Goal: Information Seeking & Learning: Learn about a topic

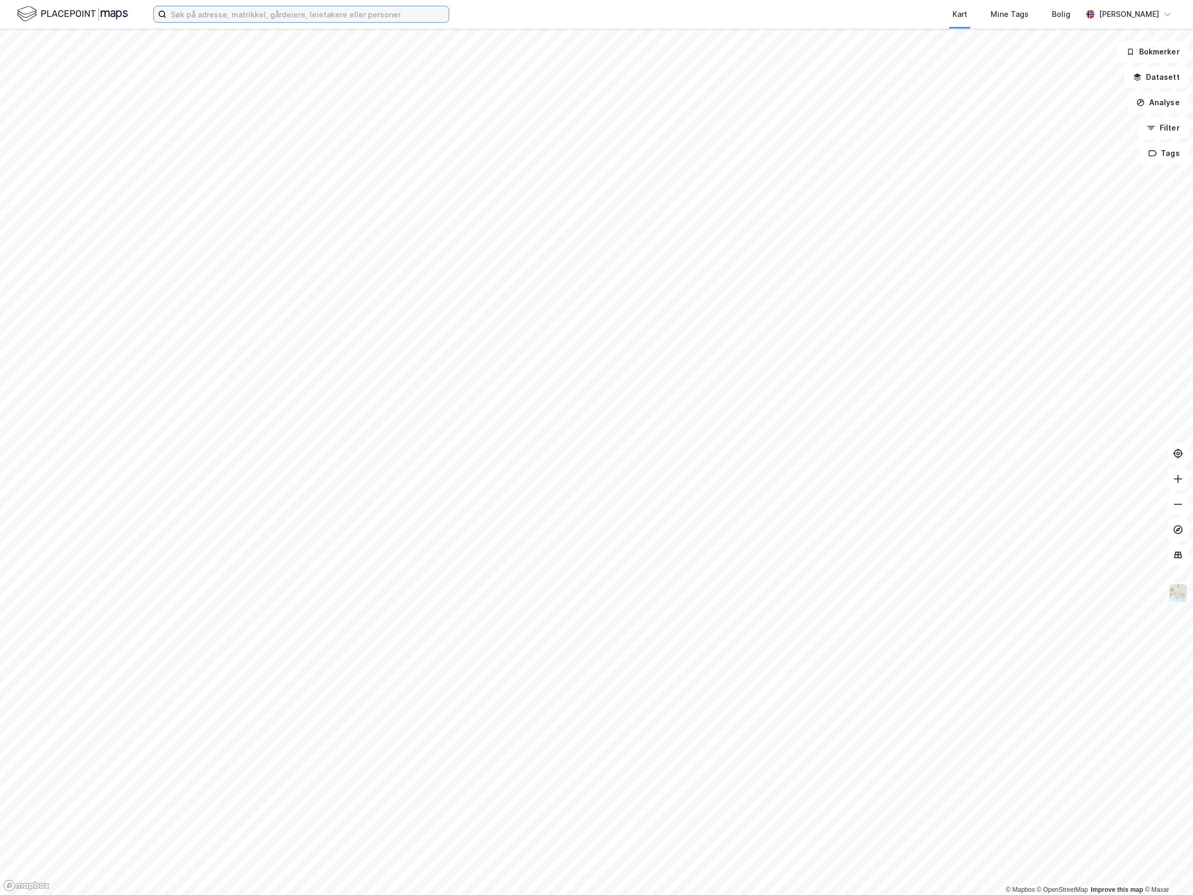
click at [252, 13] on input at bounding box center [308, 14] width 282 height 16
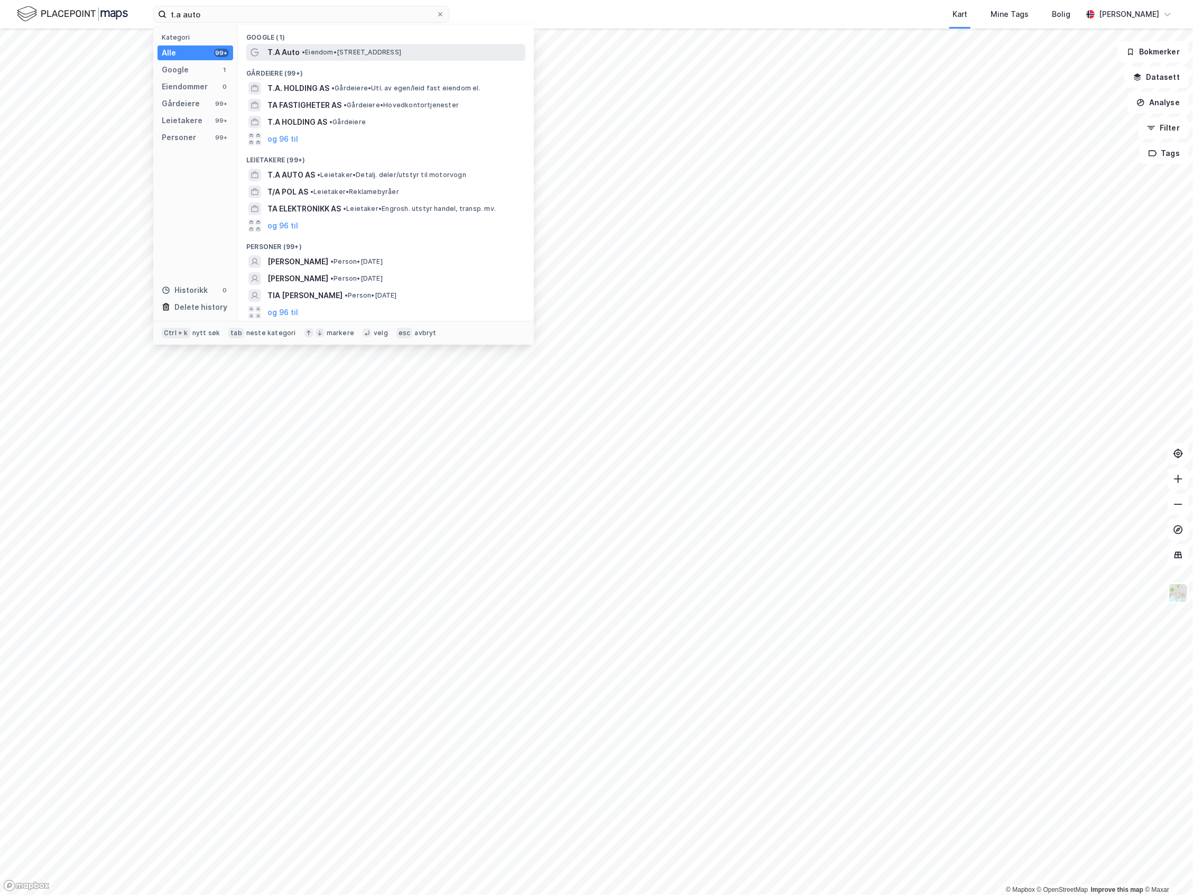
click at [302, 44] on div "T.A Auto • Eiendom • [STREET_ADDRESS]" at bounding box center [385, 52] width 279 height 17
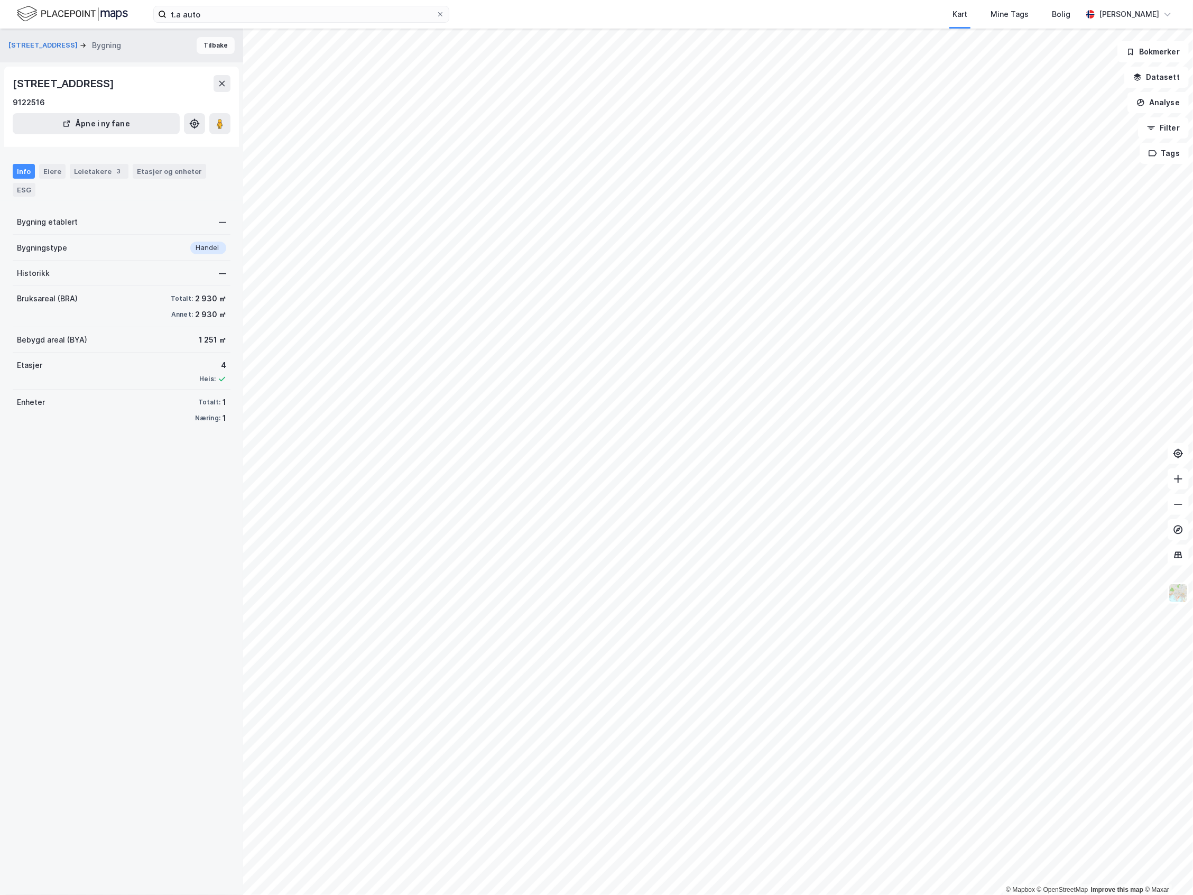
click at [205, 40] on button "Tilbake" at bounding box center [216, 45] width 38 height 17
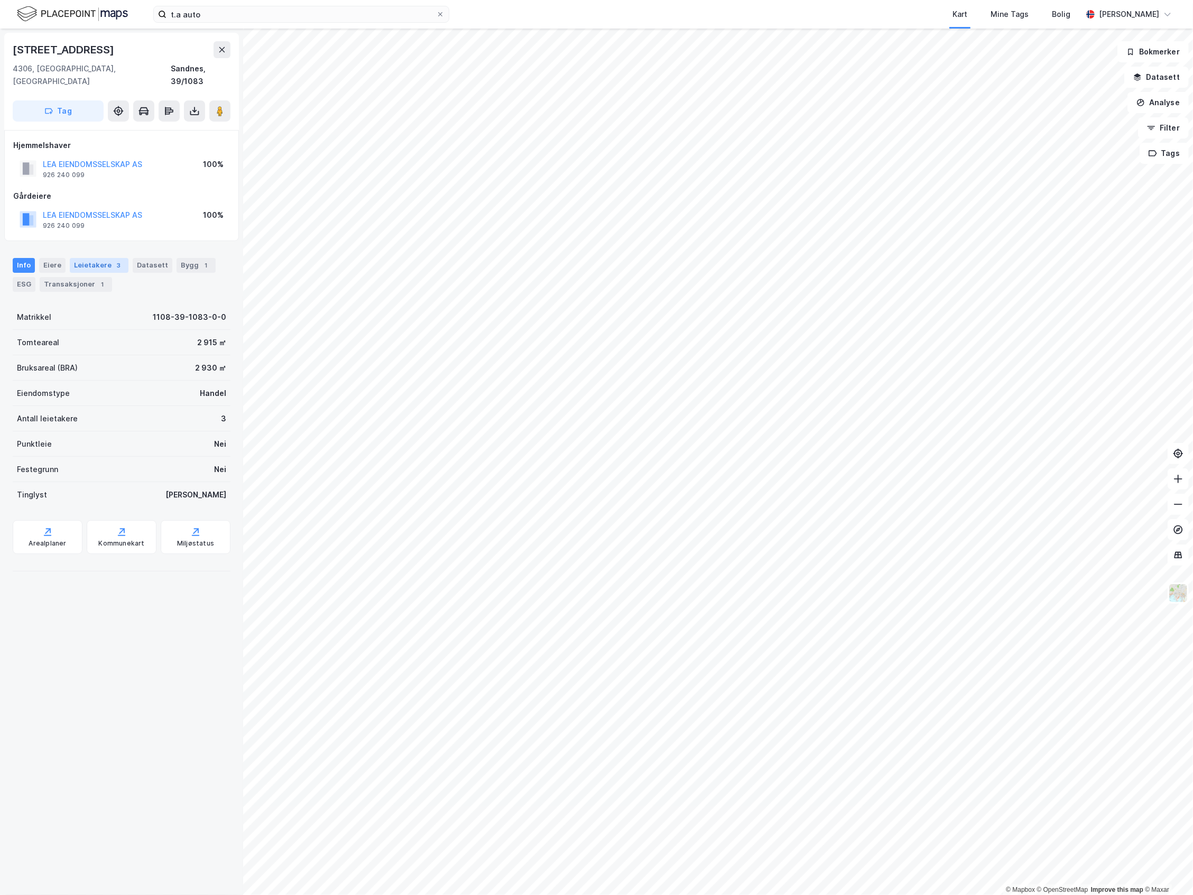
click at [70, 258] on div "Leietakere 3" at bounding box center [99, 265] width 59 height 15
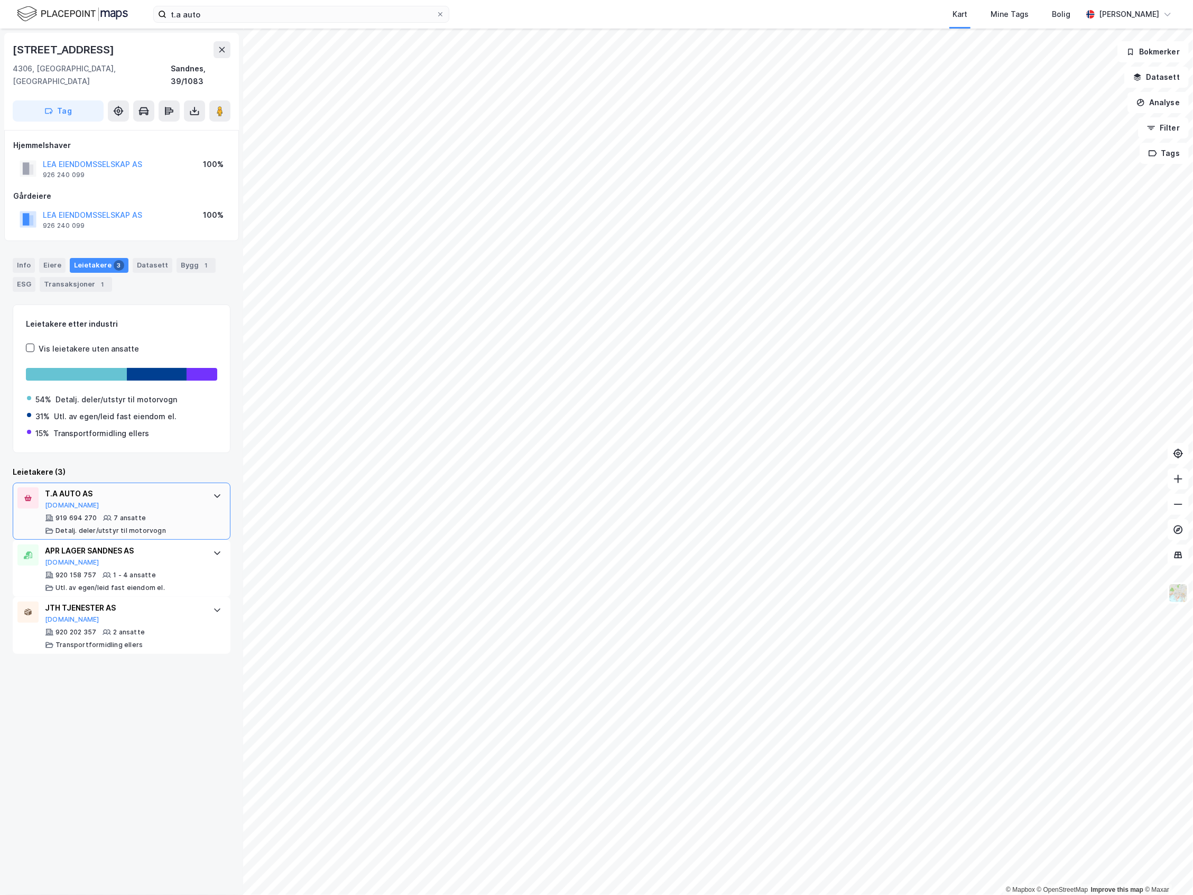
click at [123, 491] on div "T.A AUTO AS Proff.no" at bounding box center [124, 498] width 158 height 22
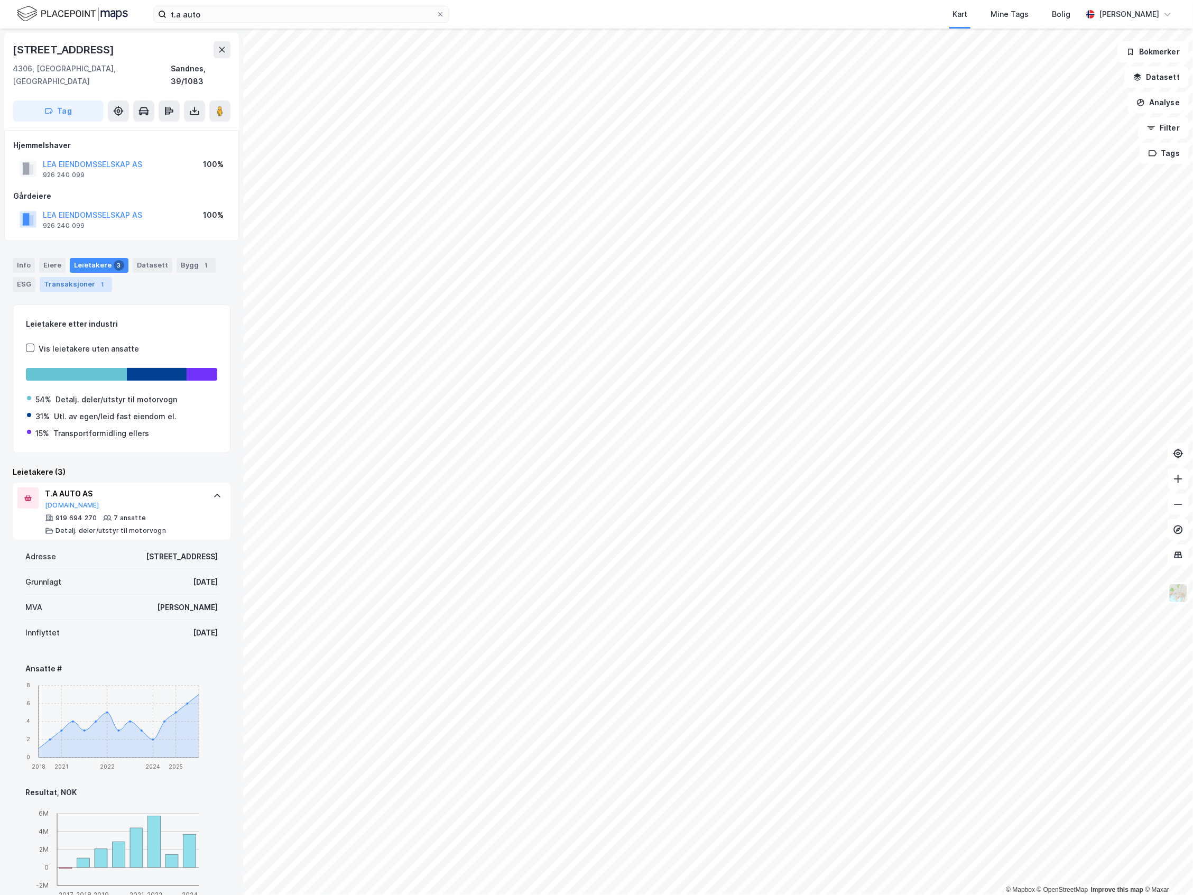
click at [79, 277] on div "Transaksjoner 1" at bounding box center [76, 284] width 72 height 15
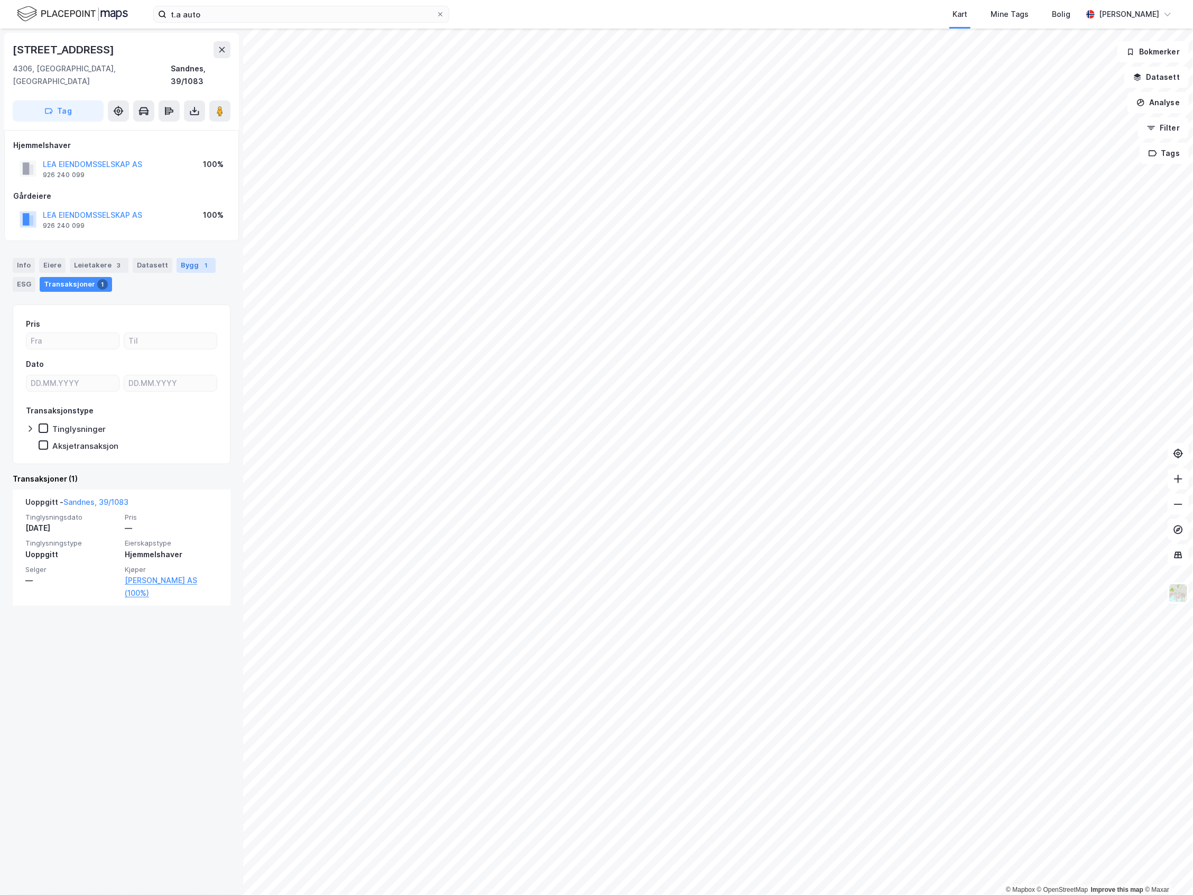
click at [178, 258] on div "Bygg 1" at bounding box center [196, 265] width 39 height 15
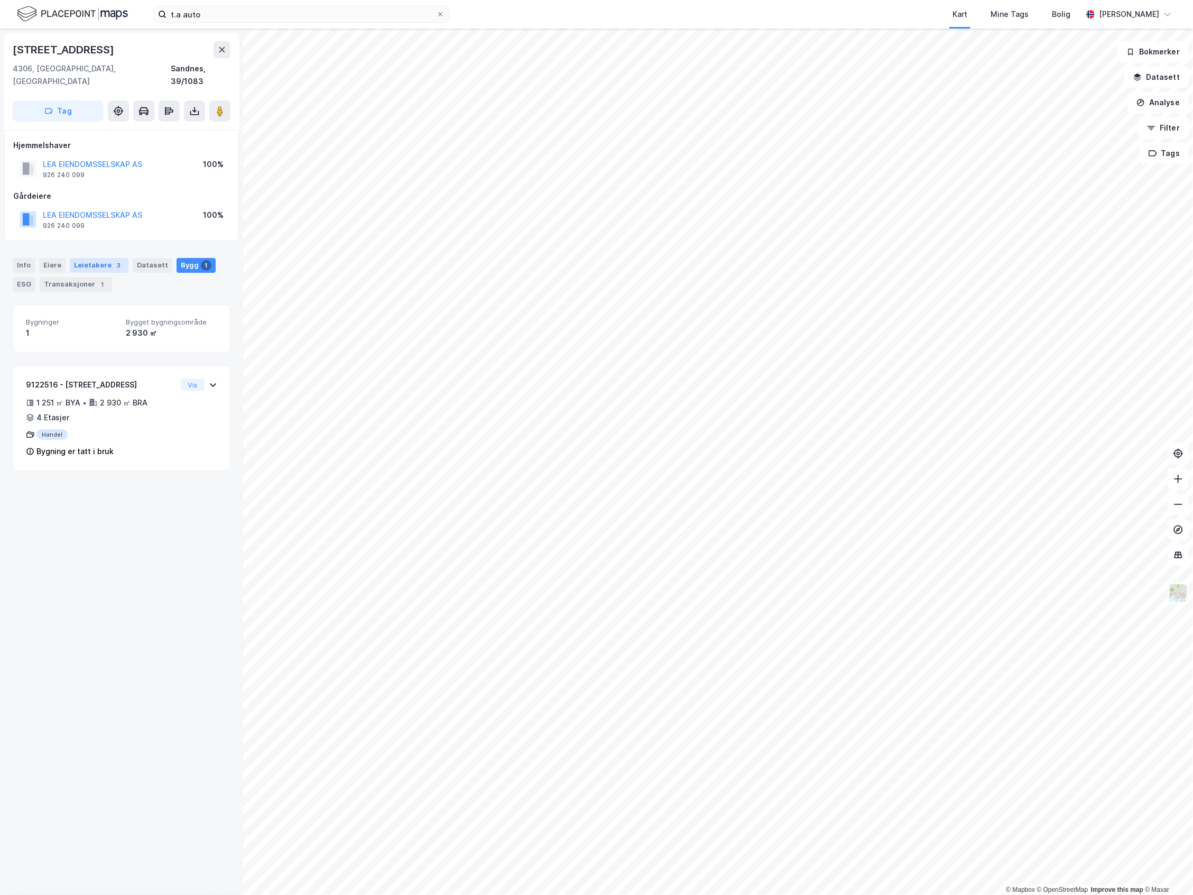
click at [116, 260] on div "3" at bounding box center [119, 265] width 11 height 11
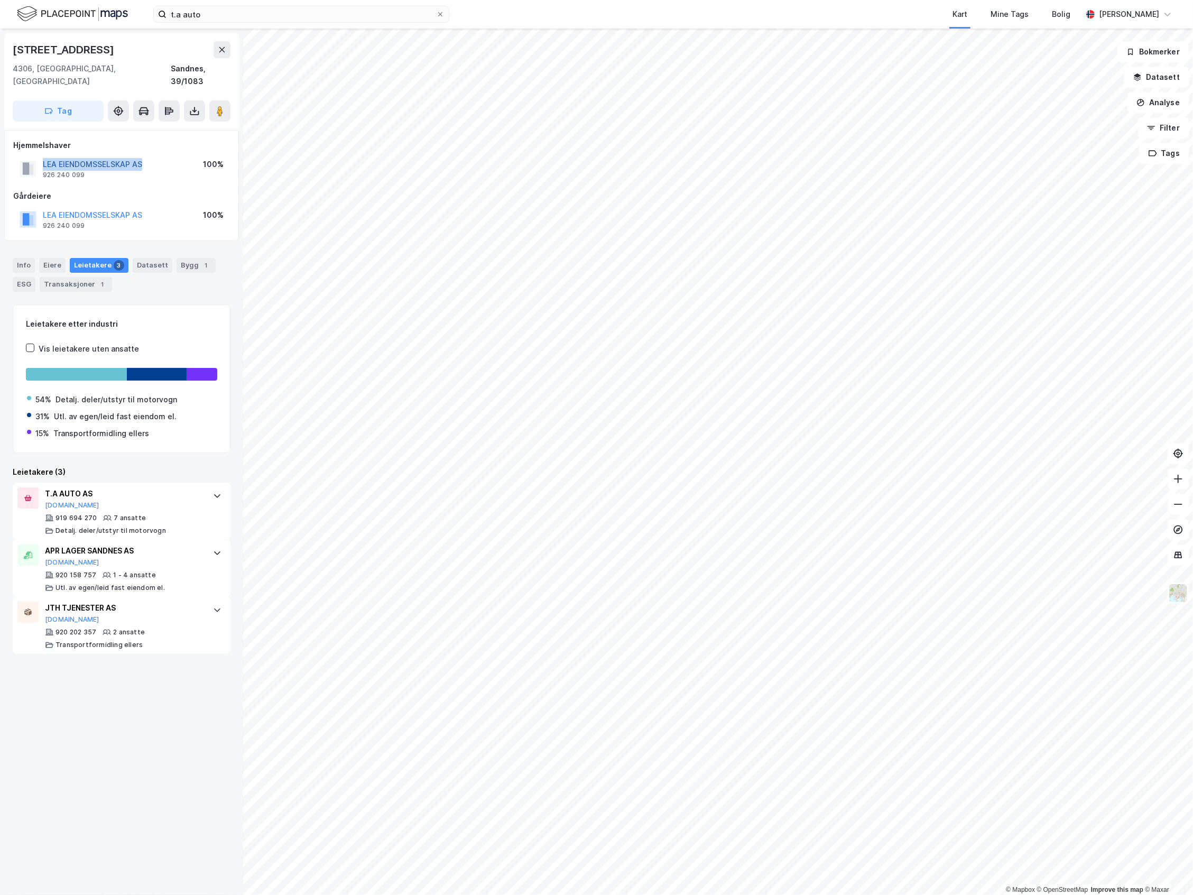
drag, startPoint x: 148, startPoint y: 147, endPoint x: 44, endPoint y: 148, distance: 103.6
click at [44, 156] on div "LEA EIENDOMSSELSKAP AS 926 240 099 100%" at bounding box center [121, 168] width 217 height 25
copy button "LEA EIENDOMSSELSKAP AS"
drag, startPoint x: 269, startPoint y: 22, endPoint x: 199, endPoint y: 28, distance: 69.5
click at [199, 28] on div "t.a auto Kart Mine Tags Bolig Joakim Neresen" at bounding box center [596, 14] width 1193 height 29
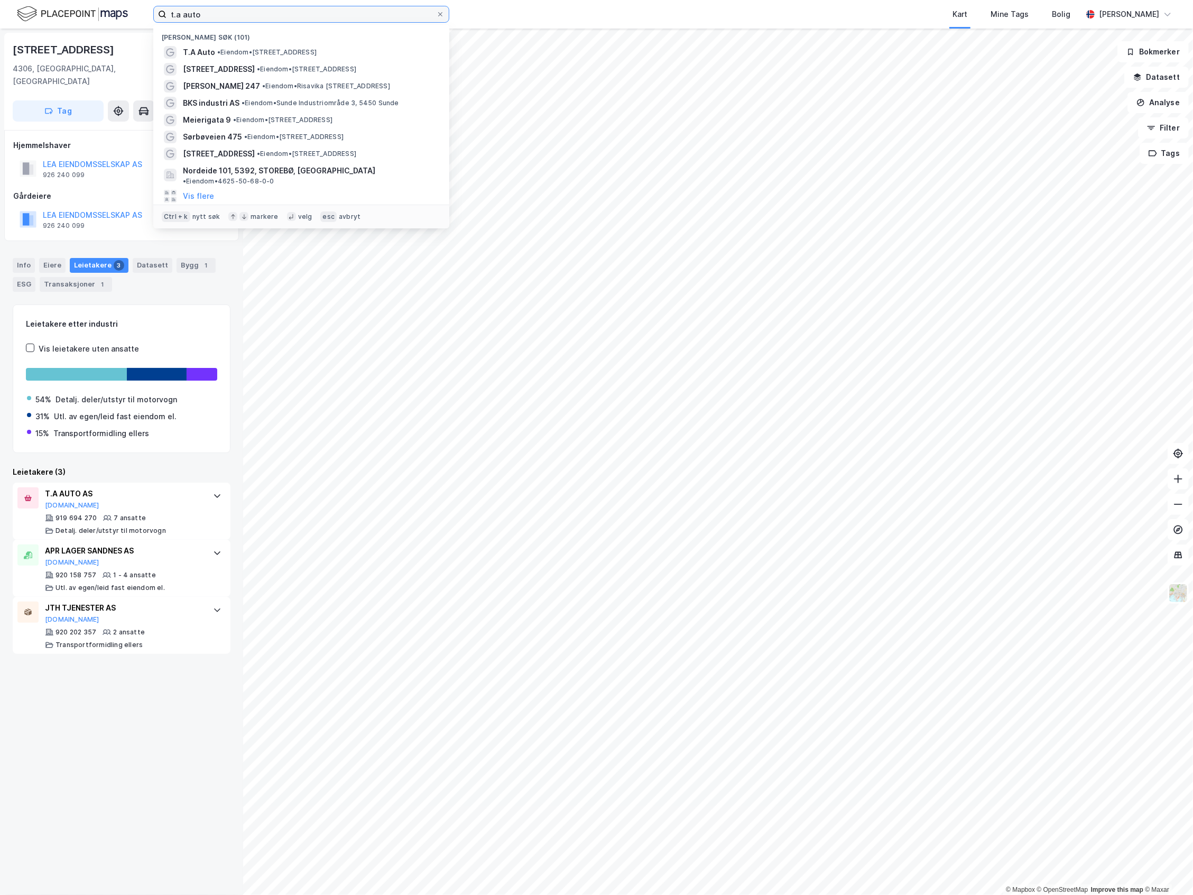
drag, startPoint x: 211, startPoint y: 18, endPoint x: -27, endPoint y: 82, distance: 247.5
click at [0, 82] on html "t.a auto Nylige søk (101) T.A Auto • Eiendom • Hoveveien 34, 4306 Sandnes Halse…" at bounding box center [596, 447] width 1193 height 895
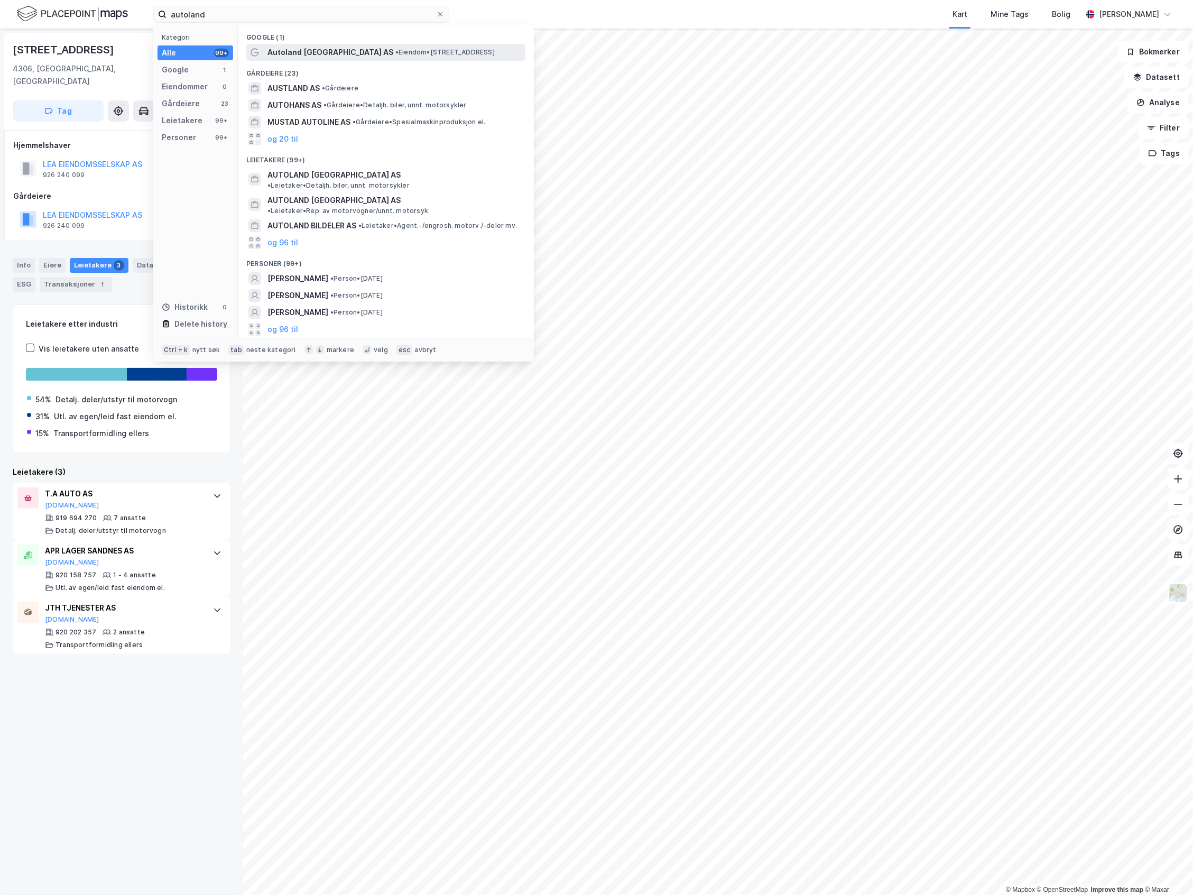
click at [284, 53] on span "Autoland Rogaland AS" at bounding box center [330, 52] width 126 height 13
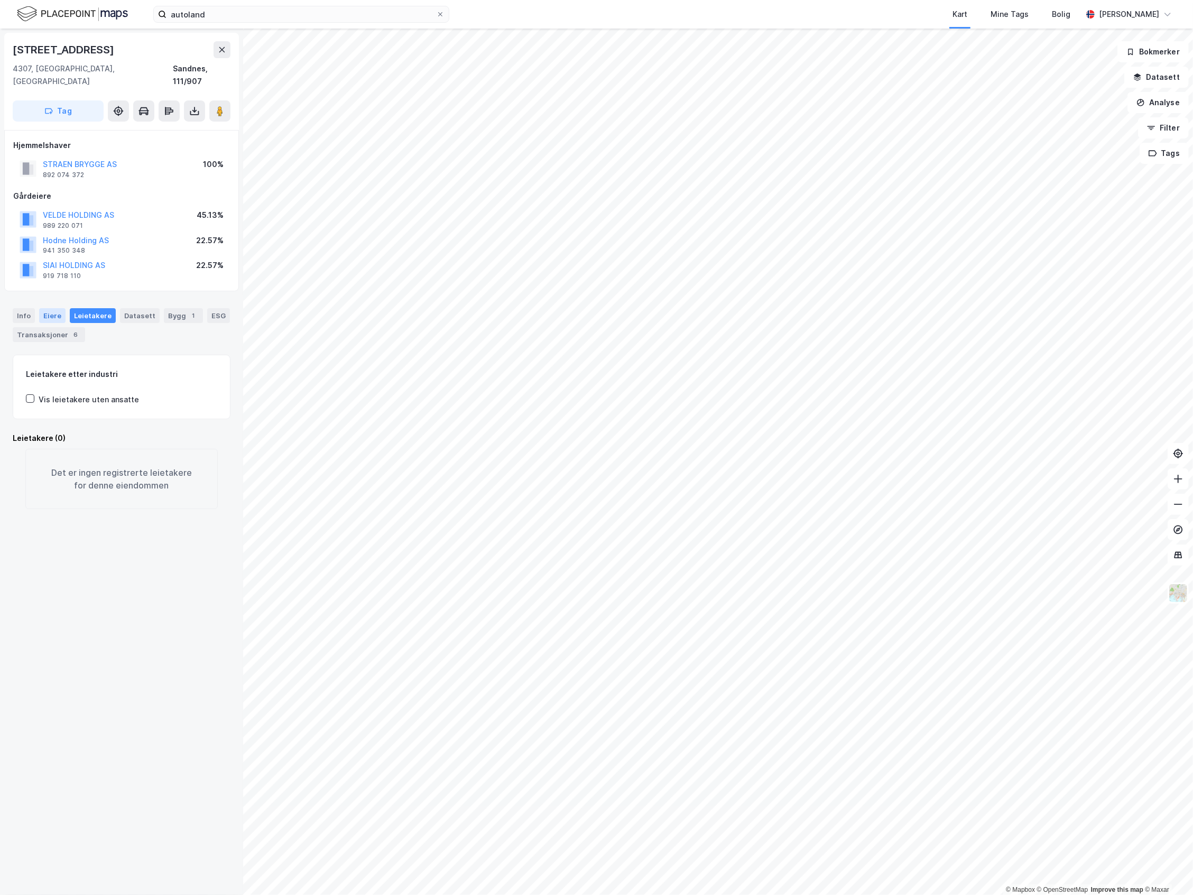
click at [59, 308] on div "Eiere" at bounding box center [52, 315] width 26 height 15
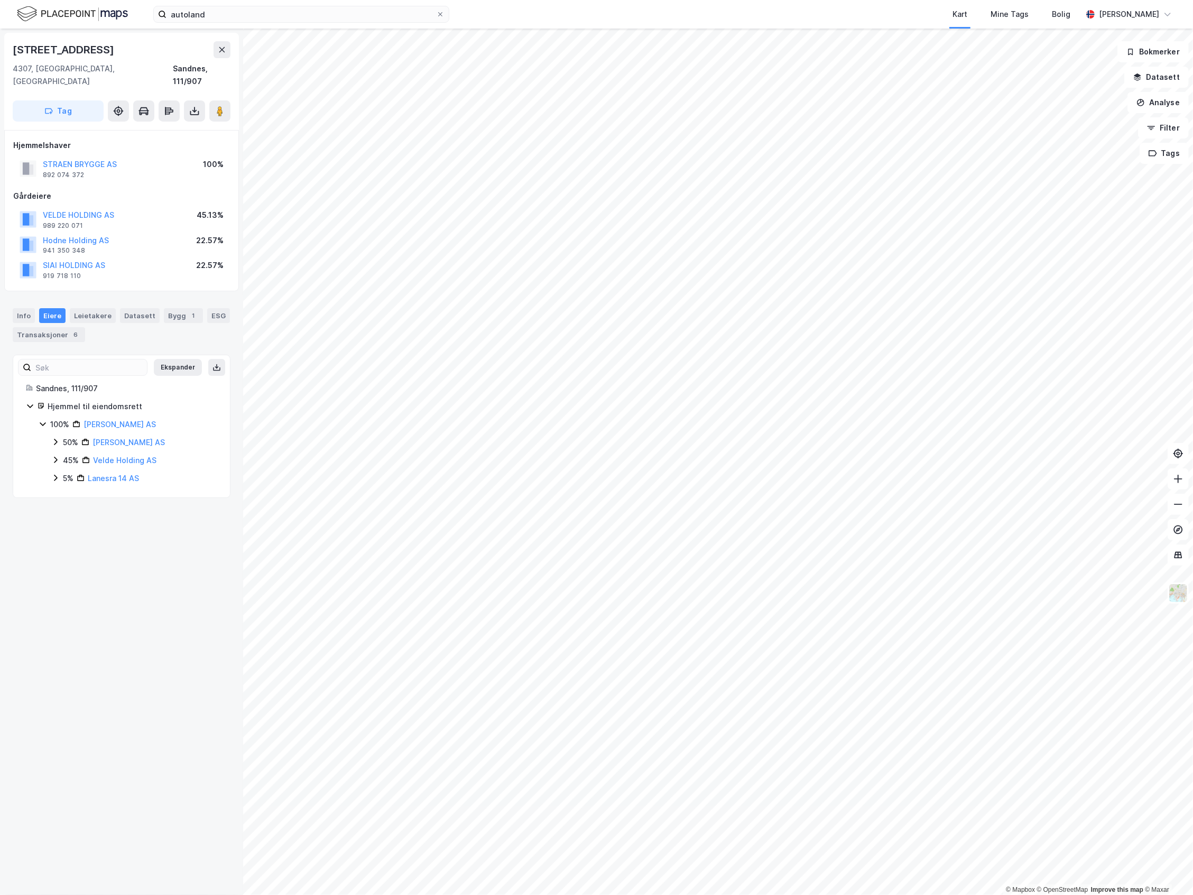
click at [56, 454] on div "45% Velde Holding AS" at bounding box center [134, 460] width 166 height 13
click at [64, 454] on div "45%" at bounding box center [71, 460] width 16 height 13
click at [63, 436] on div "50%" at bounding box center [70, 442] width 15 height 13
click at [68, 457] on icon at bounding box center [68, 460] width 3 height 6
click at [68, 456] on icon at bounding box center [68, 460] width 8 height 8
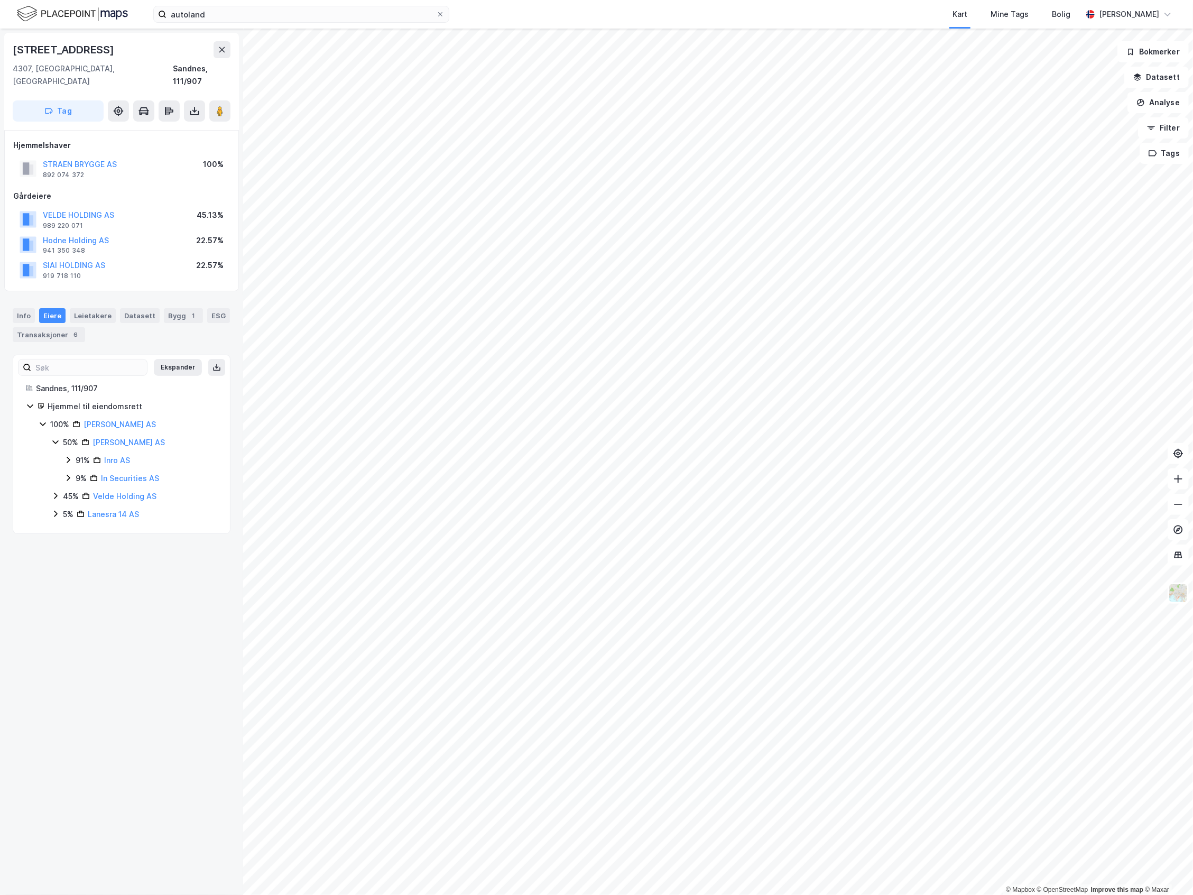
click at [68, 474] on icon at bounding box center [68, 478] width 8 height 8
click at [56, 510] on icon at bounding box center [55, 514] width 8 height 8
click at [47, 420] on icon at bounding box center [43, 424] width 8 height 8
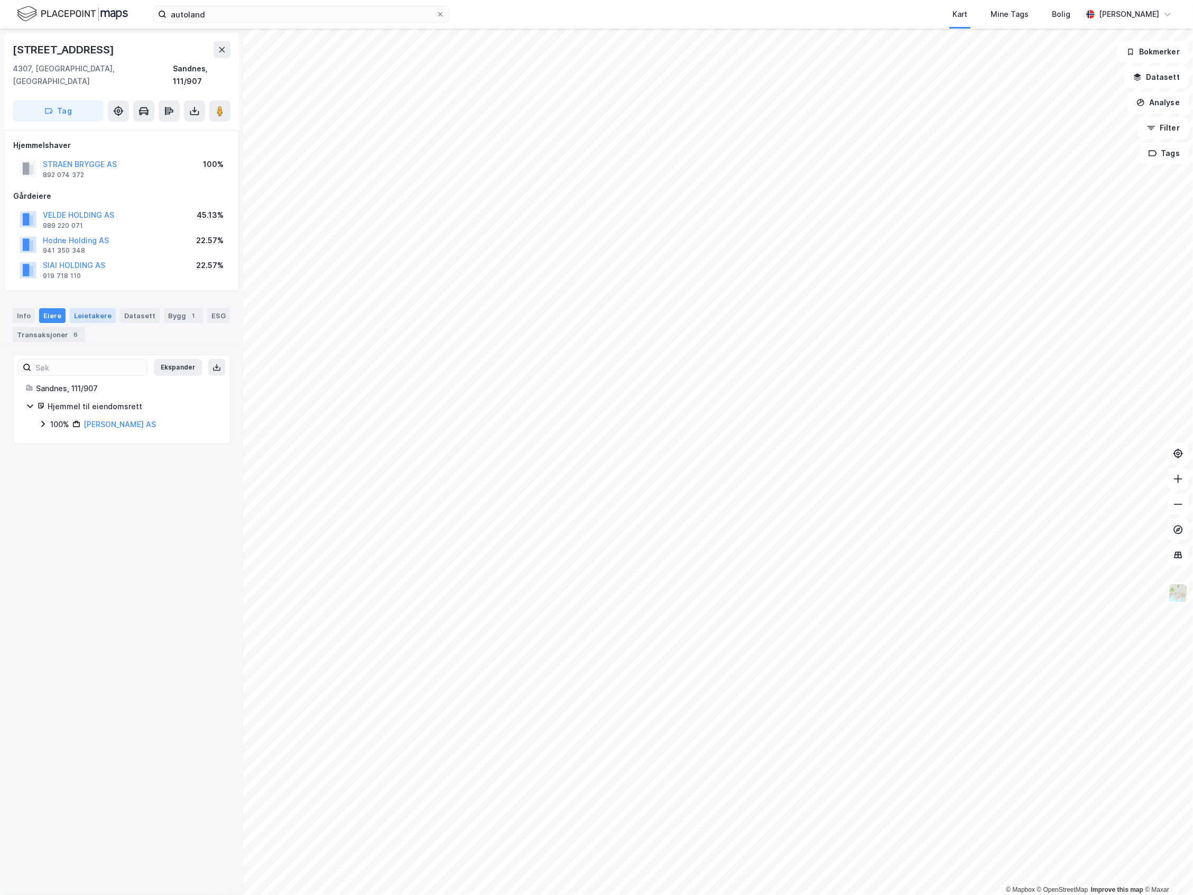
click at [93, 308] on div "Leietakere" at bounding box center [93, 315] width 46 height 15
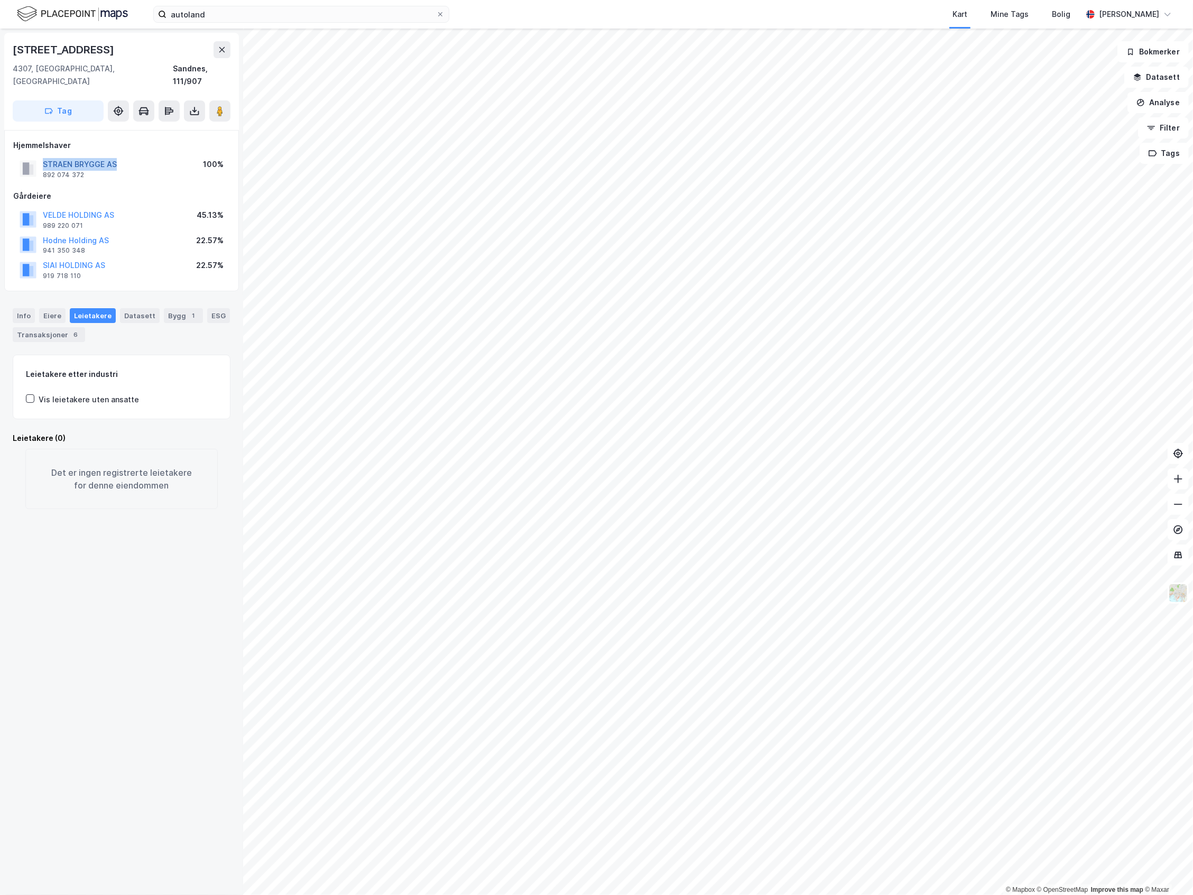
drag, startPoint x: 141, startPoint y: 149, endPoint x: 43, endPoint y: 153, distance: 97.9
click at [43, 156] on div "STRAEN BRYGGE AS 892 074 372 100%" at bounding box center [121, 168] width 217 height 25
copy button "STRAEN BRYGGE AS"
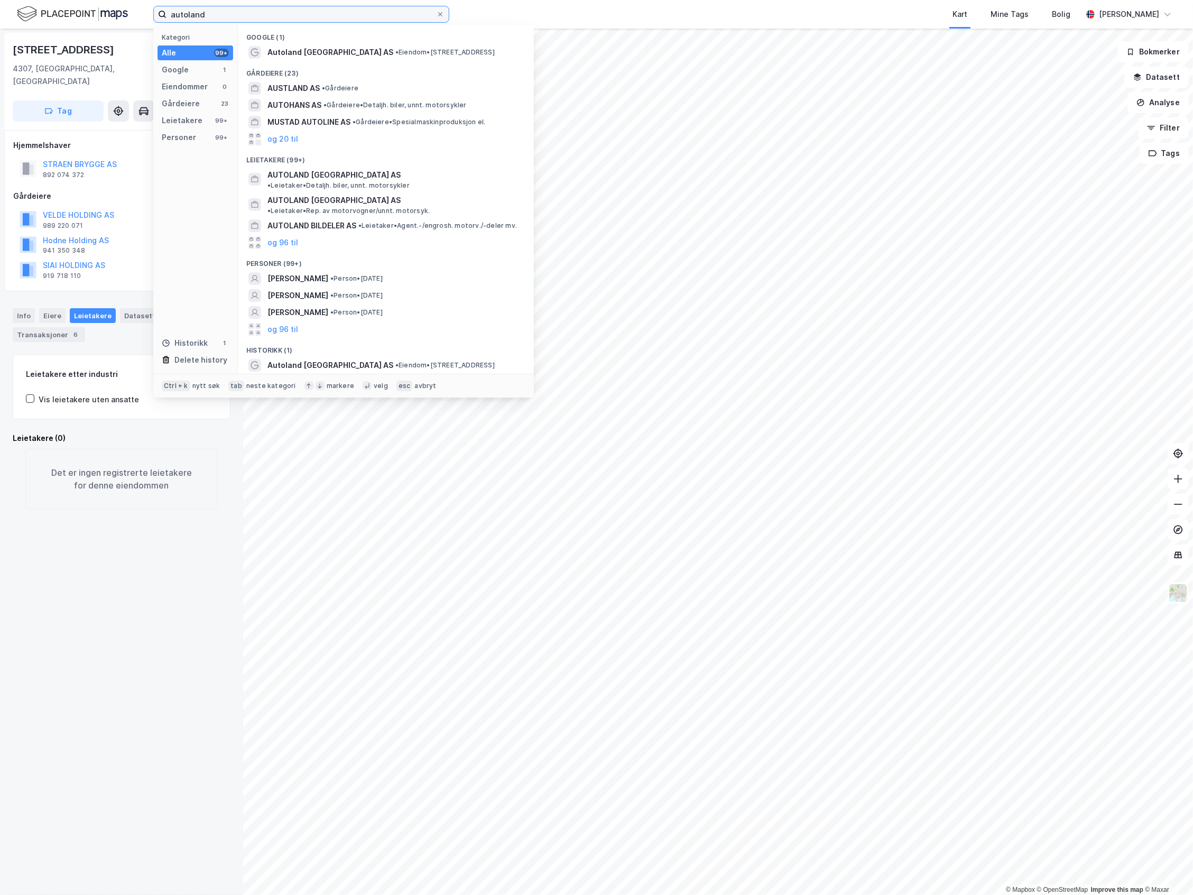
drag, startPoint x: 292, startPoint y: 15, endPoint x: -80, endPoint y: 97, distance: 380.7
click at [0, 97] on html "autoland Kategori Alle 99+ Google 1 Eiendommer 0 Gårdeiere 23 Leietakere 99+ Pe…" at bounding box center [596, 447] width 1193 height 895
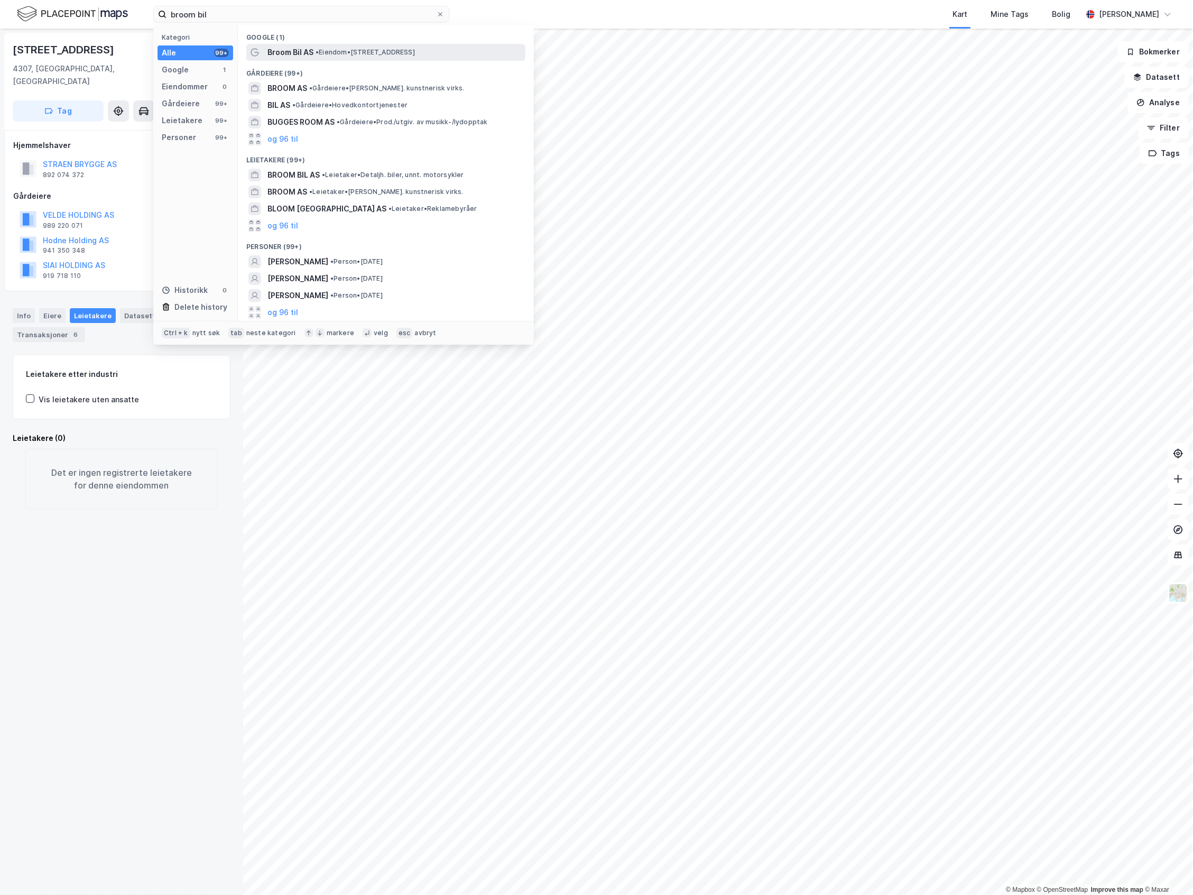
click at [346, 58] on div "Broom Bil AS • Eiendom • Kvernelandsveien 143, 4323 Sandnes" at bounding box center [395, 52] width 256 height 13
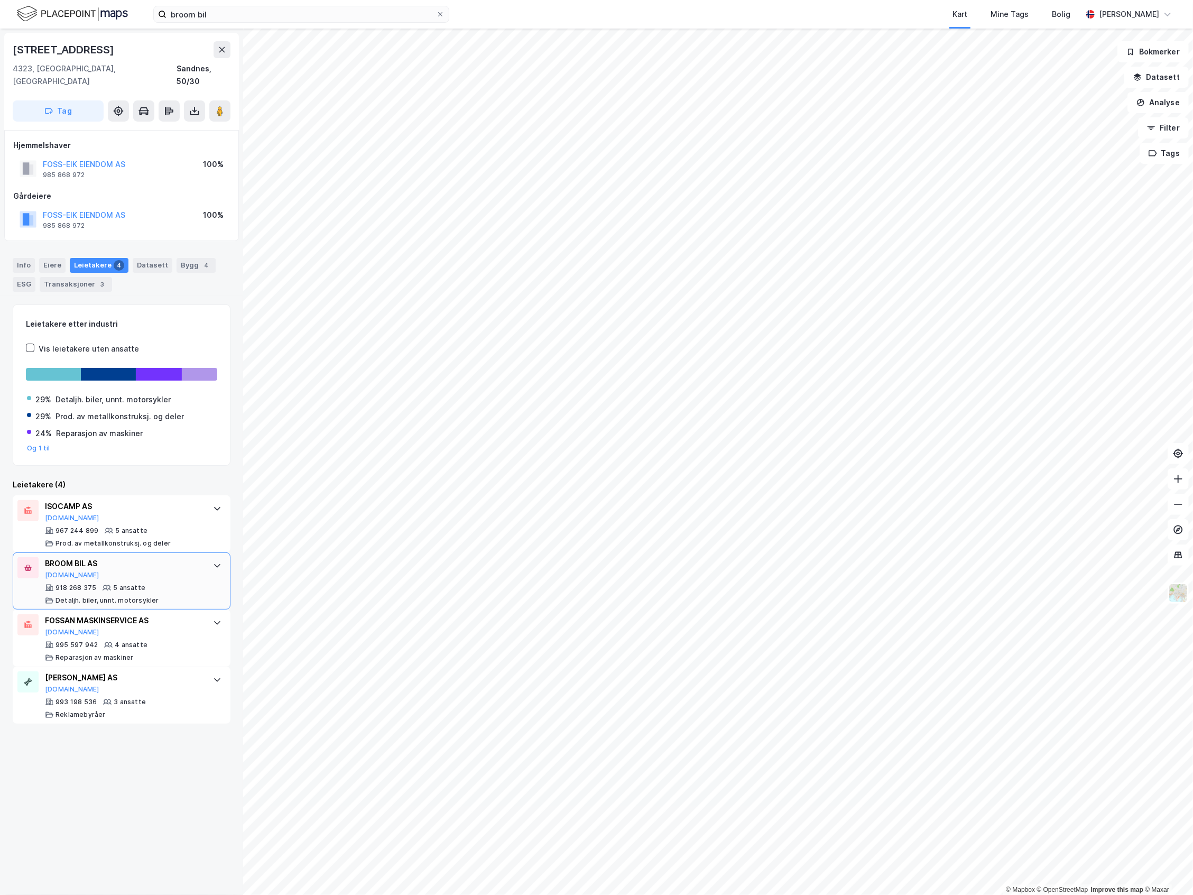
click at [180, 559] on div "BROOM BIL AS Proff.no" at bounding box center [124, 568] width 158 height 22
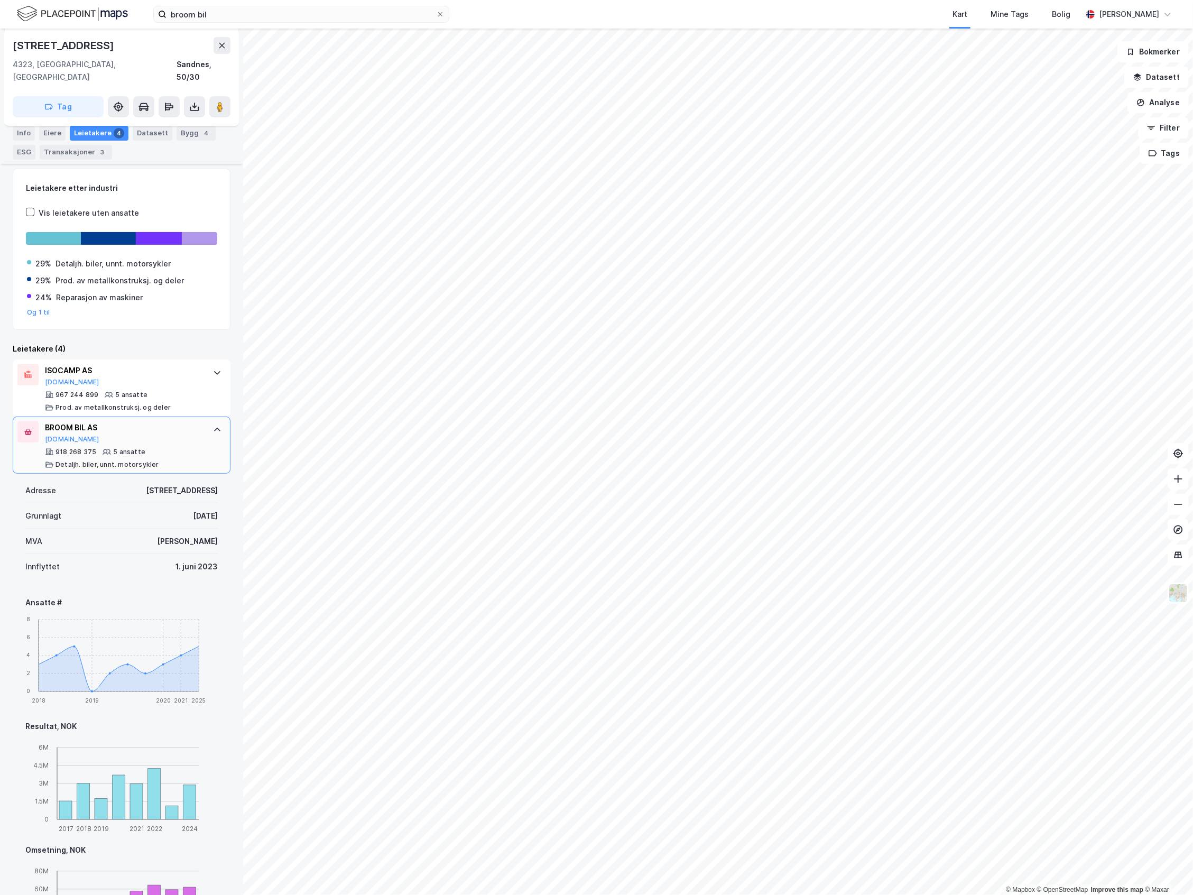
scroll to position [141, 0]
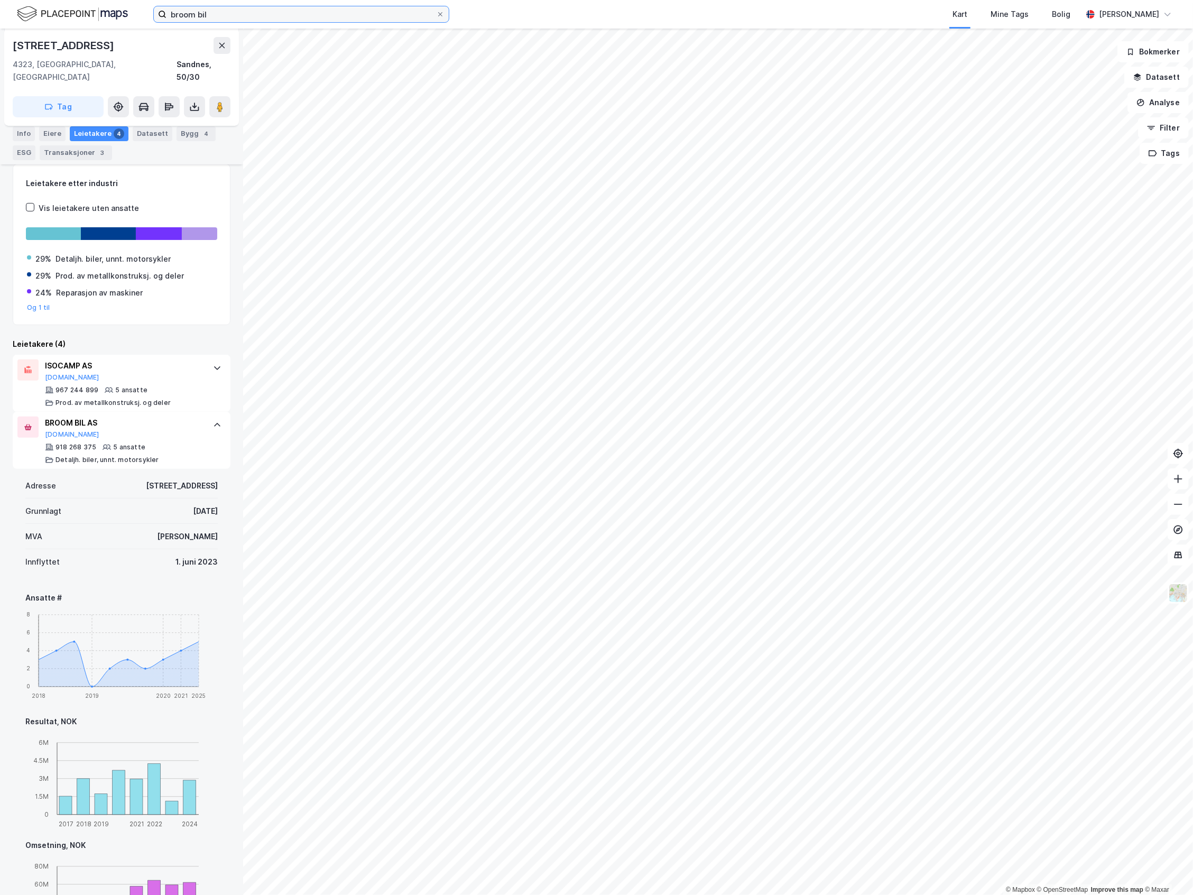
click at [233, 17] on input "broom bil" at bounding box center [302, 14] width 270 height 16
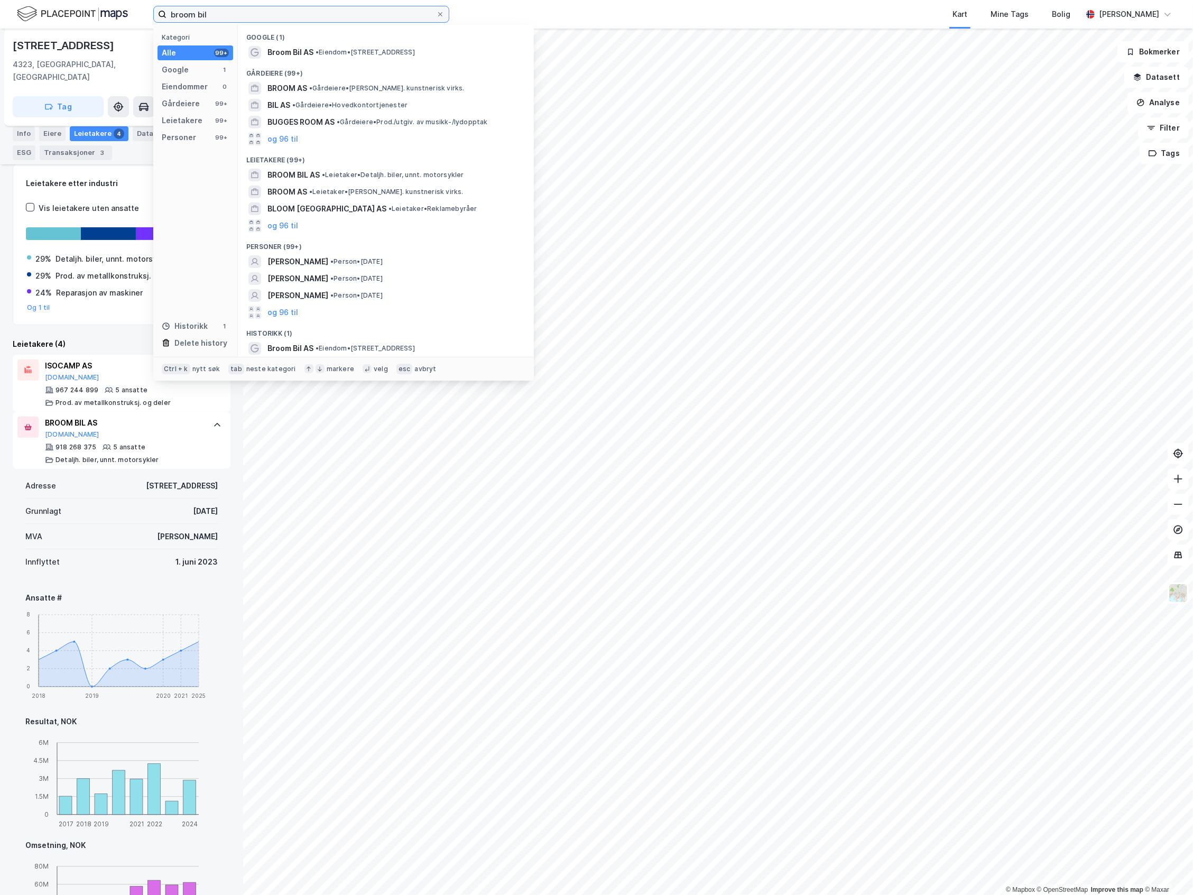
click at [233, 17] on input "broom bil" at bounding box center [302, 14] width 270 height 16
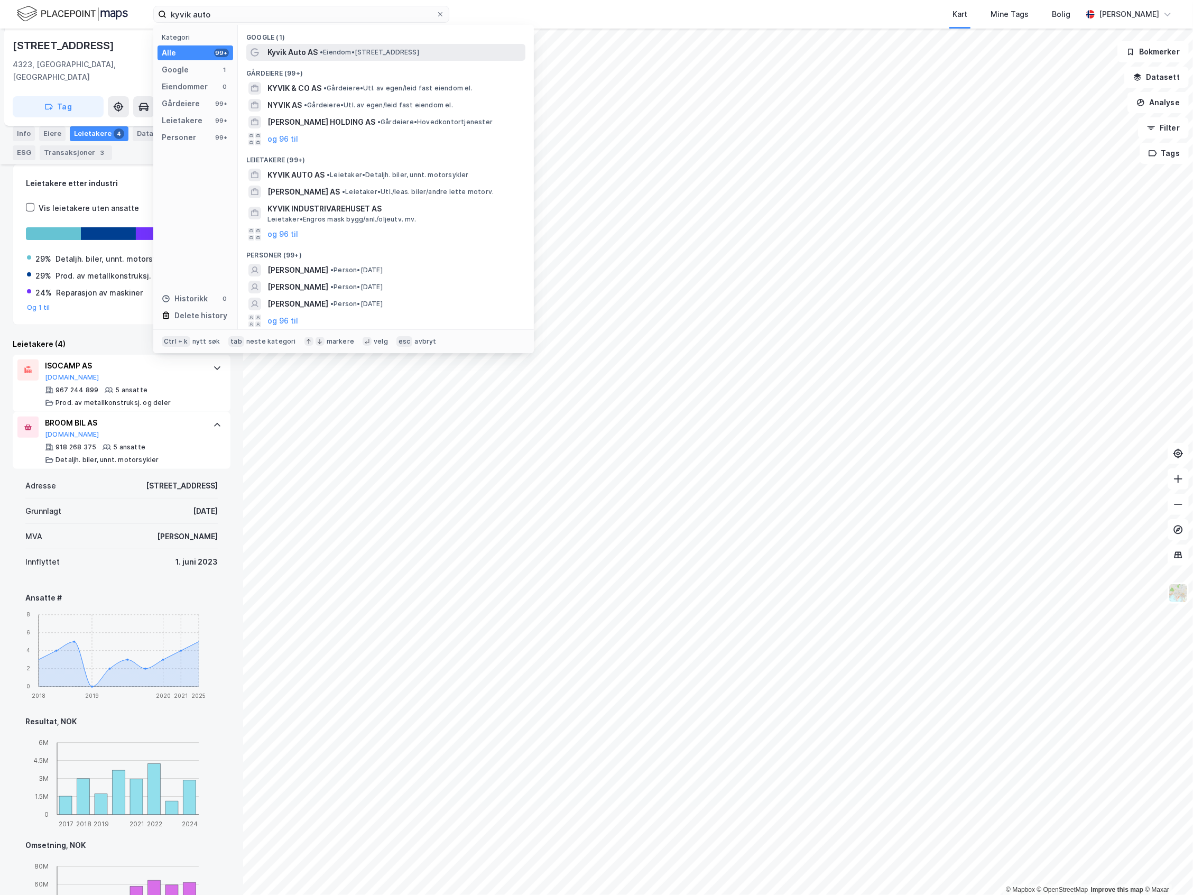
click at [318, 59] on div "Kyvik Auto AS • Eiendom • Kjøpmannsbrotet 12, 4351 Kleppe" at bounding box center [385, 52] width 279 height 17
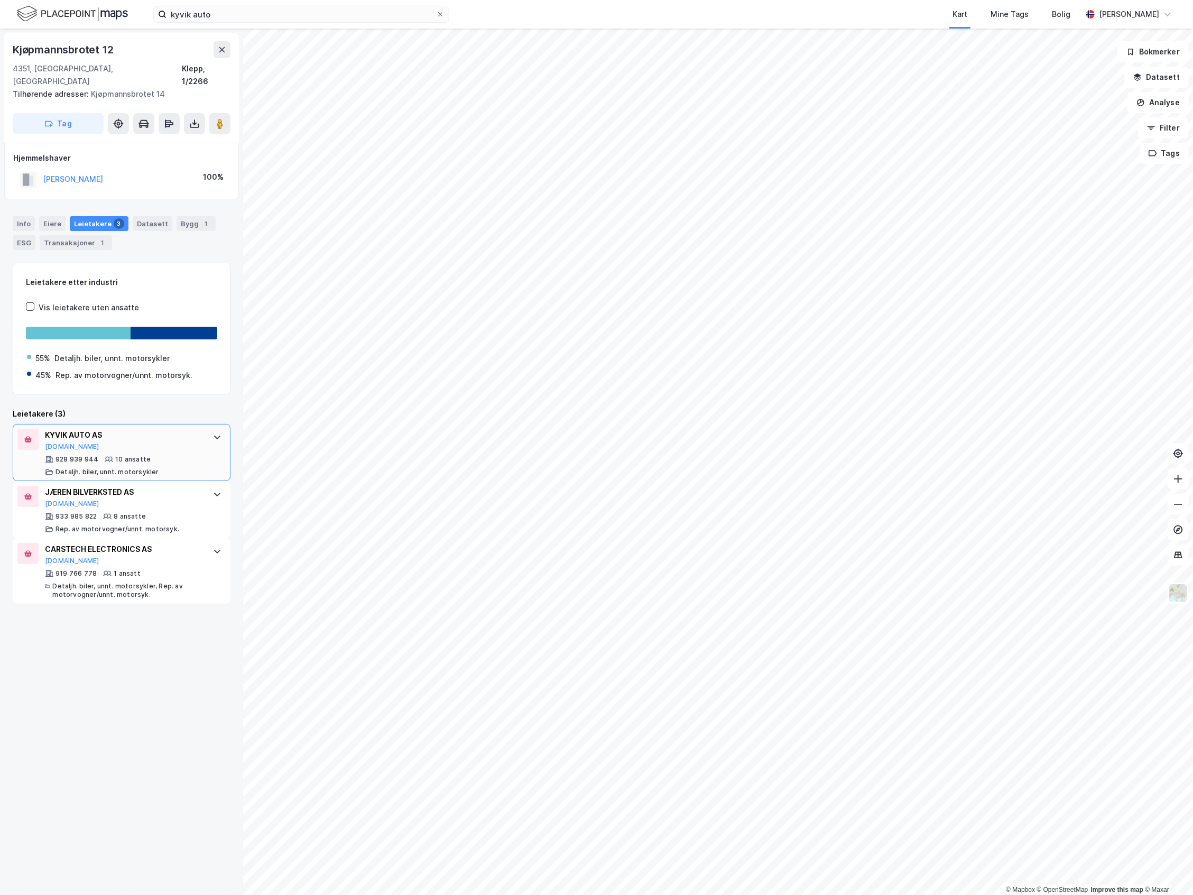
click at [137, 468] on div "Detaljh. biler, unnt. motorsykler" at bounding box center [108, 472] width 104 height 8
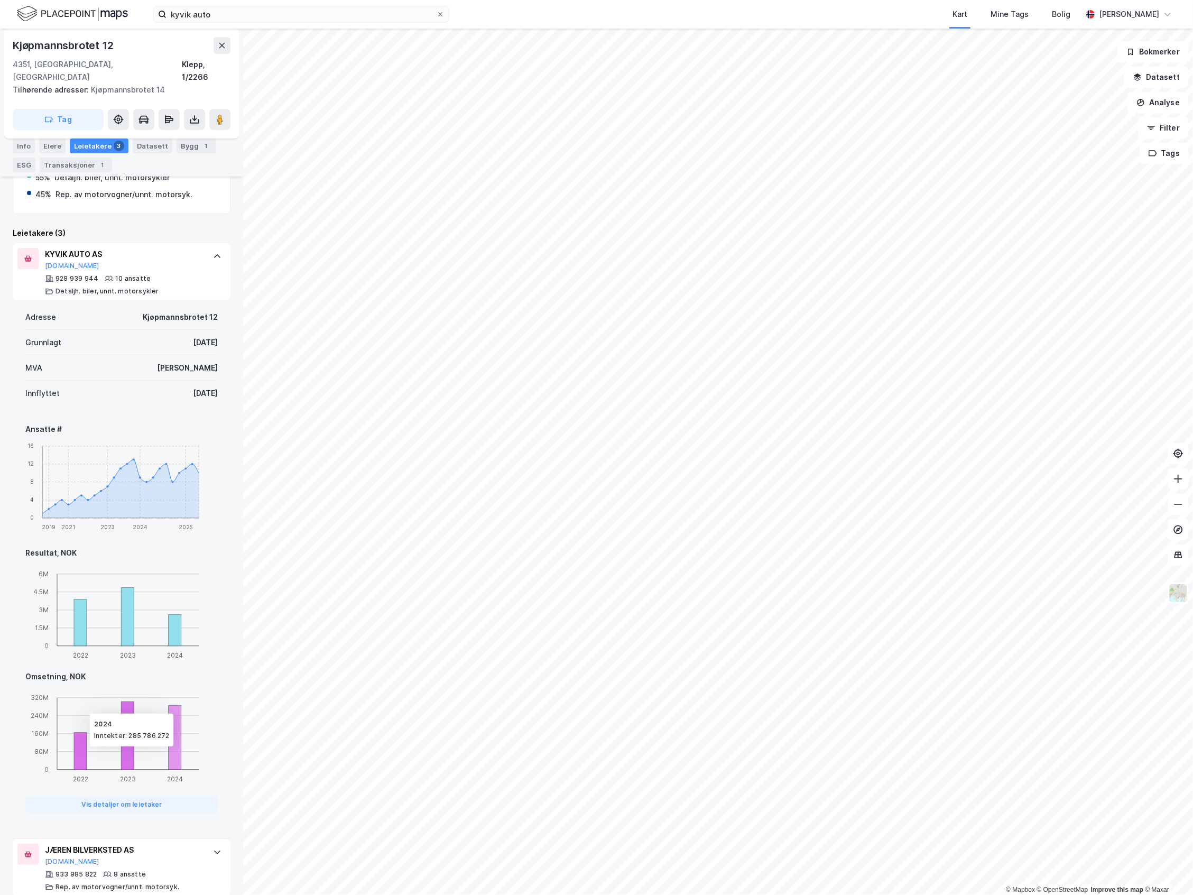
scroll to position [211, 0]
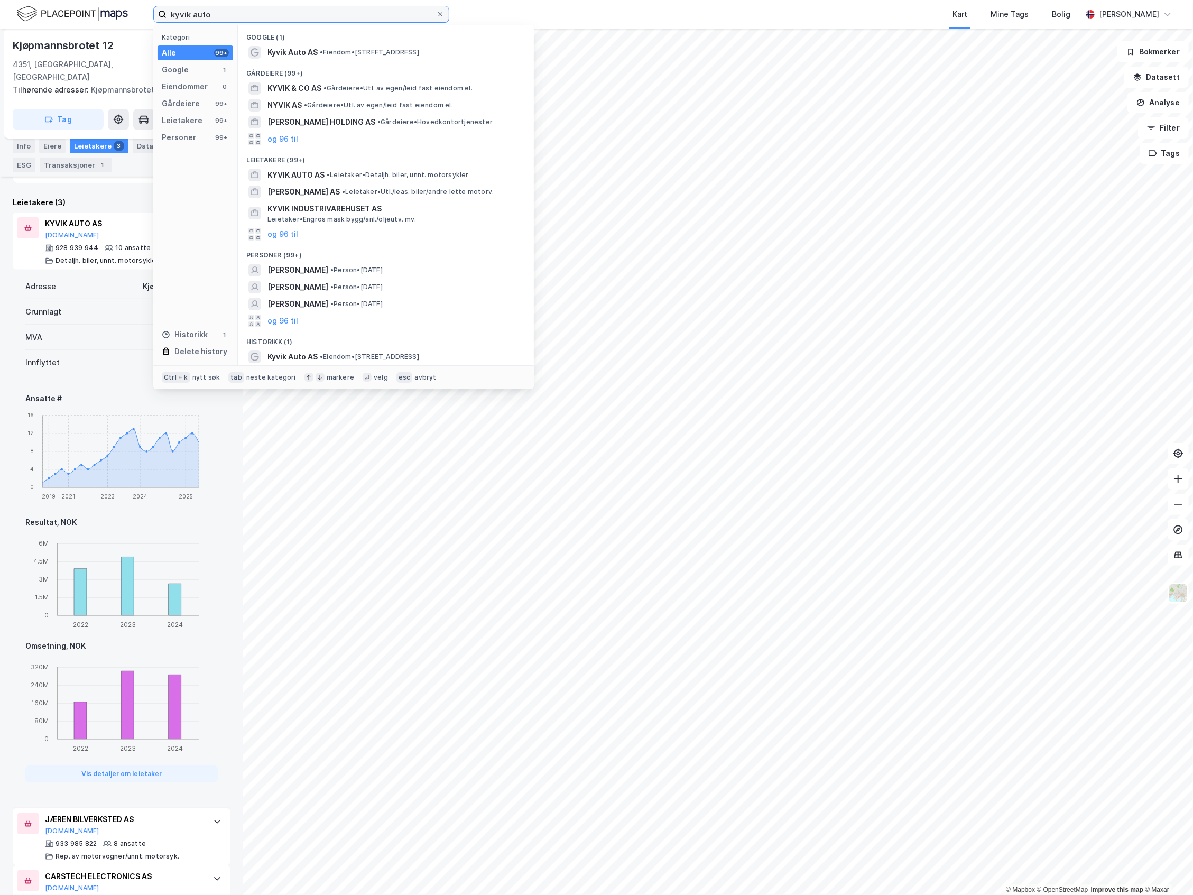
drag, startPoint x: 221, startPoint y: 12, endPoint x: 113, endPoint y: 41, distance: 111.8
click at [113, 41] on div "kyvik auto Kategori Alle 99+ Google 1 Eiendommer 0 Gårdeiere 99+ Leietakere 99+…" at bounding box center [596, 447] width 1193 height 895
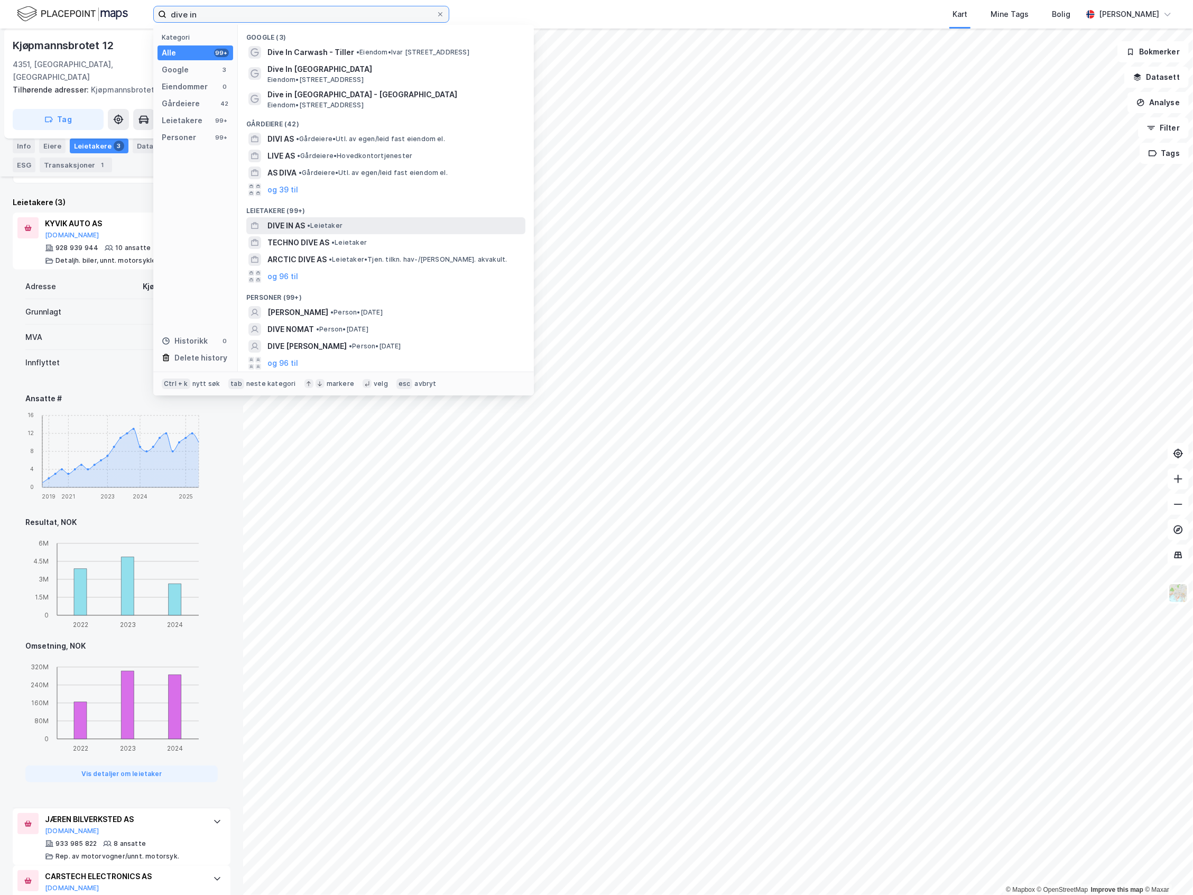
type input "dive in"
click at [350, 230] on div "DIVE IN AS • Leietaker" at bounding box center [395, 225] width 256 height 13
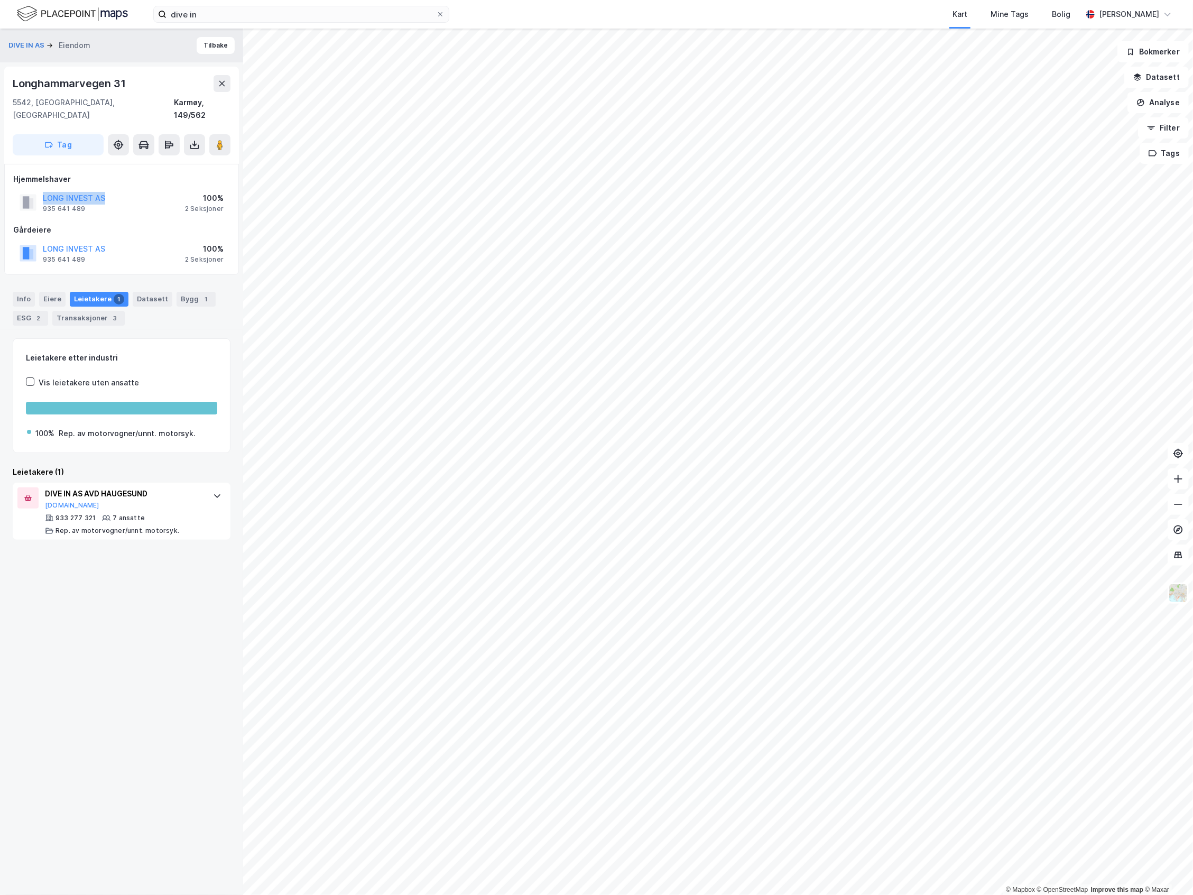
drag, startPoint x: 111, startPoint y: 186, endPoint x: 42, endPoint y: 188, distance: 68.8
click at [42, 190] on div "LONG INVEST AS 935 641 489 100% 2 Seksjoner" at bounding box center [121, 202] width 217 height 25
copy button "LONG INVEST AS"
click at [110, 542] on div "DIVE IN AS Eiendom Tilbake Longhammarvegen 31 5542, Karmsund, Rogaland Karmøy, …" at bounding box center [121, 462] width 243 height 866
drag, startPoint x: 130, startPoint y: 77, endPoint x: 15, endPoint y: 90, distance: 116.0
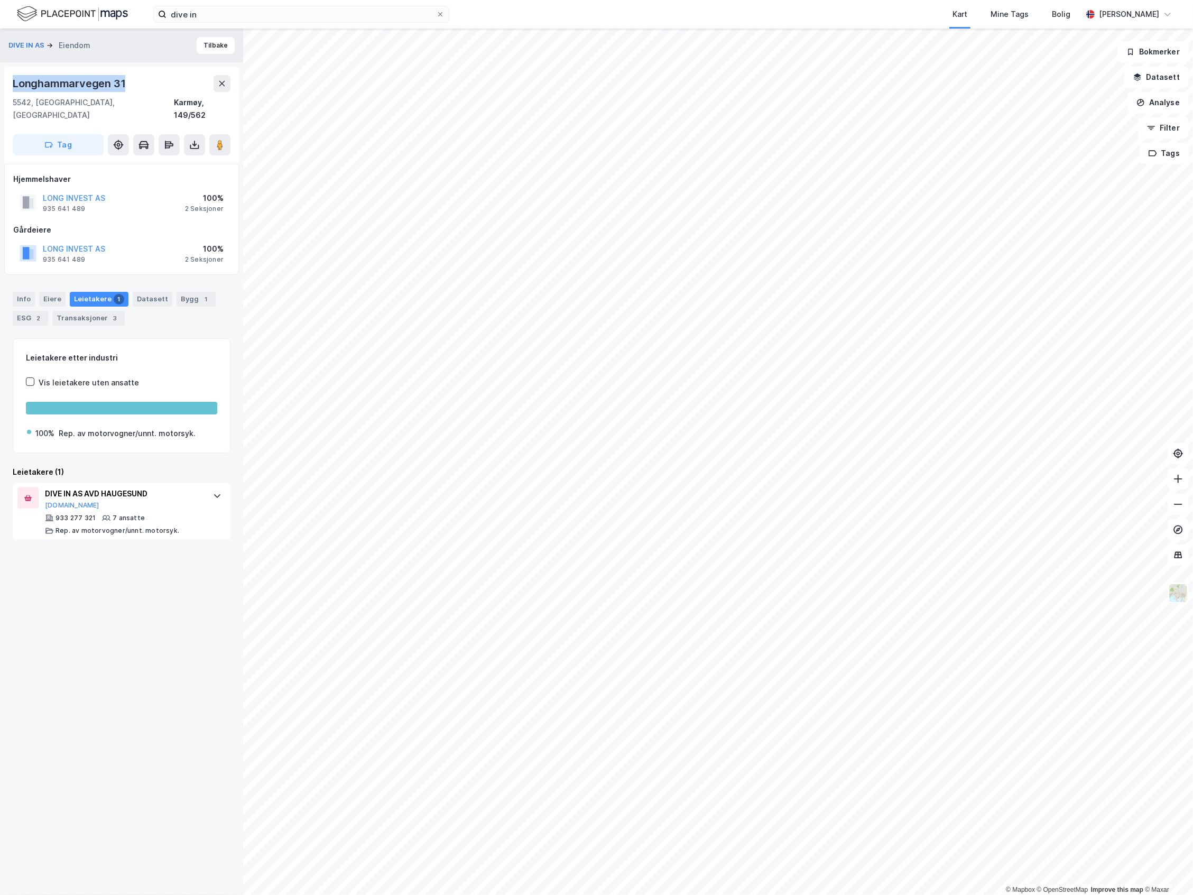
click at [15, 90] on div "Longhammarvegen 31" at bounding box center [122, 83] width 218 height 17
copy div "Longhammarvegen 31"
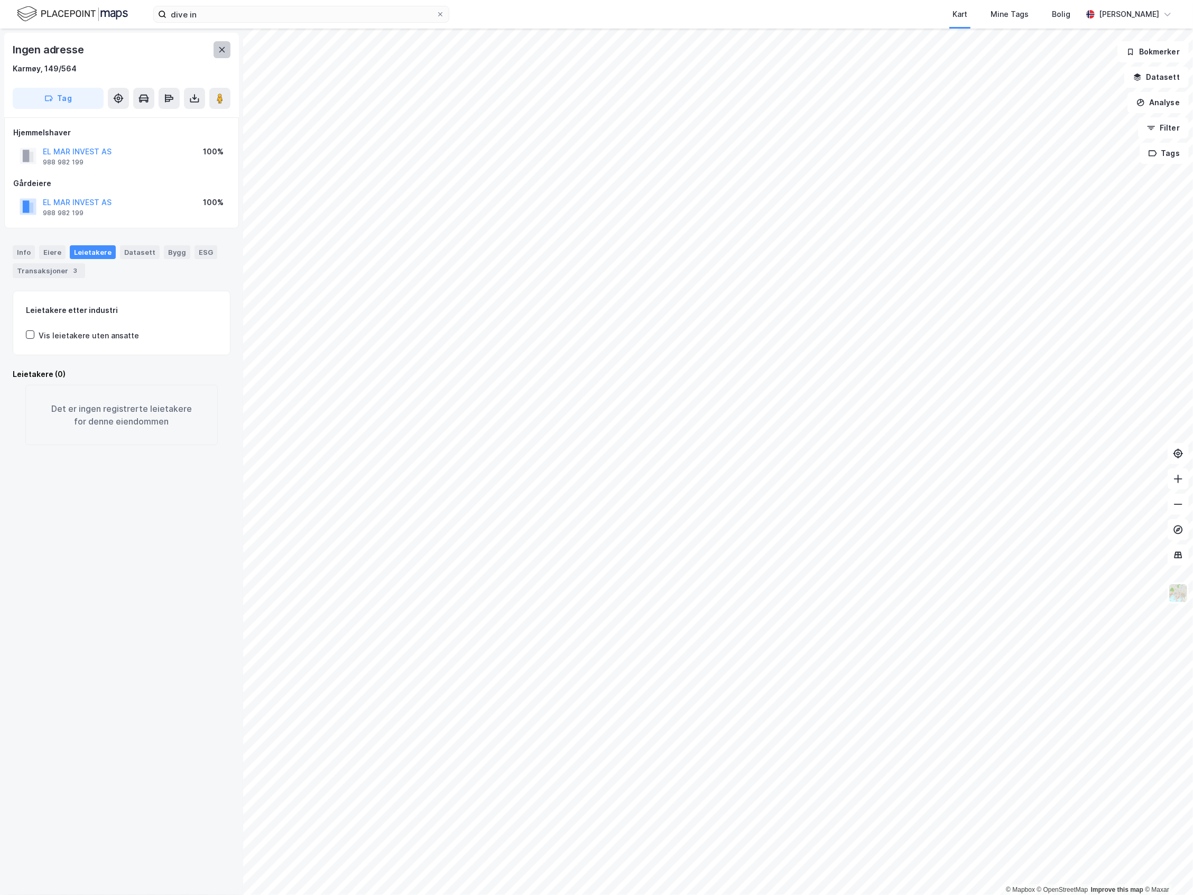
click at [214, 45] on button at bounding box center [222, 49] width 17 height 17
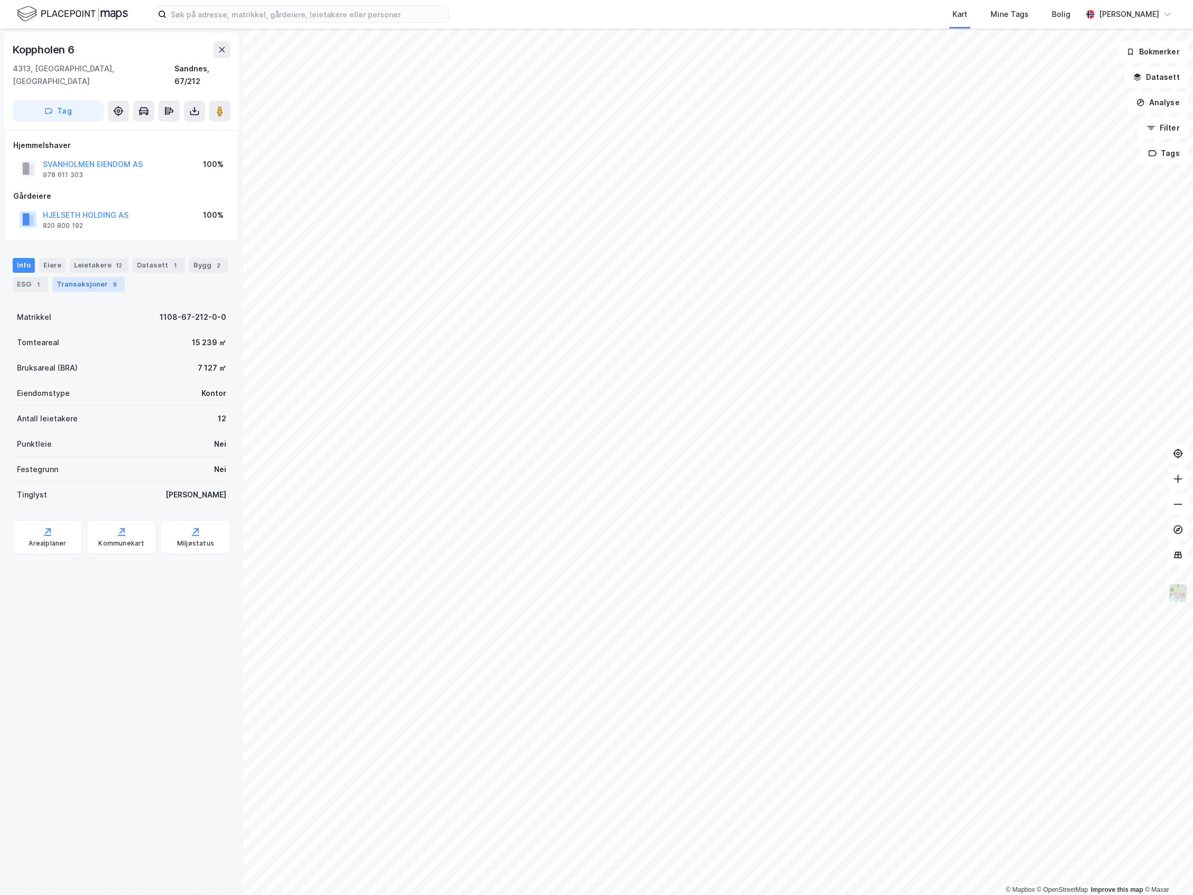
click at [84, 277] on div "Transaksjoner 8" at bounding box center [88, 284] width 72 height 15
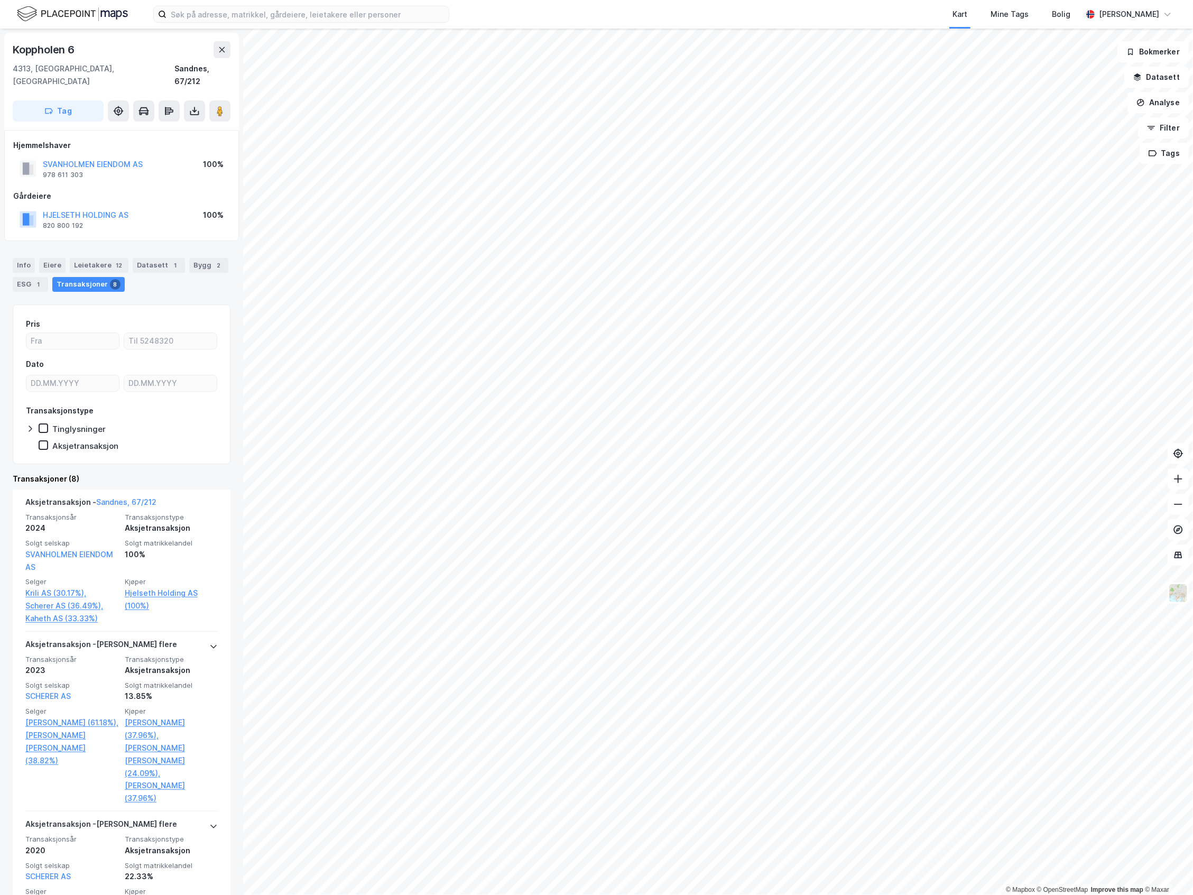
click at [9, 251] on div "Info Eiere Leietakere 12 Datasett 1 Bygg 2 ESG 1 Transaksjoner 8" at bounding box center [121, 270] width 243 height 51
click at [14, 258] on div "Info" at bounding box center [24, 265] width 22 height 15
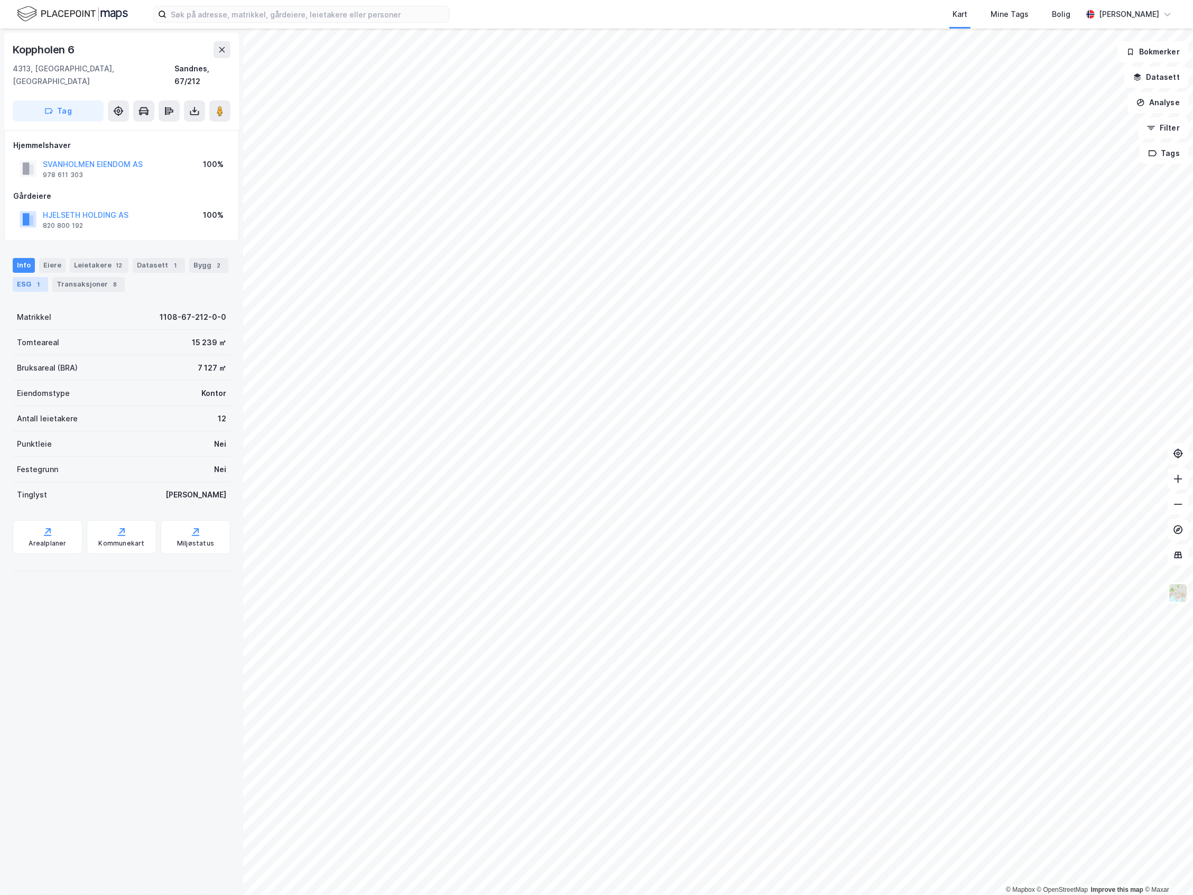
click at [35, 279] on div "1" at bounding box center [38, 284] width 11 height 11
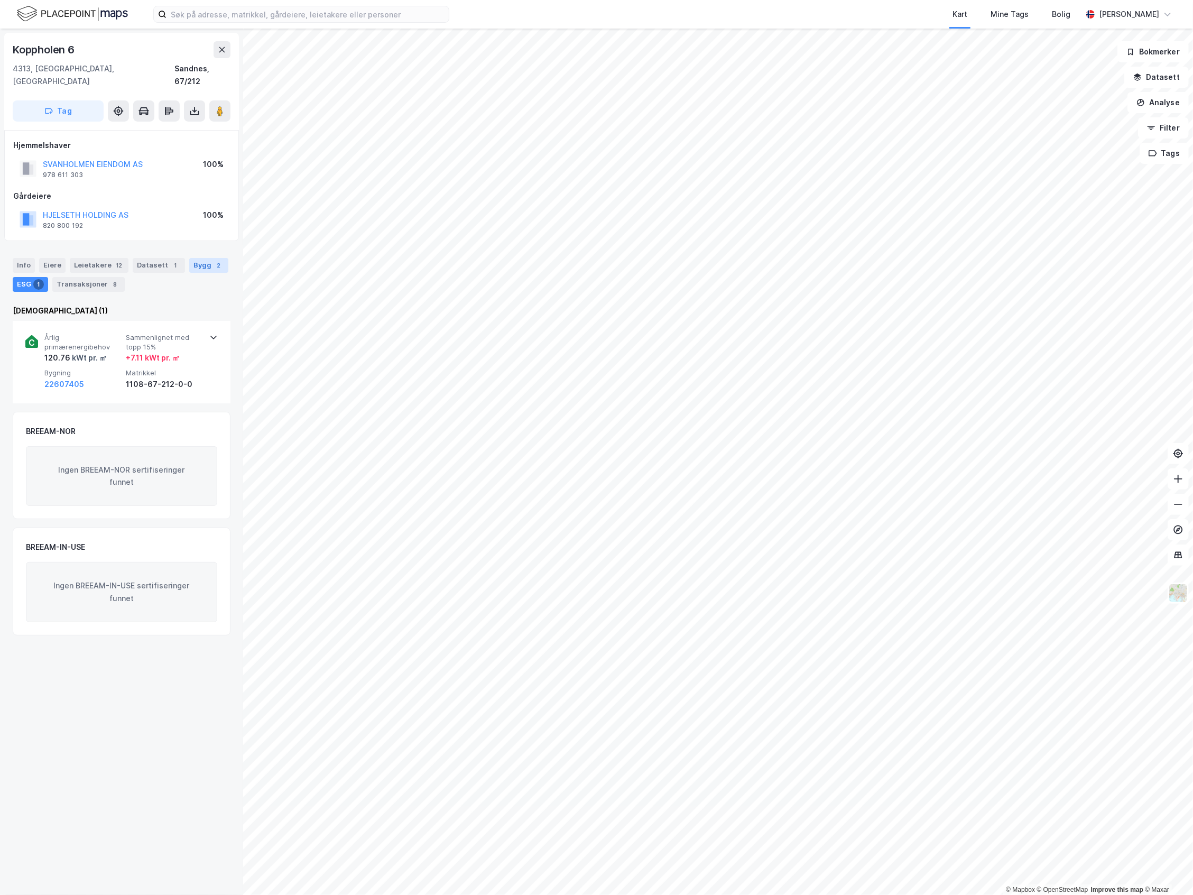
click at [193, 258] on div "Bygg 2" at bounding box center [208, 265] width 39 height 15
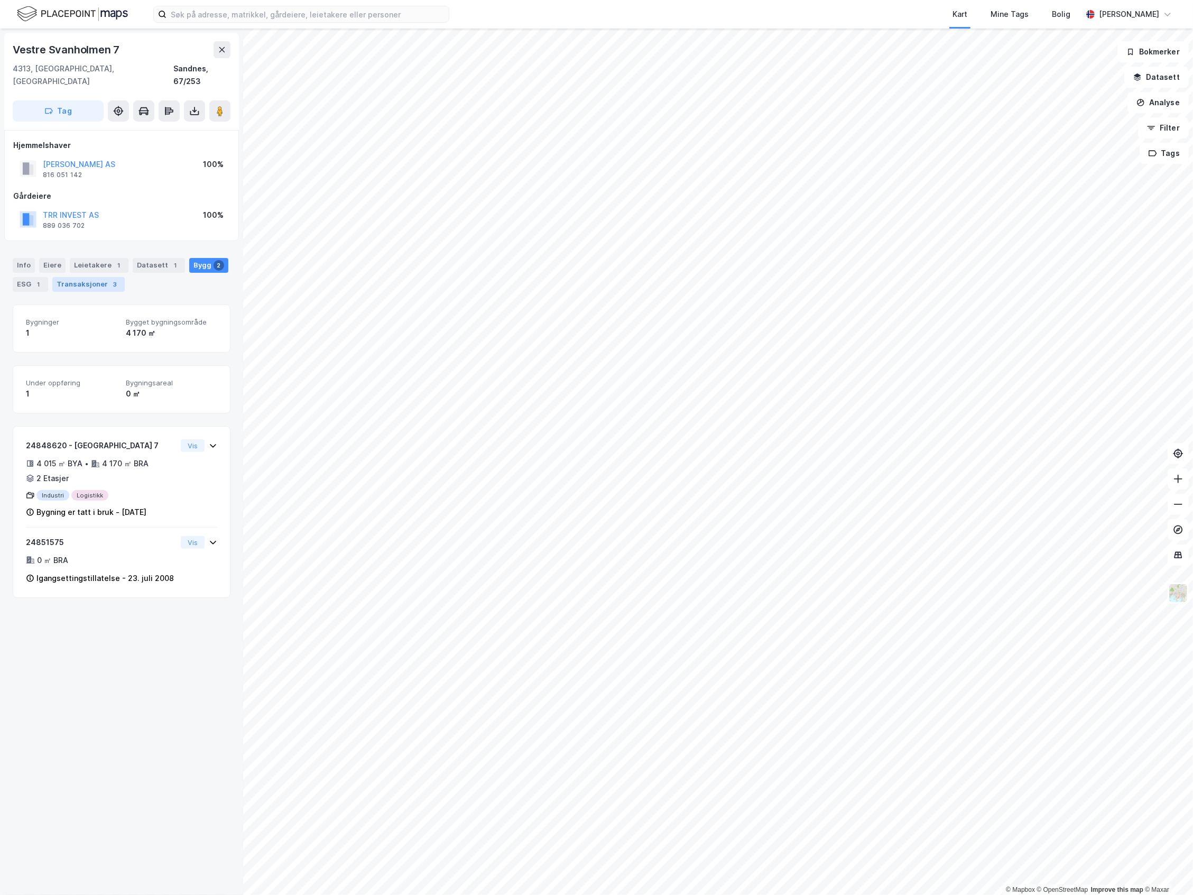
click at [63, 277] on div "Transaksjoner 3" at bounding box center [88, 284] width 72 height 15
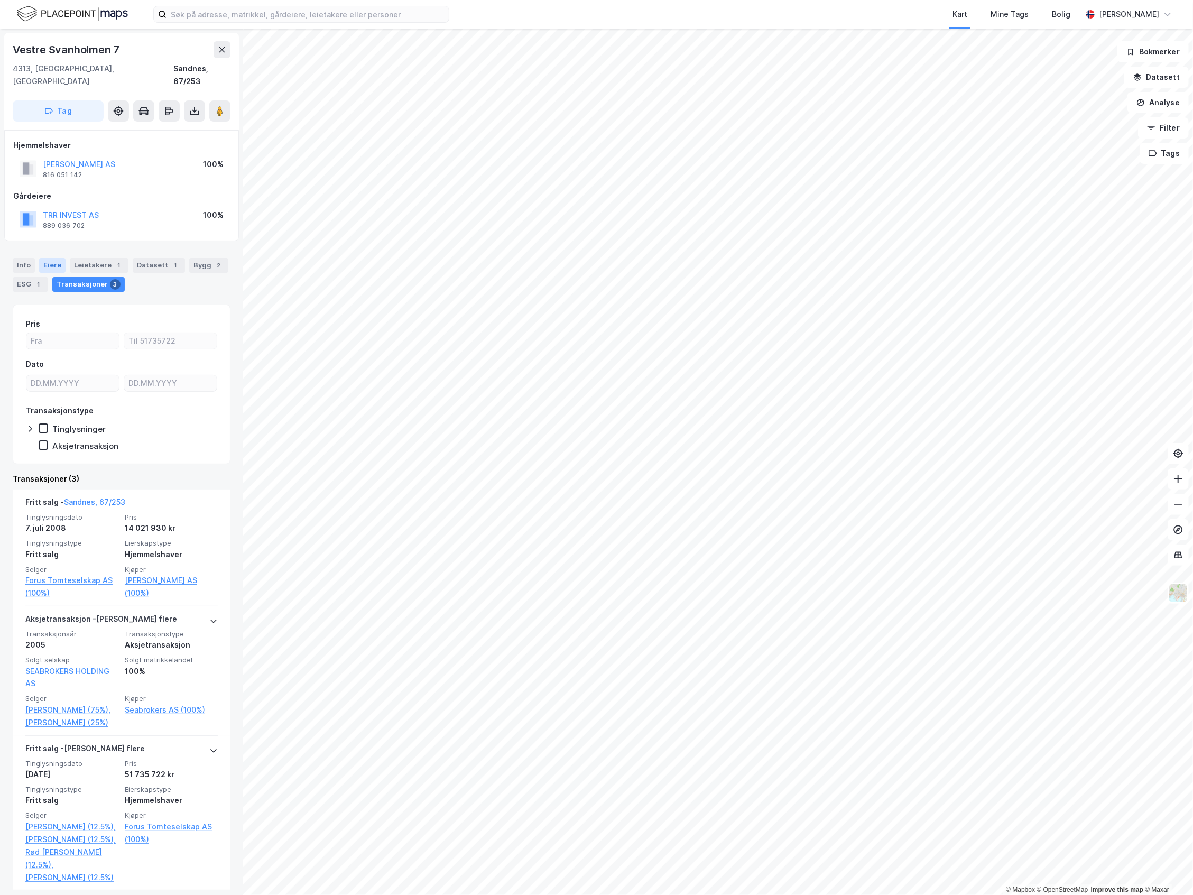
click at [57, 258] on div "Eiere" at bounding box center [52, 265] width 26 height 15
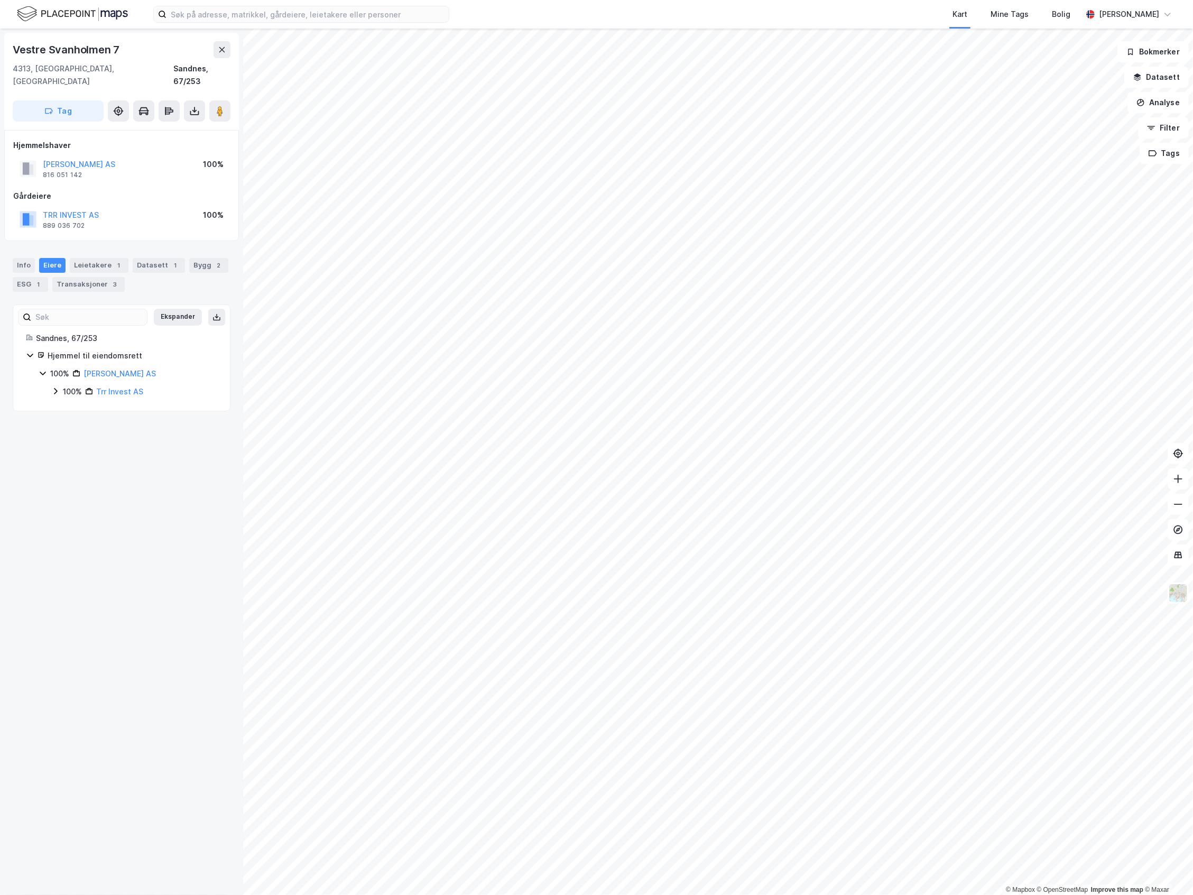
click at [78, 385] on div "100%" at bounding box center [72, 391] width 19 height 13
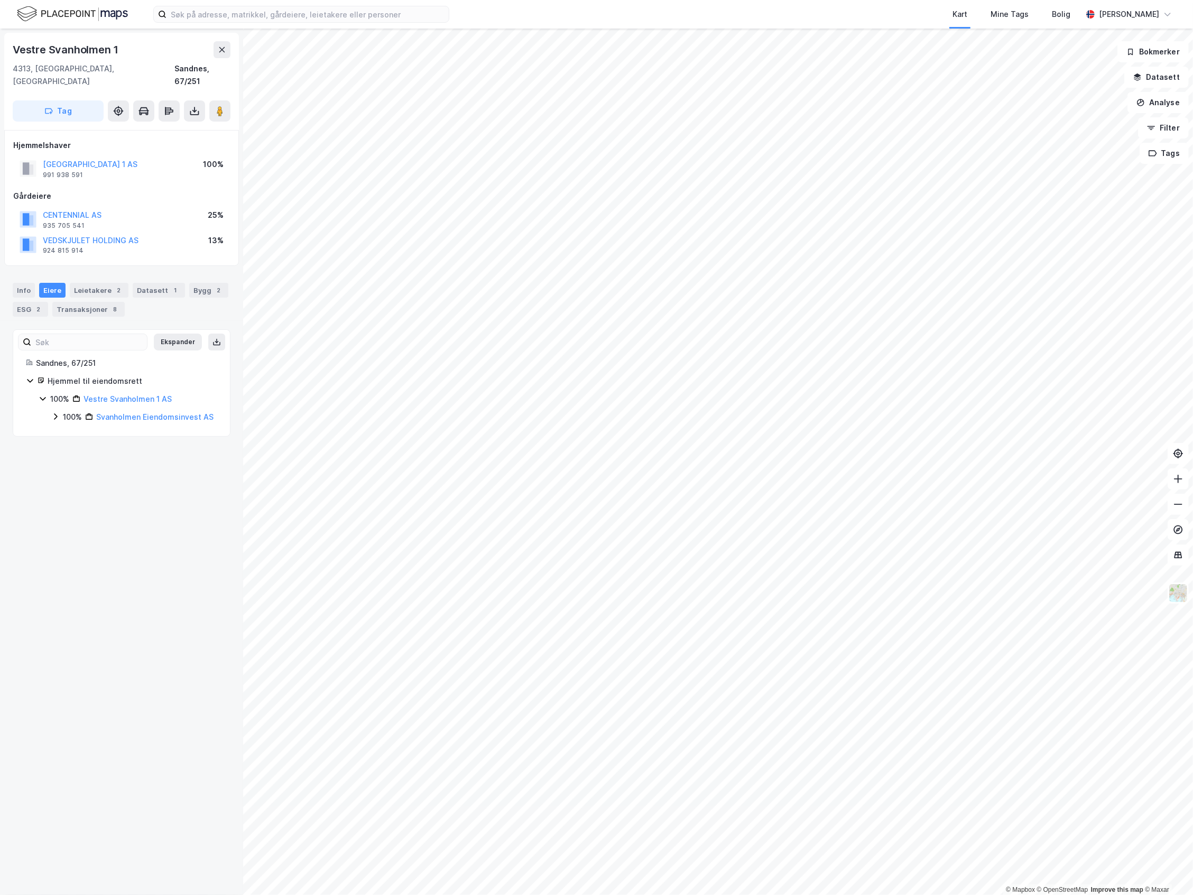
click at [61, 411] on div "100% Svanholmen Eiendomsinvest AS" at bounding box center [134, 417] width 166 height 13
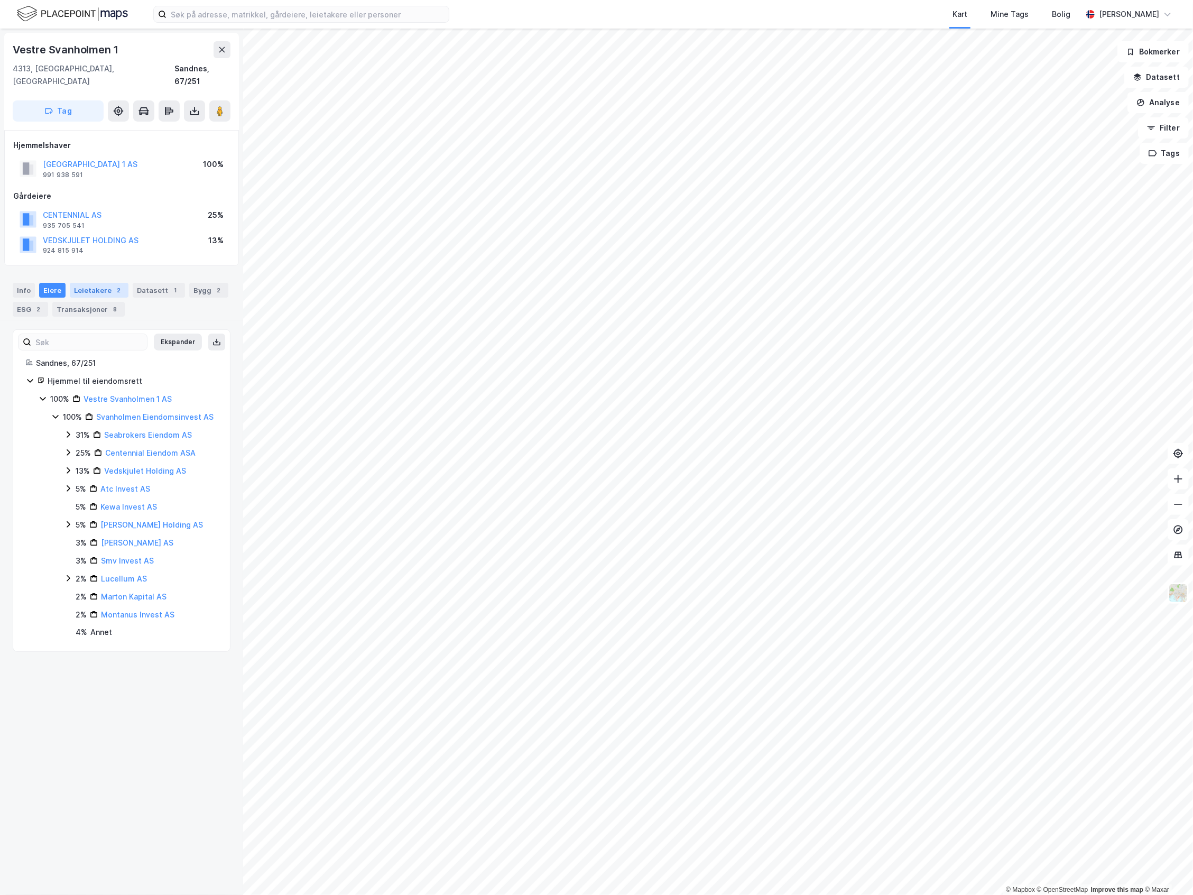
click at [77, 283] on div "Leietakere 2" at bounding box center [99, 290] width 59 height 15
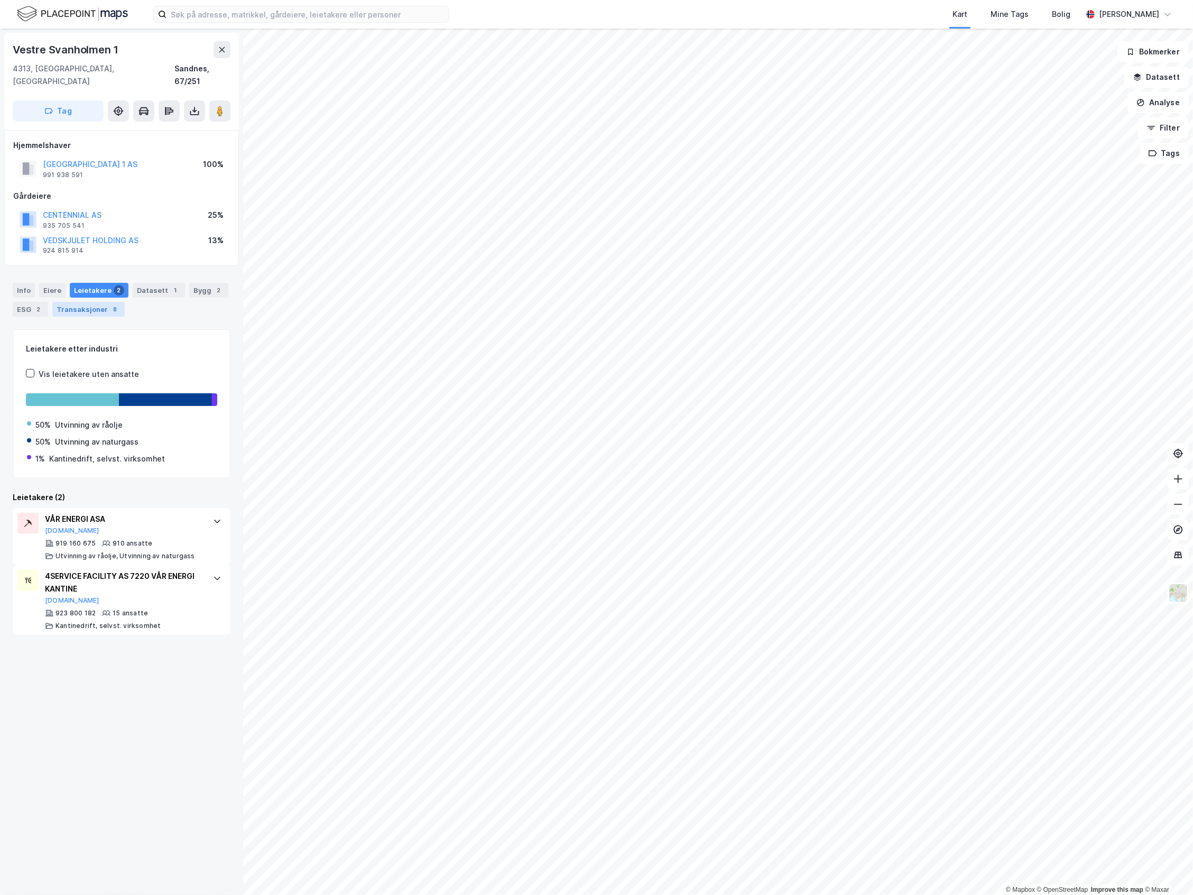
click at [104, 302] on div "Transaksjoner 8" at bounding box center [88, 309] width 72 height 15
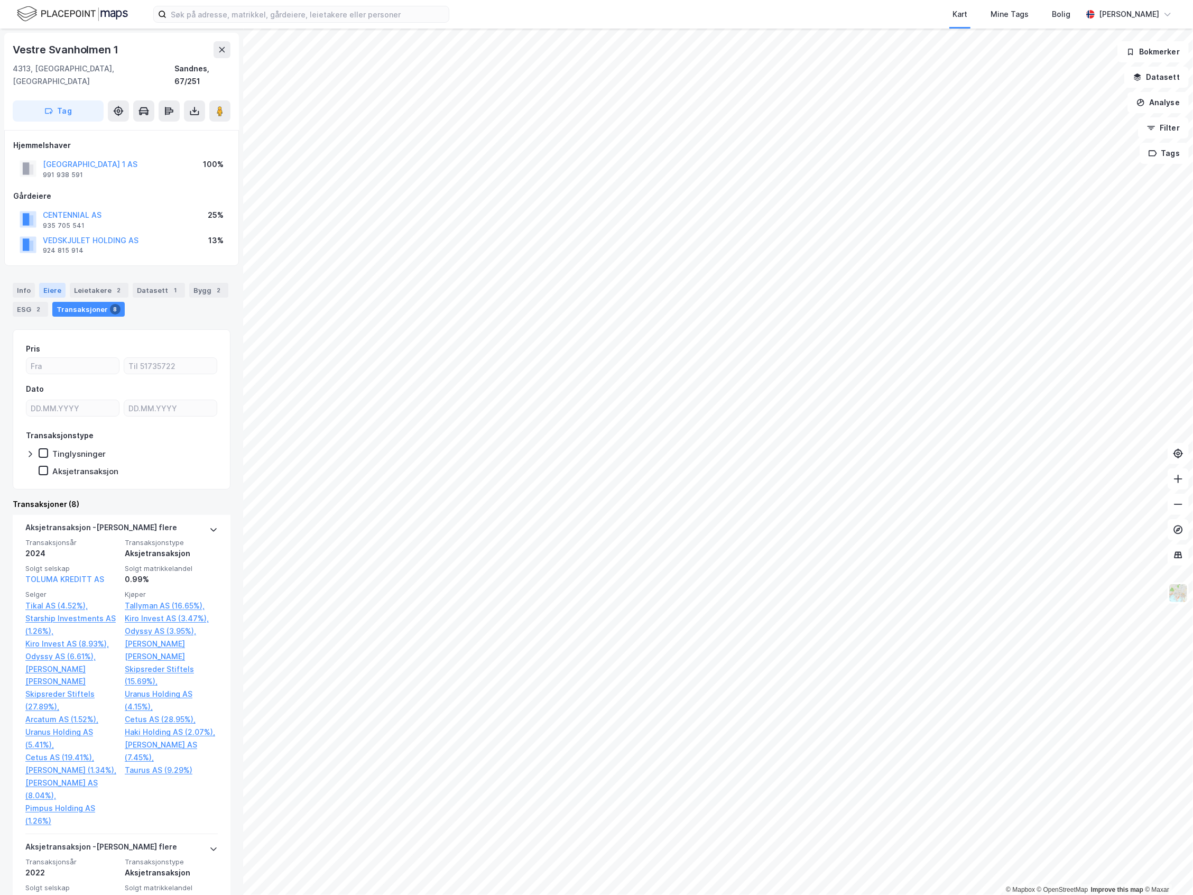
click at [57, 283] on div "Eiere" at bounding box center [52, 290] width 26 height 15
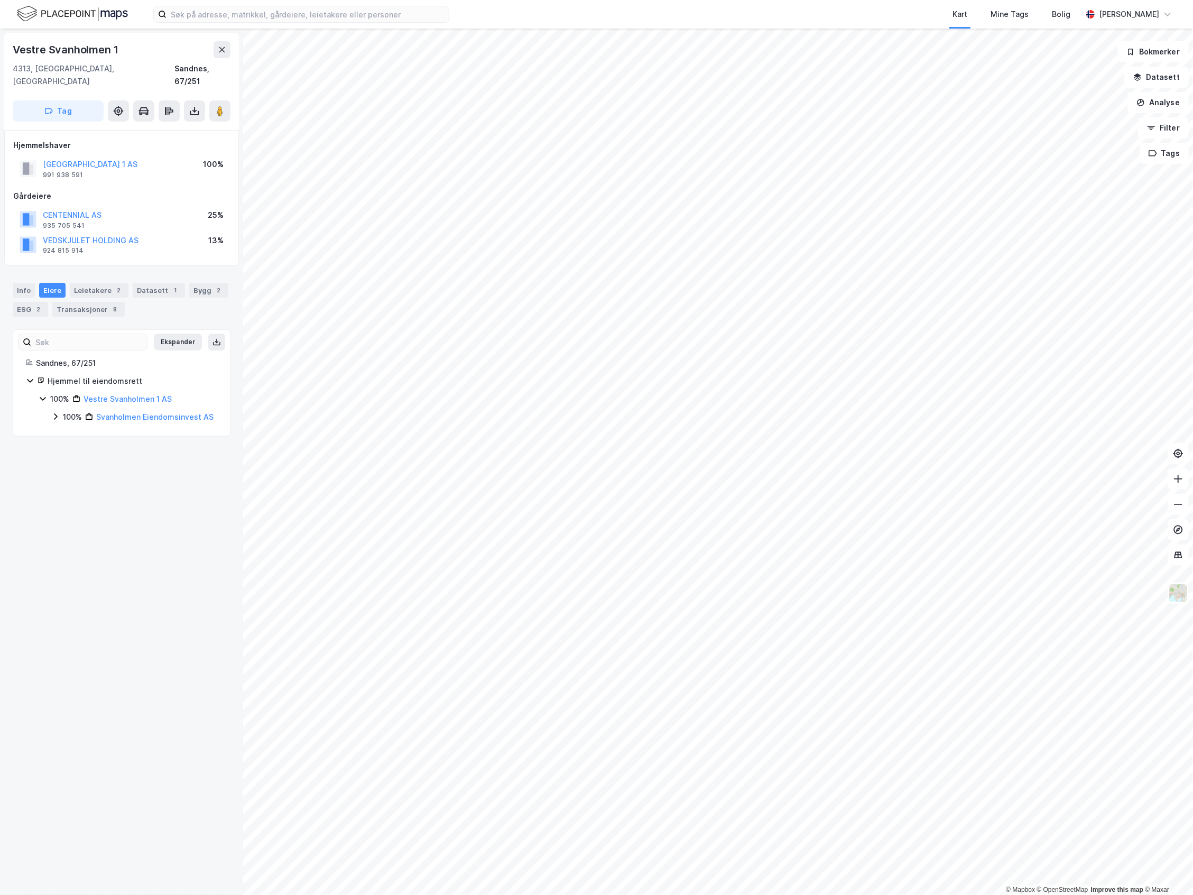
click at [53, 412] on icon at bounding box center [55, 416] width 8 height 8
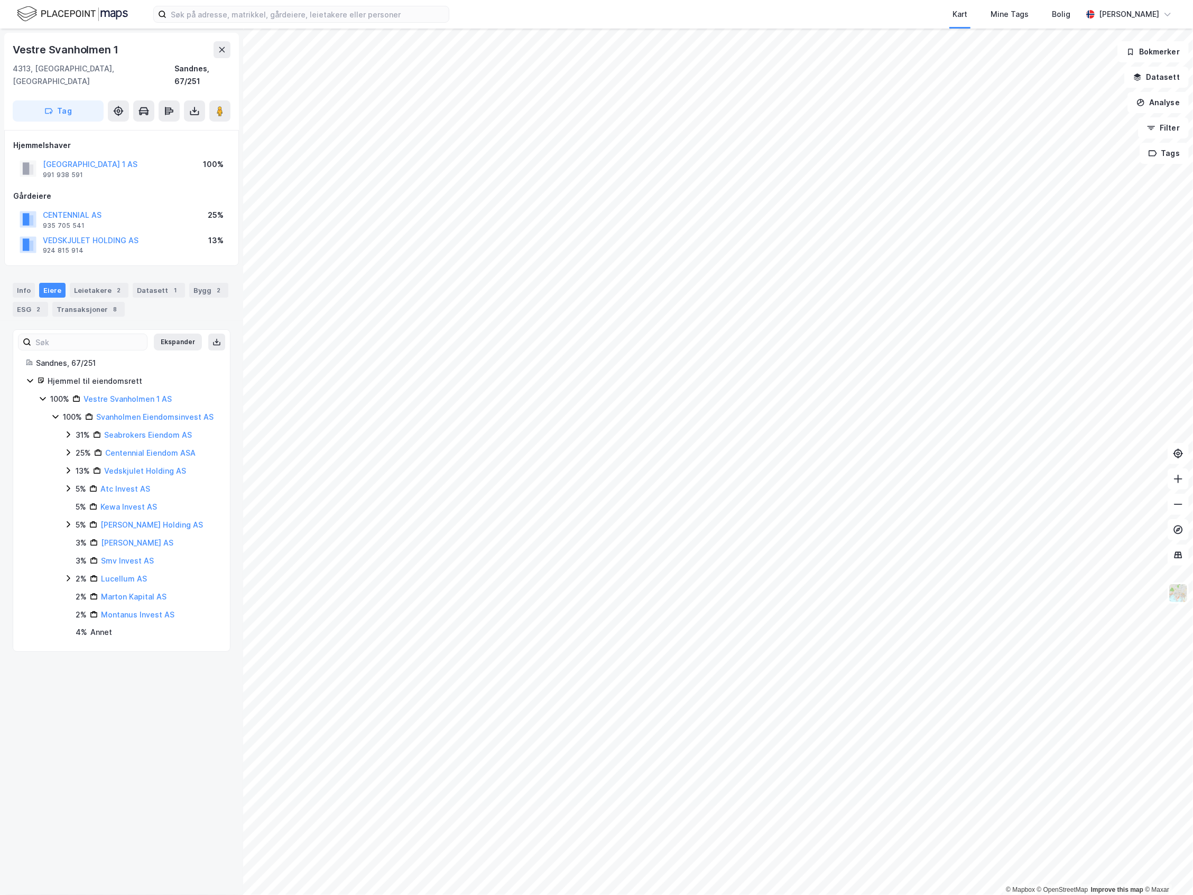
click at [86, 453] on div "25%" at bounding box center [83, 453] width 15 height 13
click at [81, 466] on div "13%" at bounding box center [83, 471] width 14 height 13
click at [75, 451] on div "25% Centennial Eiendom ASA" at bounding box center [140, 453] width 153 height 13
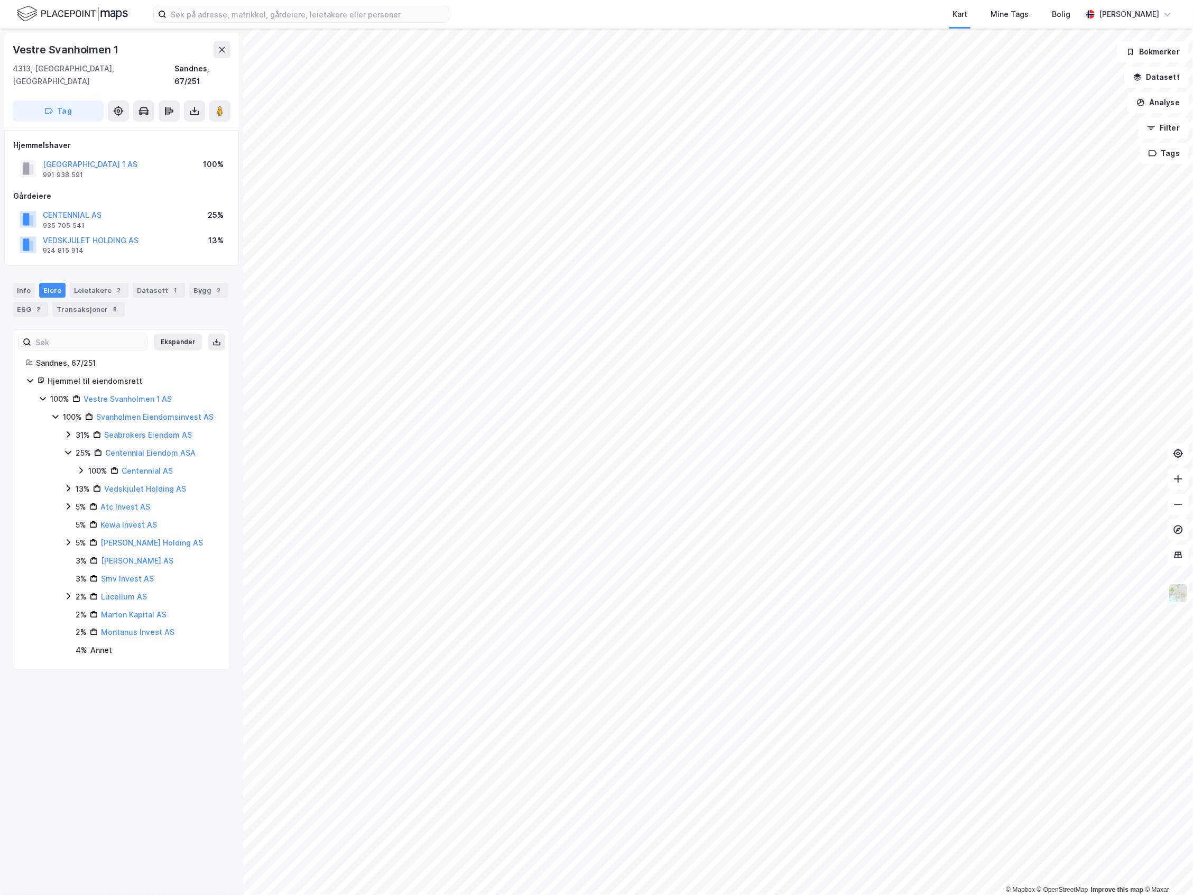
click at [89, 468] on div "100%" at bounding box center [97, 471] width 19 height 13
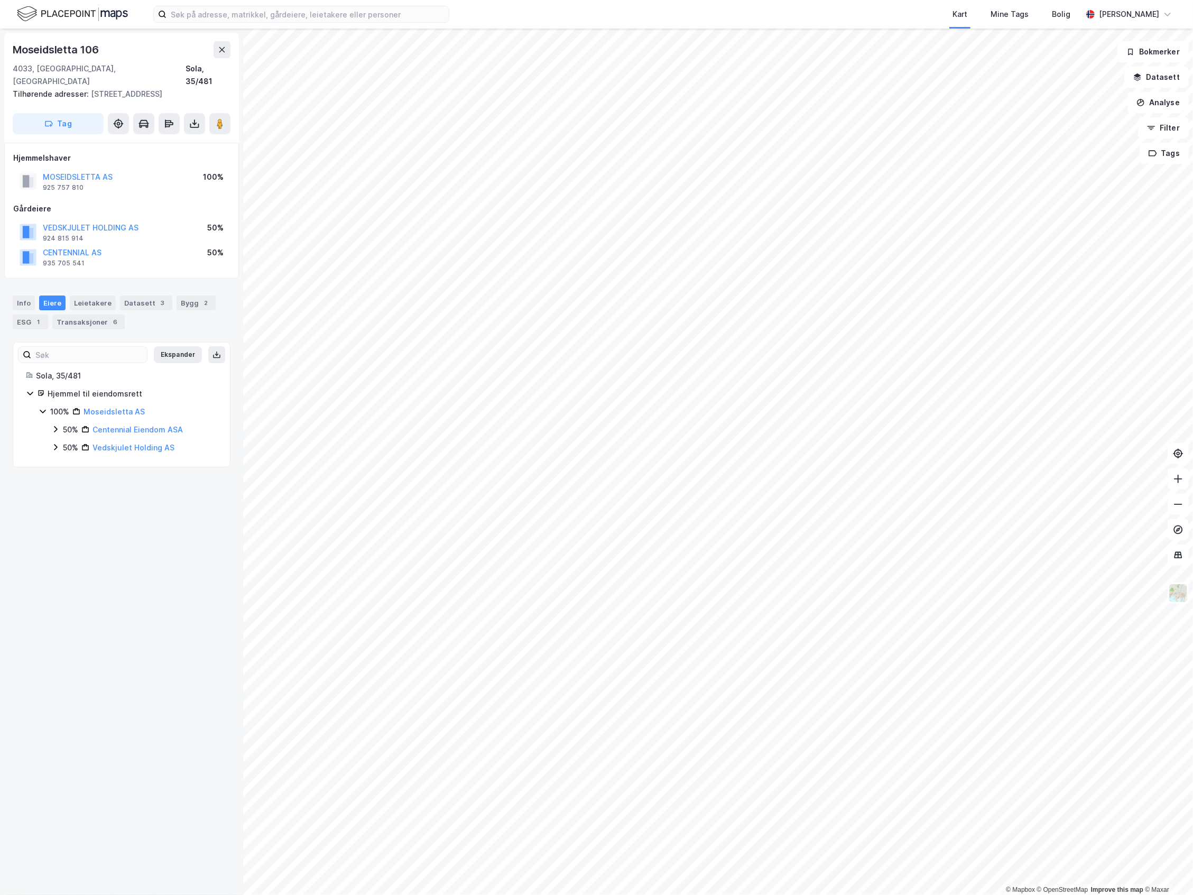
click at [72, 441] on div "50%" at bounding box center [70, 447] width 15 height 13
click at [69, 410] on div "100% Moseidsletta AS 50% Centennial Eiendom ASA 50% Vedskjulet Holding AS 100% …" at bounding box center [128, 438] width 179 height 67
click at [71, 423] on div "50%" at bounding box center [70, 429] width 15 height 13
click at [81, 441] on div "100%" at bounding box center [85, 447] width 19 height 13
click at [82, 441] on div "100%" at bounding box center [85, 447] width 19 height 13
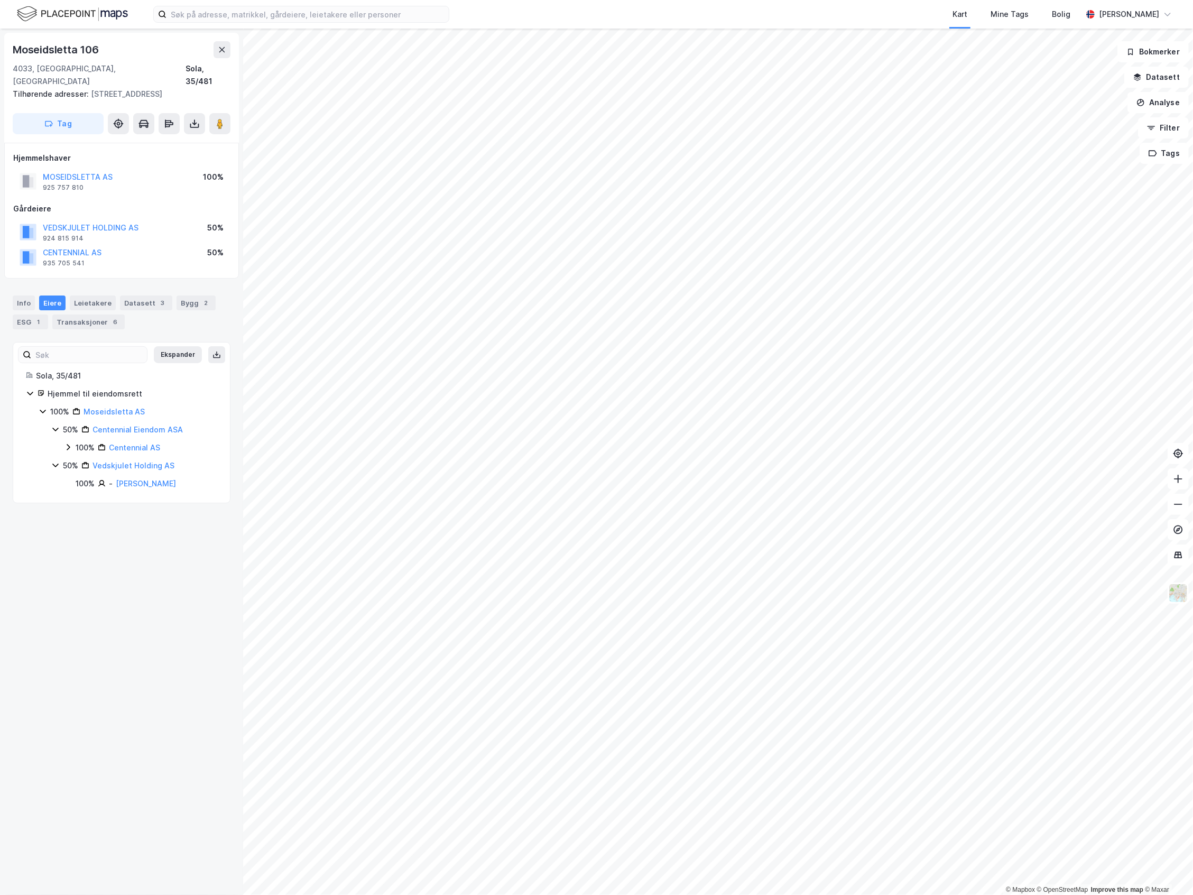
click at [69, 423] on div "50%" at bounding box center [70, 429] width 15 height 13
click at [0, 0] on button "CENTENNIAL AS" at bounding box center [0, 0] width 0 height 0
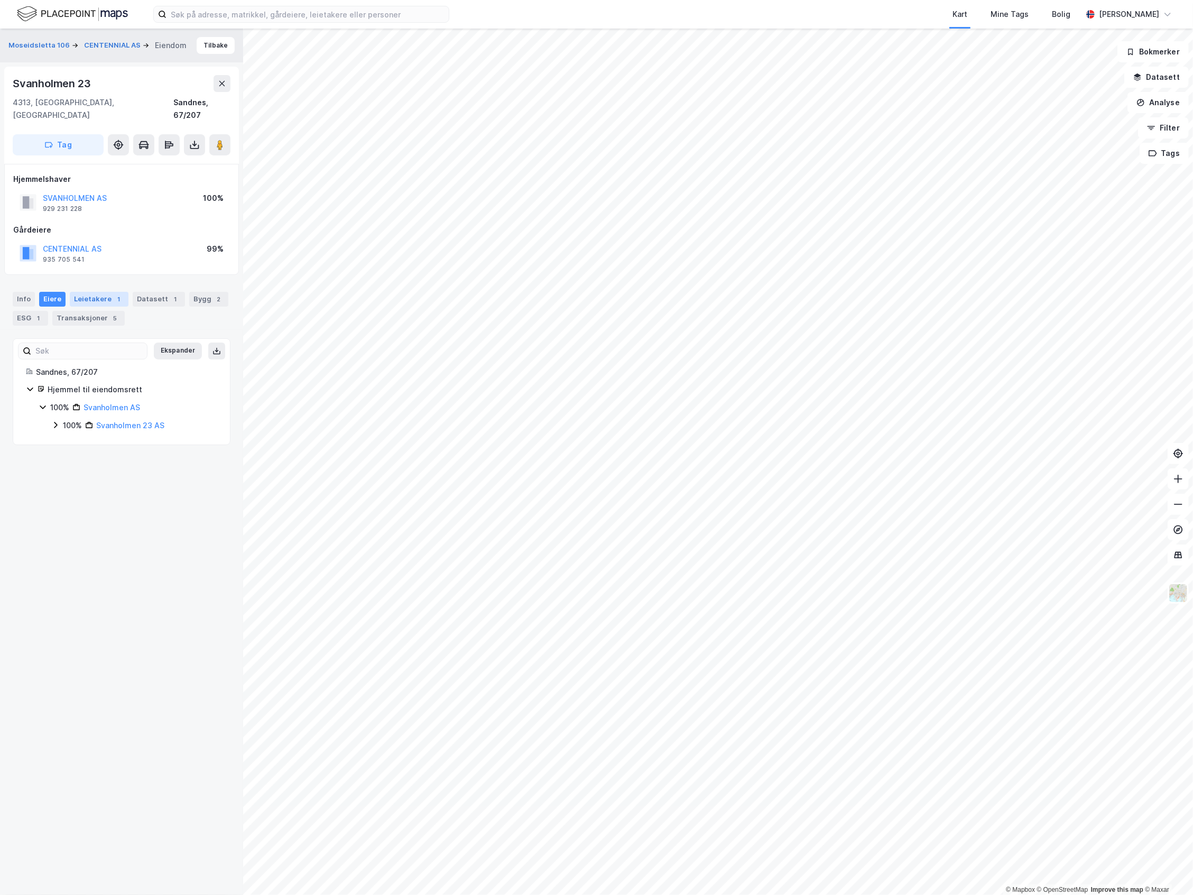
click at [96, 292] on div "Leietakere 1" at bounding box center [99, 299] width 59 height 15
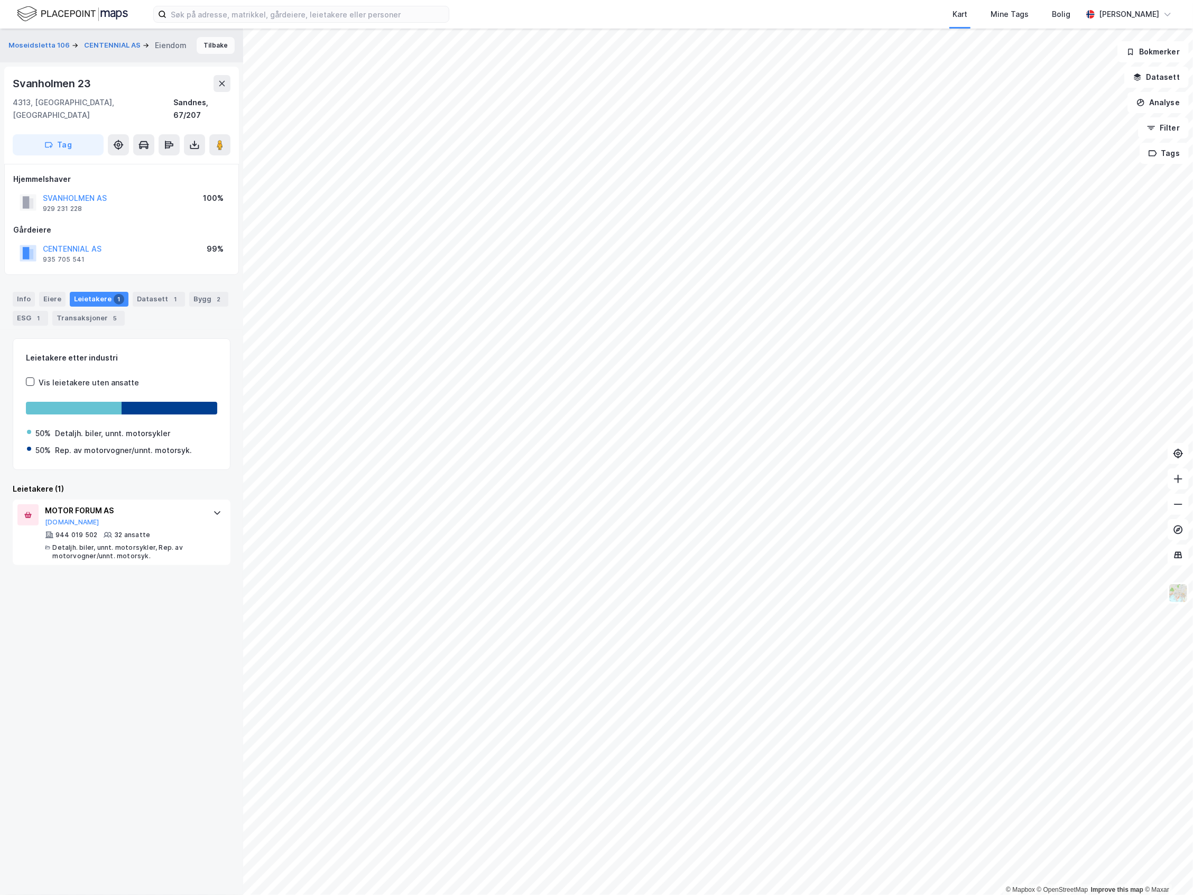
click at [197, 49] on button "Tilbake" at bounding box center [216, 45] width 38 height 17
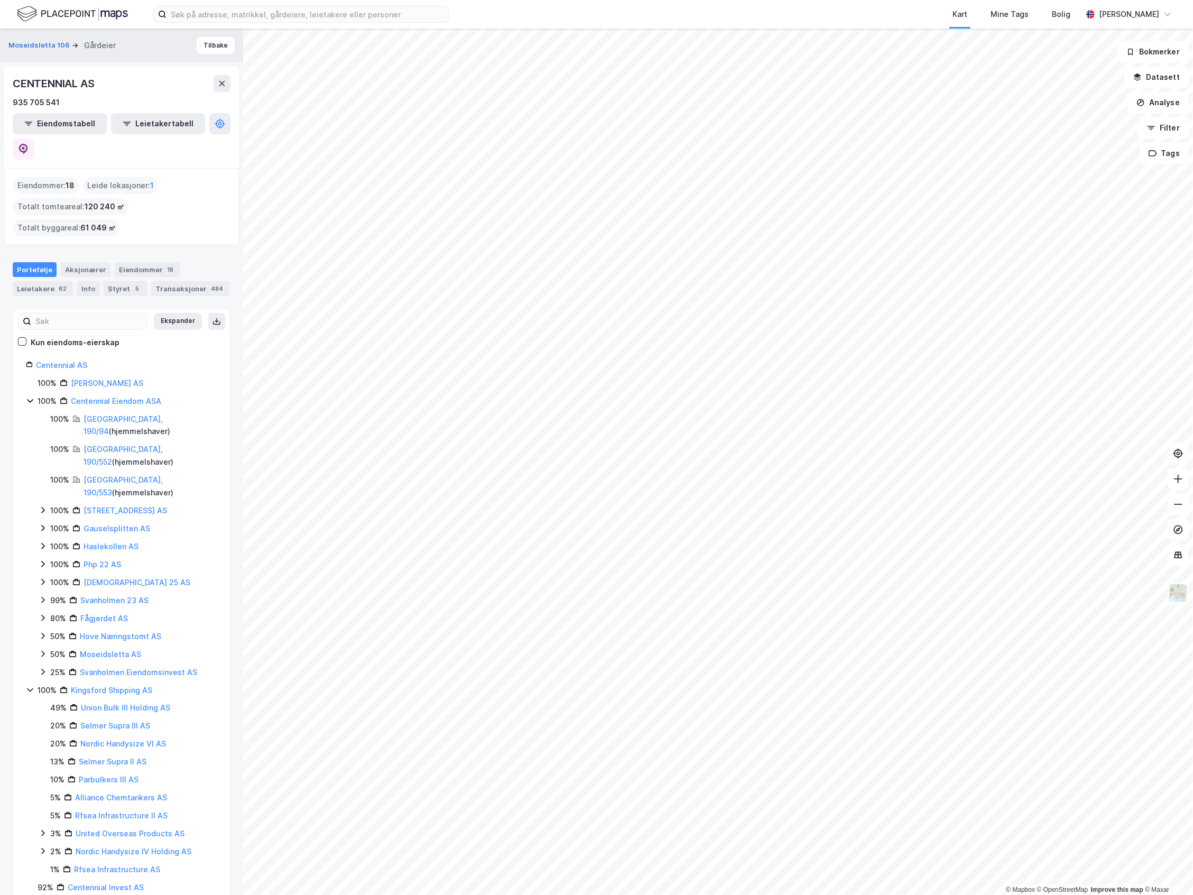
click at [73, 21] on img at bounding box center [72, 14] width 111 height 19
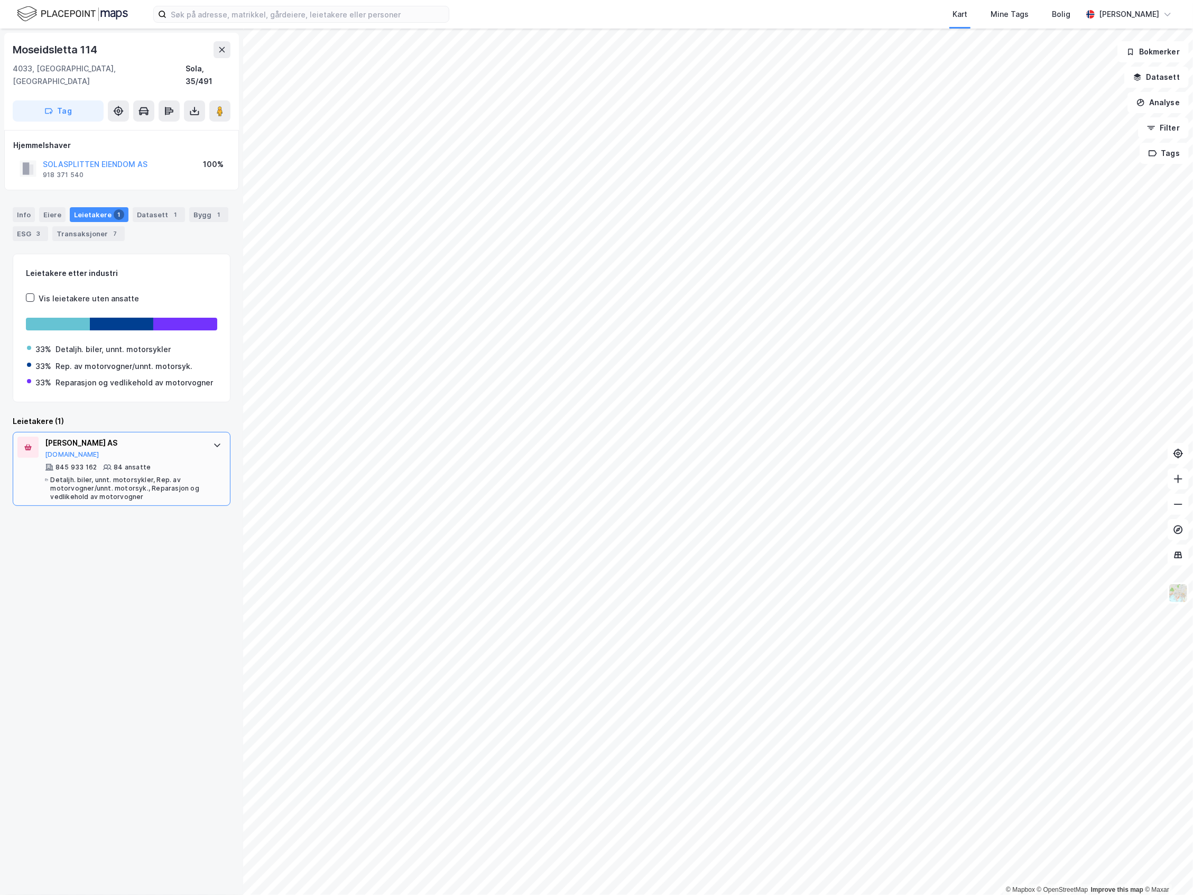
click at [163, 445] on div "SVEN KVIA AS" at bounding box center [124, 443] width 158 height 13
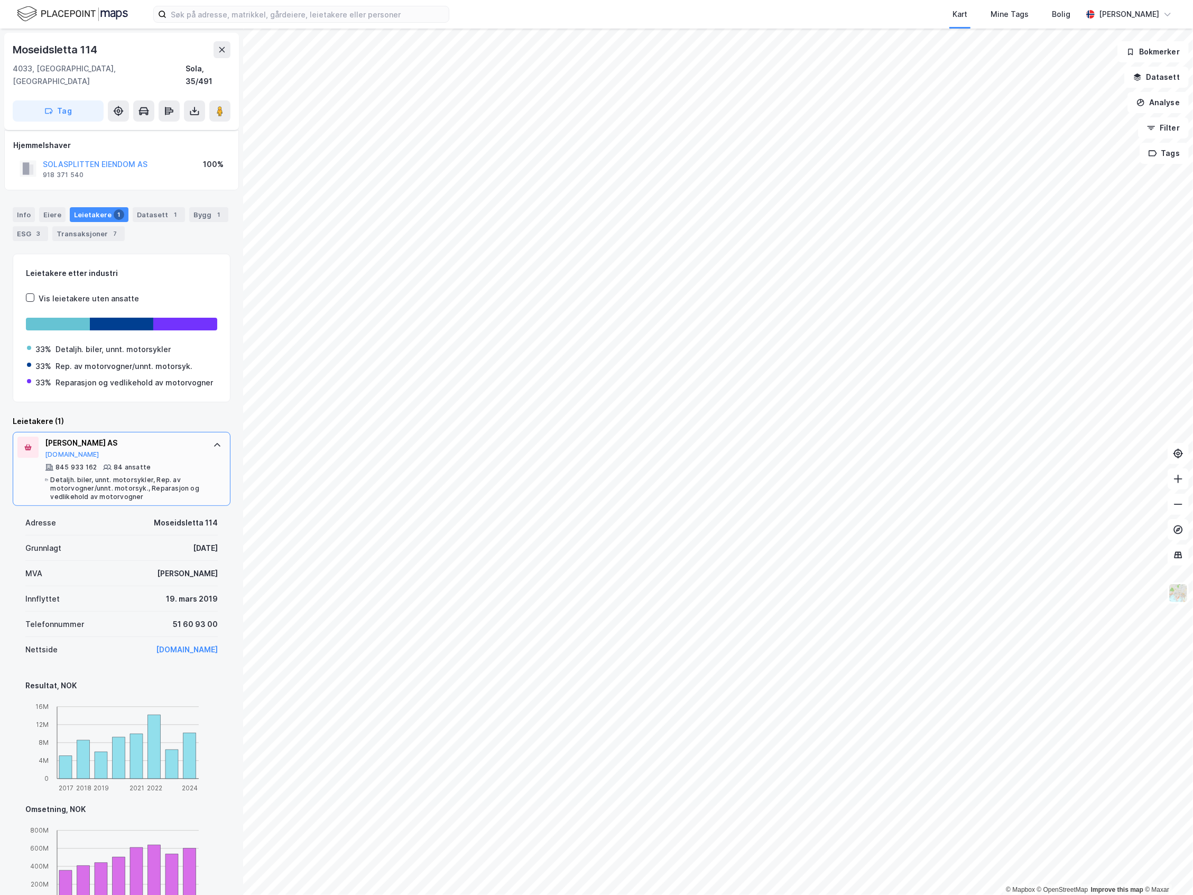
scroll to position [70, 0]
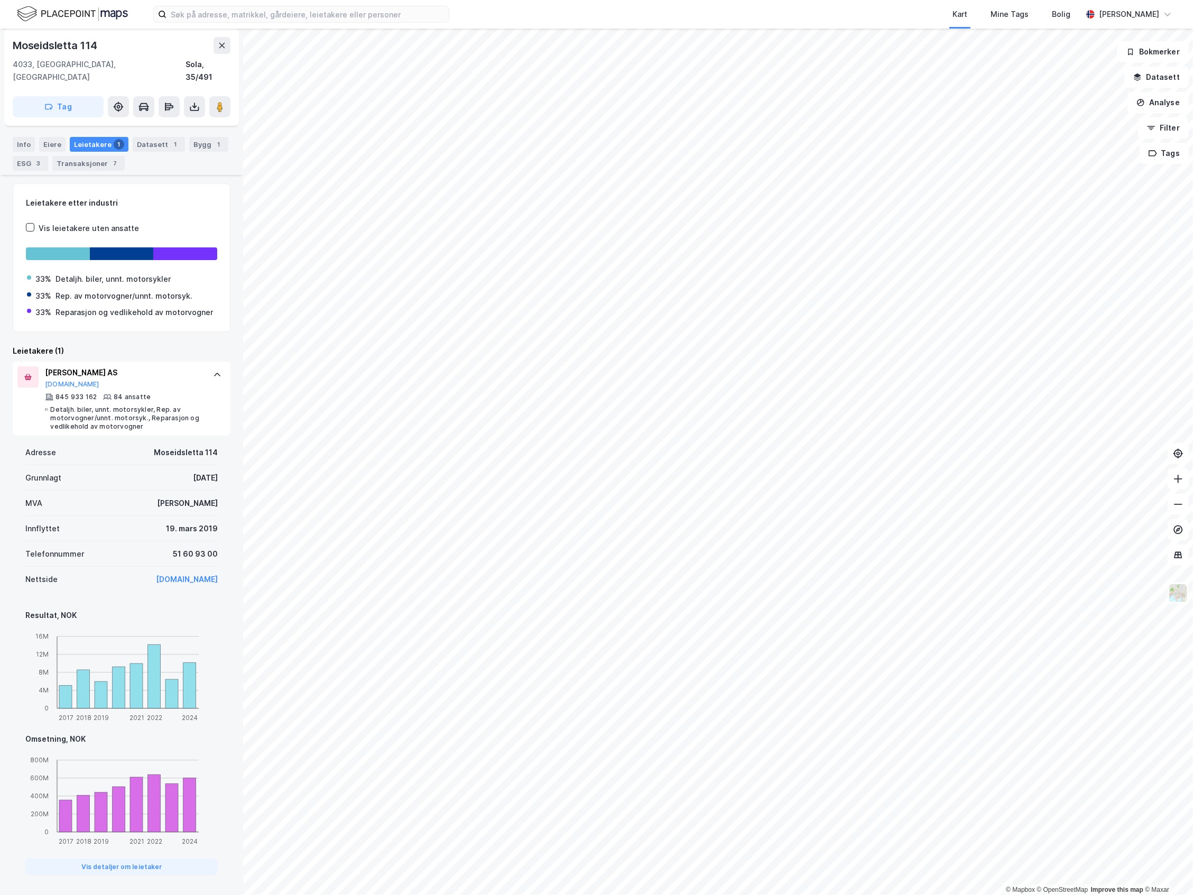
click at [47, 137] on div "Eiere" at bounding box center [52, 144] width 26 height 15
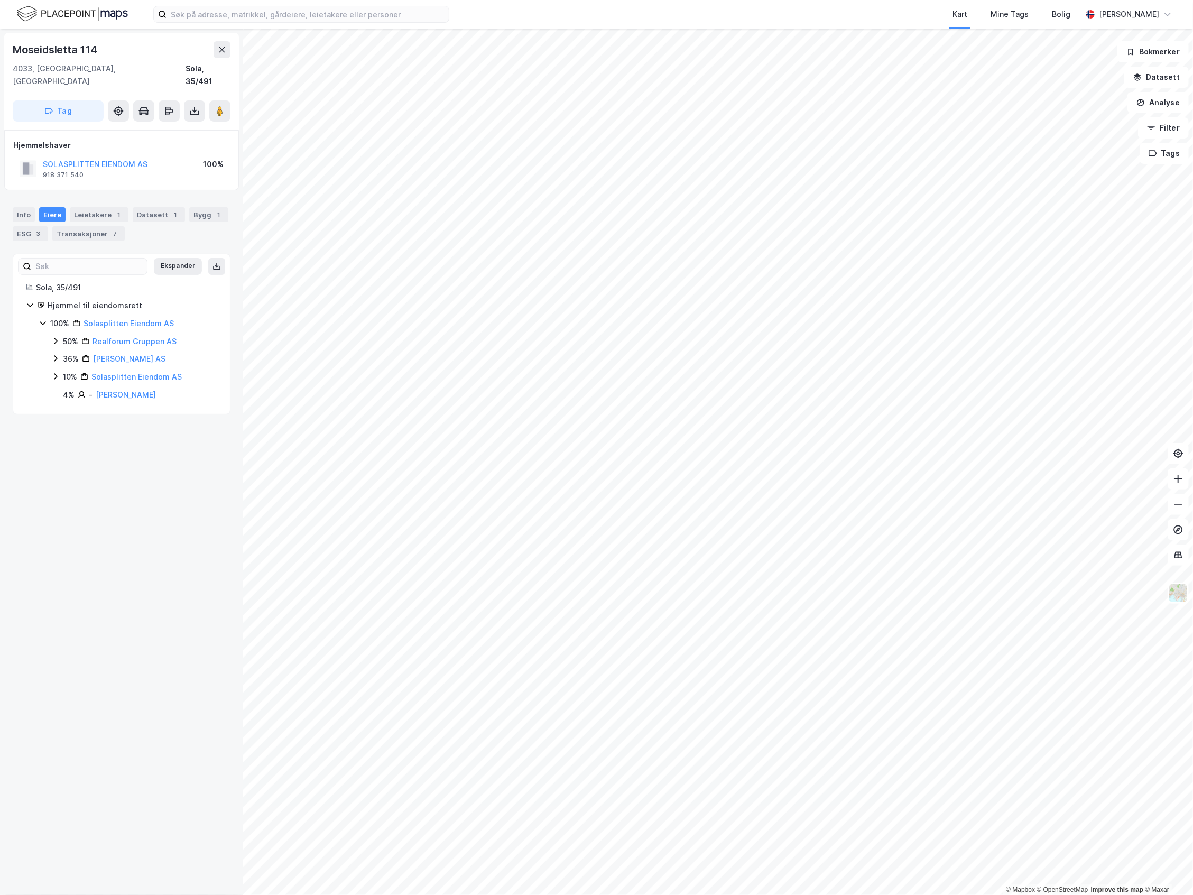
click at [61, 353] on div "36% Birkebeiner Eiendom AS" at bounding box center [134, 359] width 166 height 13
click at [62, 353] on div "36% Birkebeiner Eiendom AS" at bounding box center [134, 359] width 166 height 13
click at [66, 371] on div "10%" at bounding box center [70, 377] width 14 height 13
click at [66, 335] on div "50%" at bounding box center [70, 341] width 15 height 13
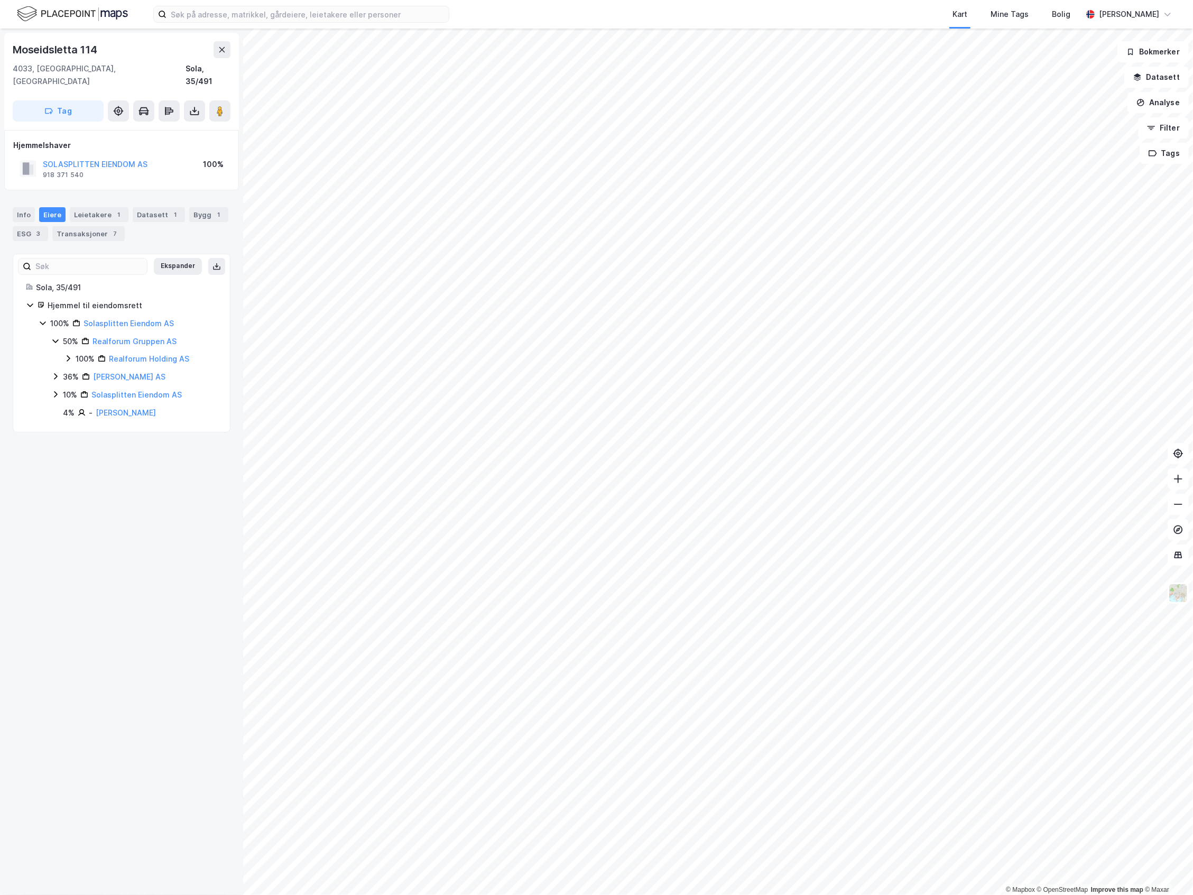
click at [78, 353] on div "100%" at bounding box center [85, 359] width 19 height 13
click at [81, 372] on icon at bounding box center [81, 376] width 8 height 8
click at [47, 318] on div "100% Solasplitten Eiendom AS 50% Realforum Gruppen AS 100% Realforum Holding AS…" at bounding box center [128, 413] width 179 height 192
click at [47, 319] on icon at bounding box center [43, 323] width 8 height 8
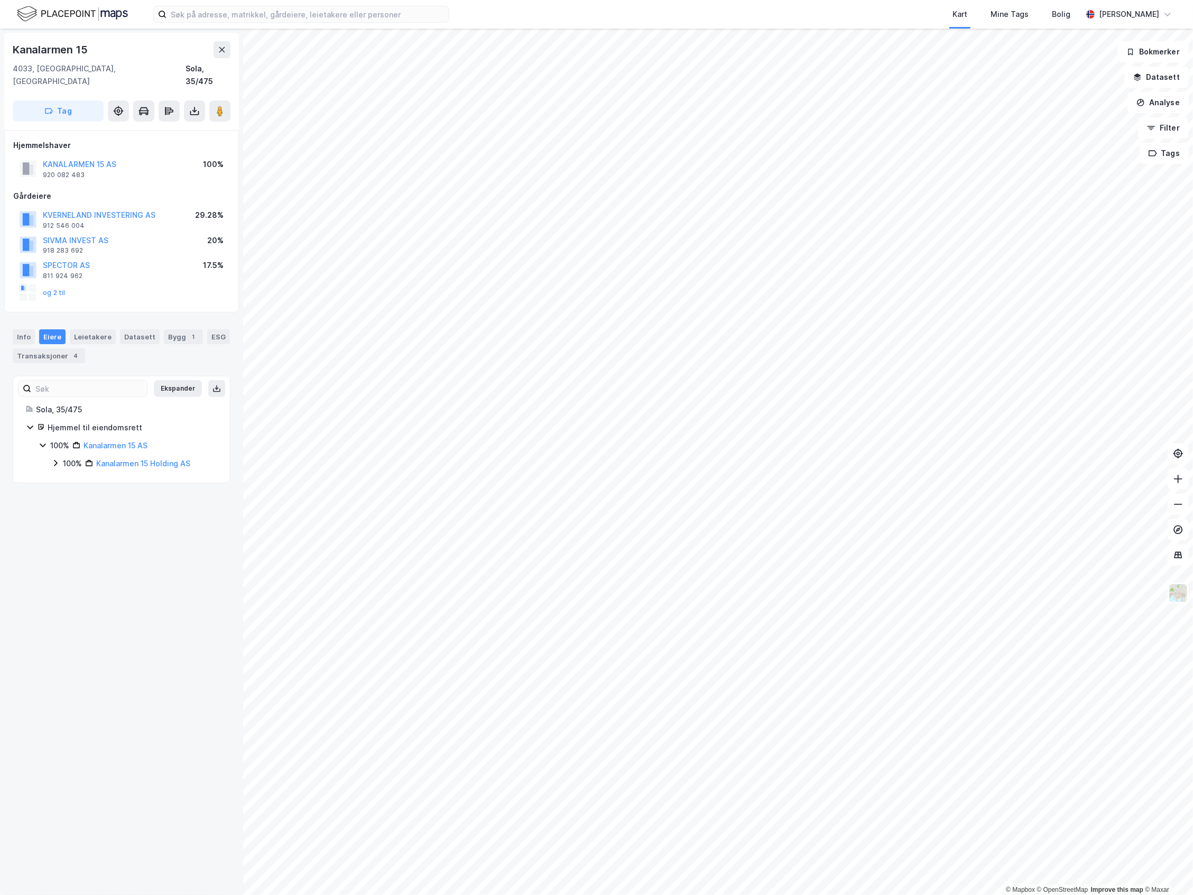
click at [165, 317] on div "Info Eiere Leietakere Datasett Bygg 1 ESG Transaksjoner 4" at bounding box center [121, 342] width 243 height 51
click at [166, 329] on div "Bygg 1" at bounding box center [183, 336] width 39 height 15
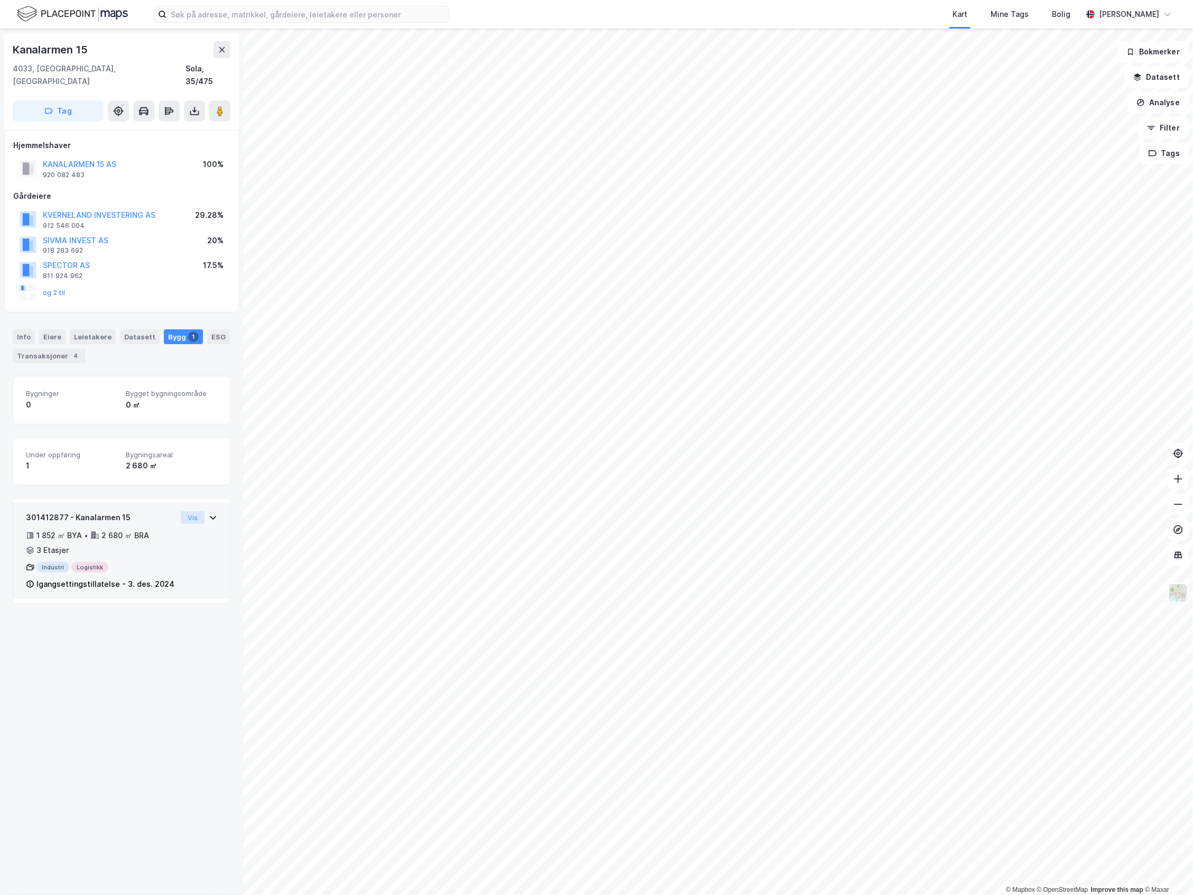
click at [188, 511] on button "Vis" at bounding box center [193, 517] width 24 height 13
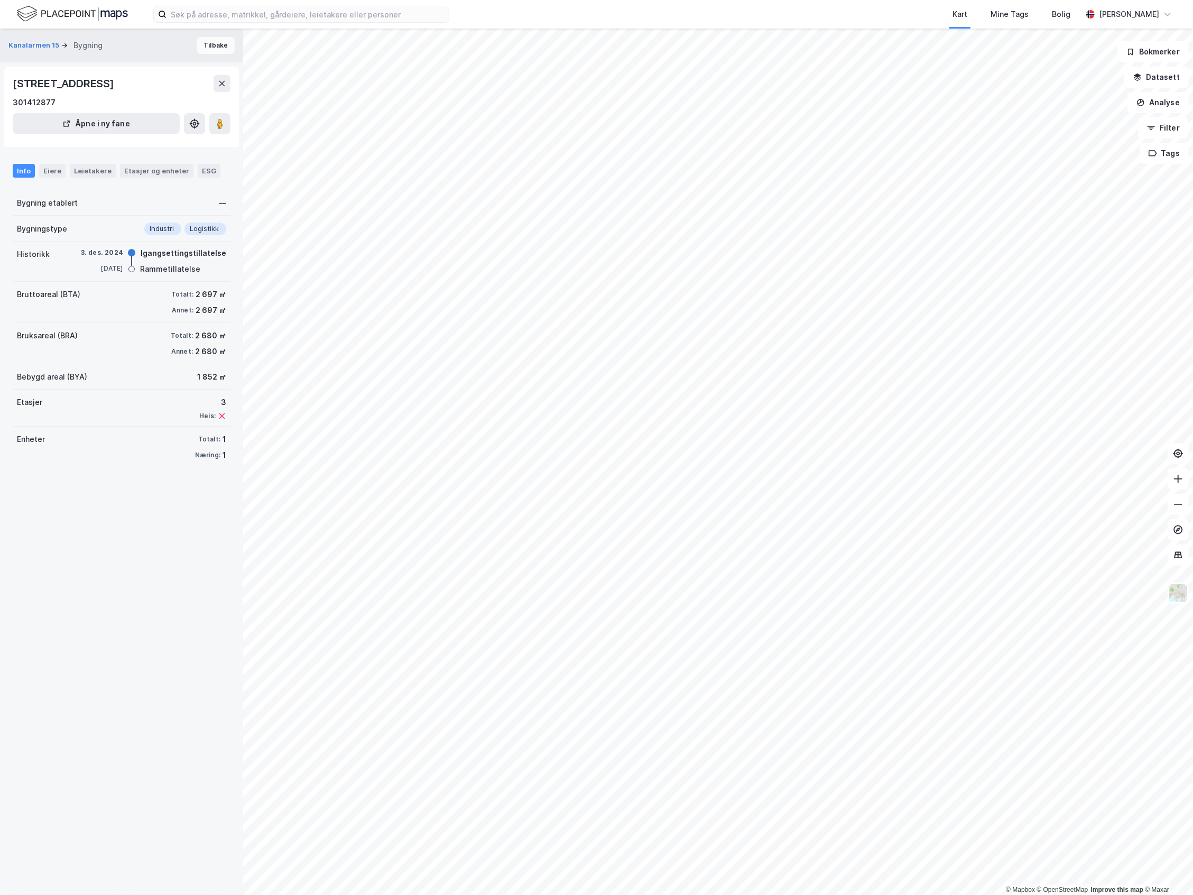
click at [197, 39] on button "Tilbake" at bounding box center [216, 45] width 38 height 17
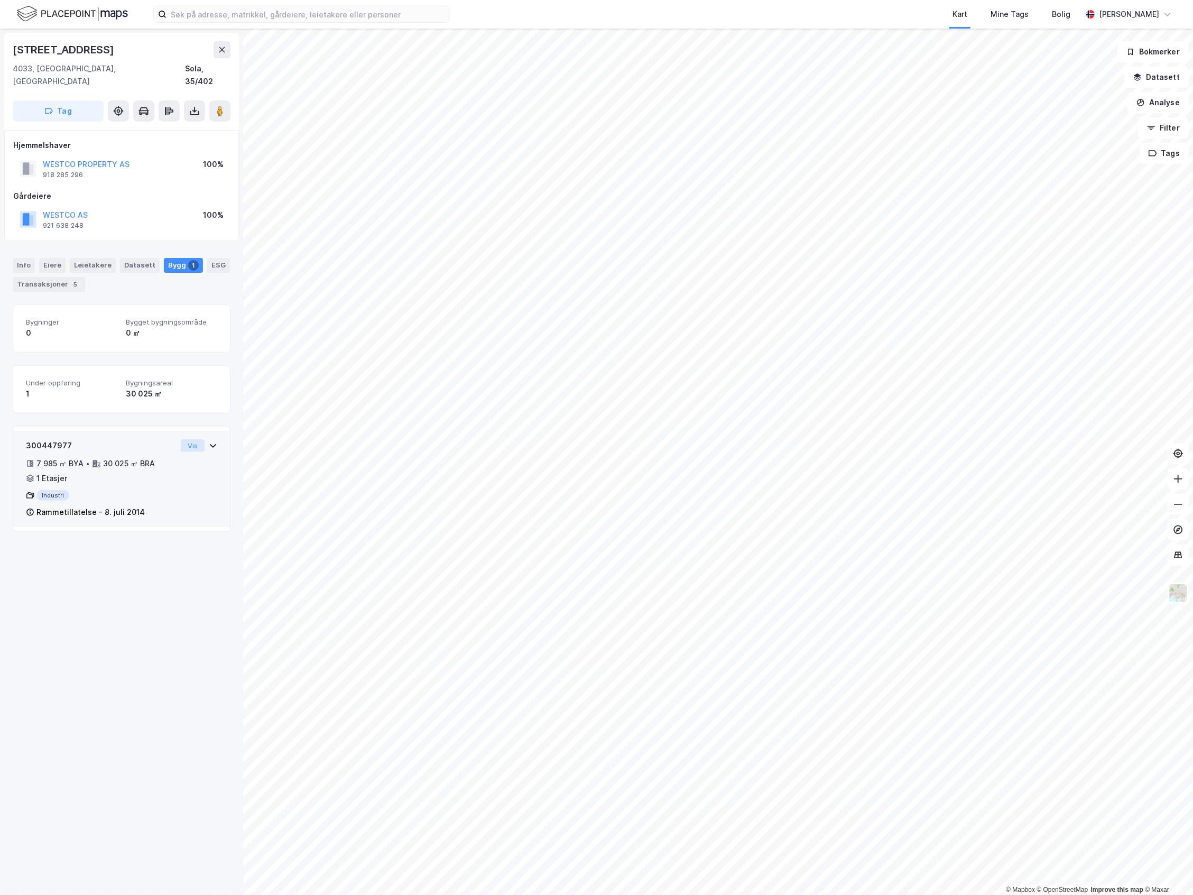
click at [181, 439] on button "Vis" at bounding box center [193, 445] width 24 height 13
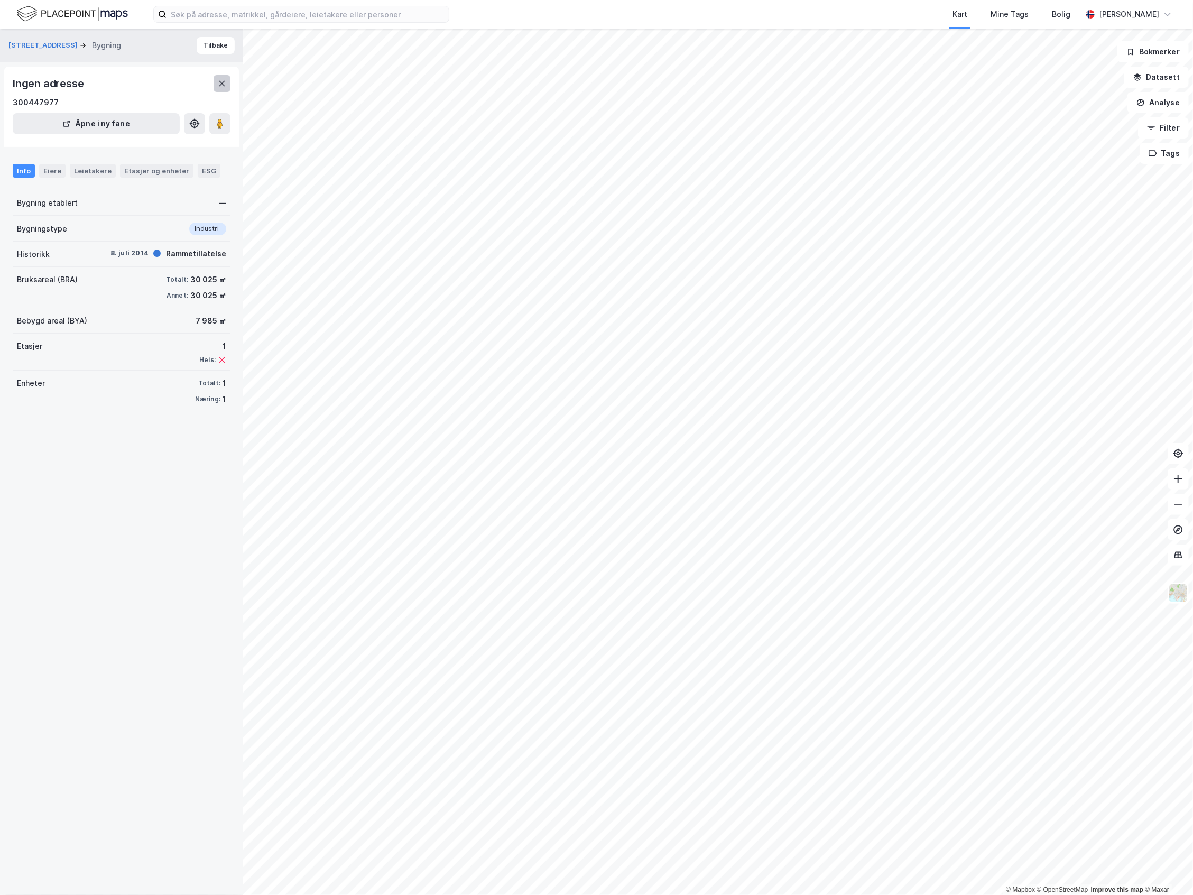
click at [217, 81] on button at bounding box center [222, 83] width 17 height 17
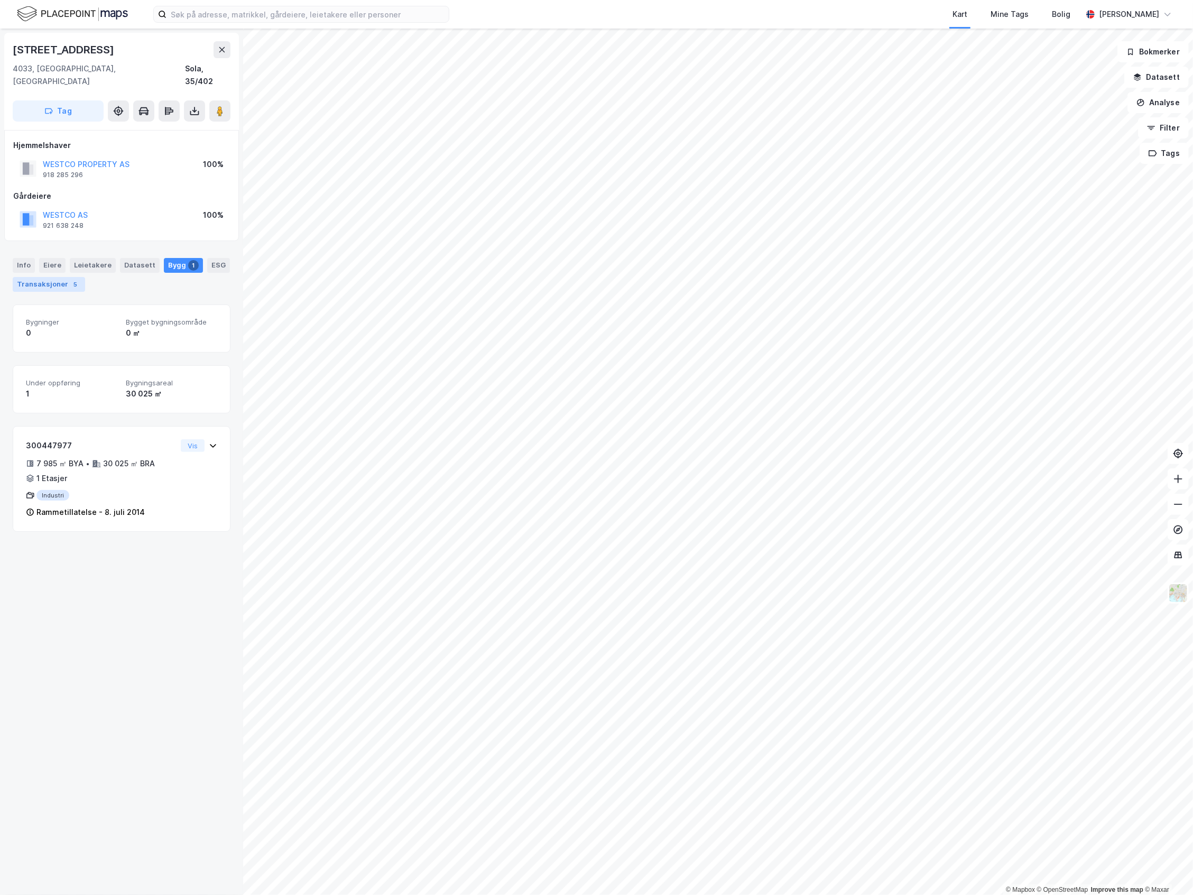
click at [76, 277] on div "Transaksjoner 5" at bounding box center [49, 284] width 72 height 15
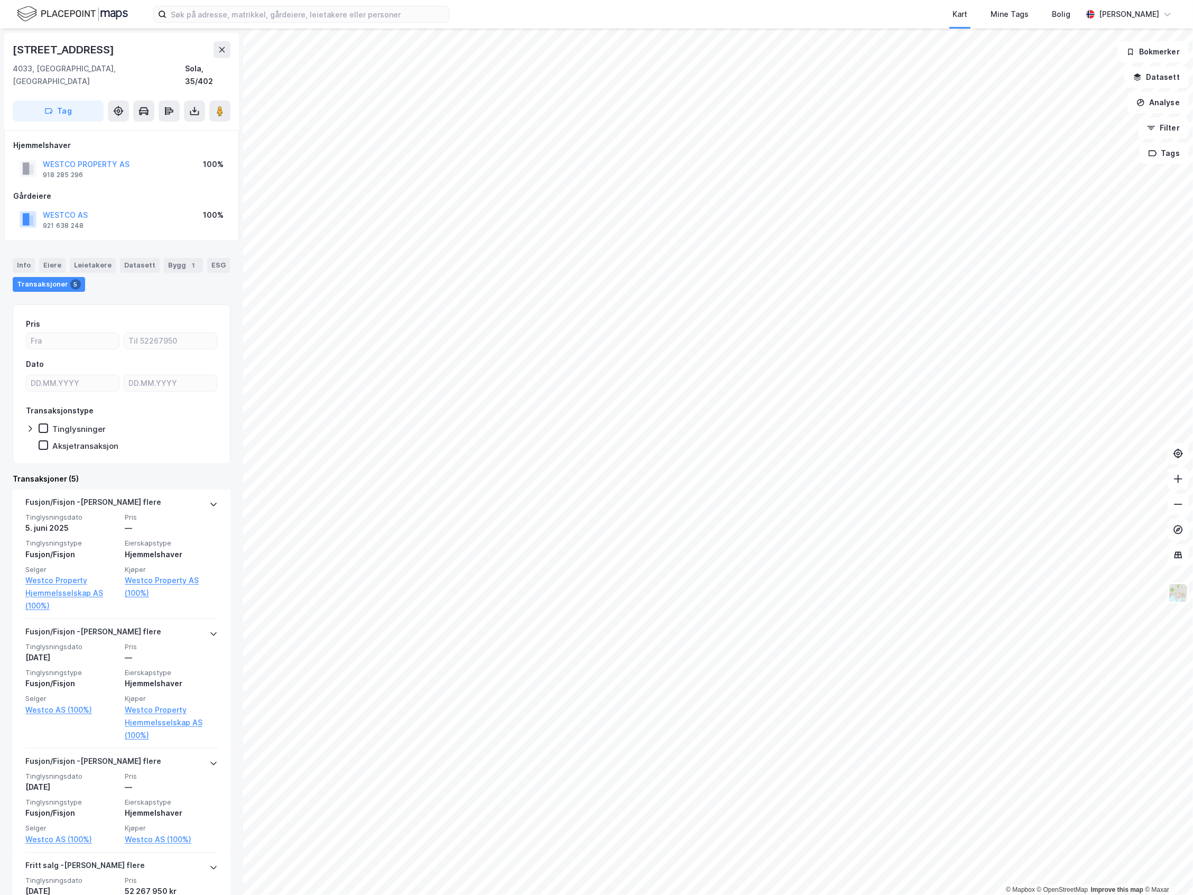
click at [24, 261] on div "Info Eiere Leietakere Datasett Bygg 1 ESG Transaksjoner 5" at bounding box center [122, 275] width 218 height 34
click at [19, 258] on div "Info" at bounding box center [24, 265] width 22 height 15
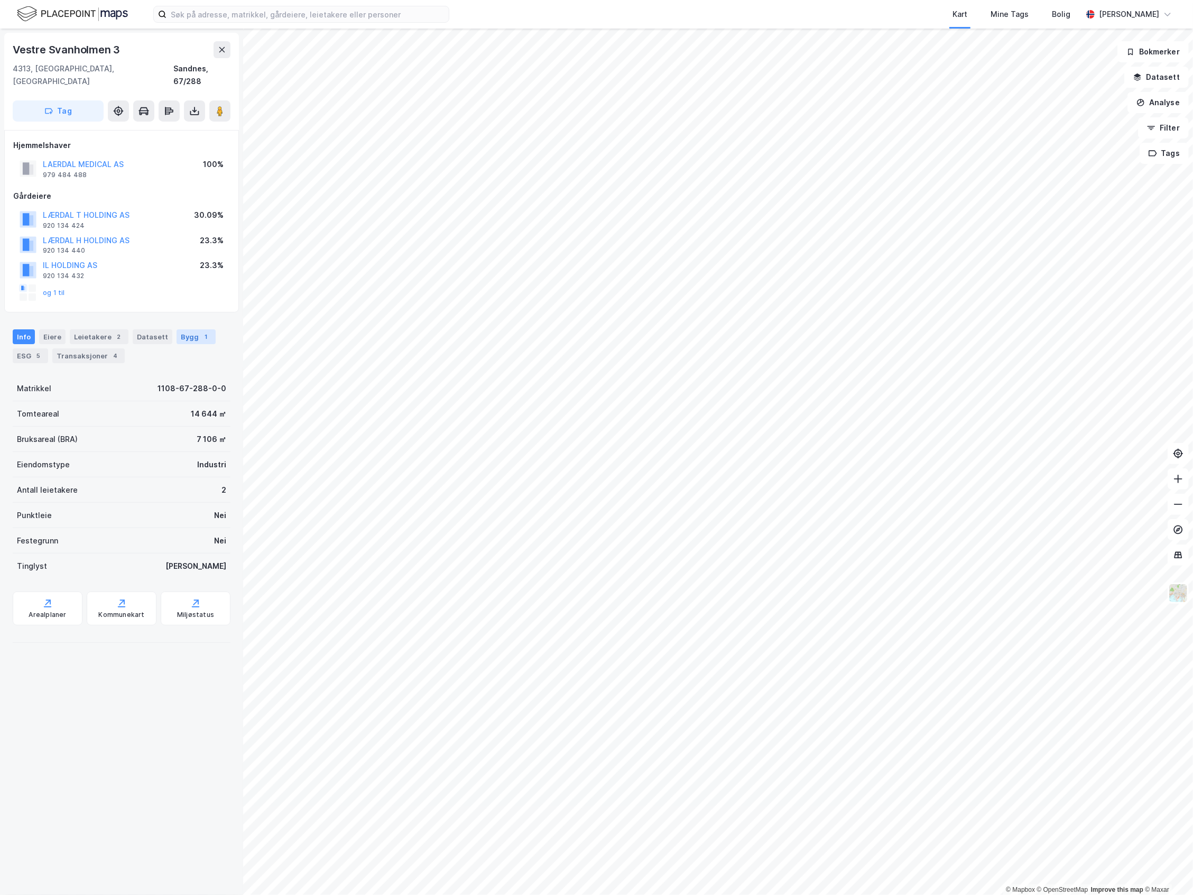
click at [186, 329] on div "Bygg 1" at bounding box center [196, 336] width 39 height 15
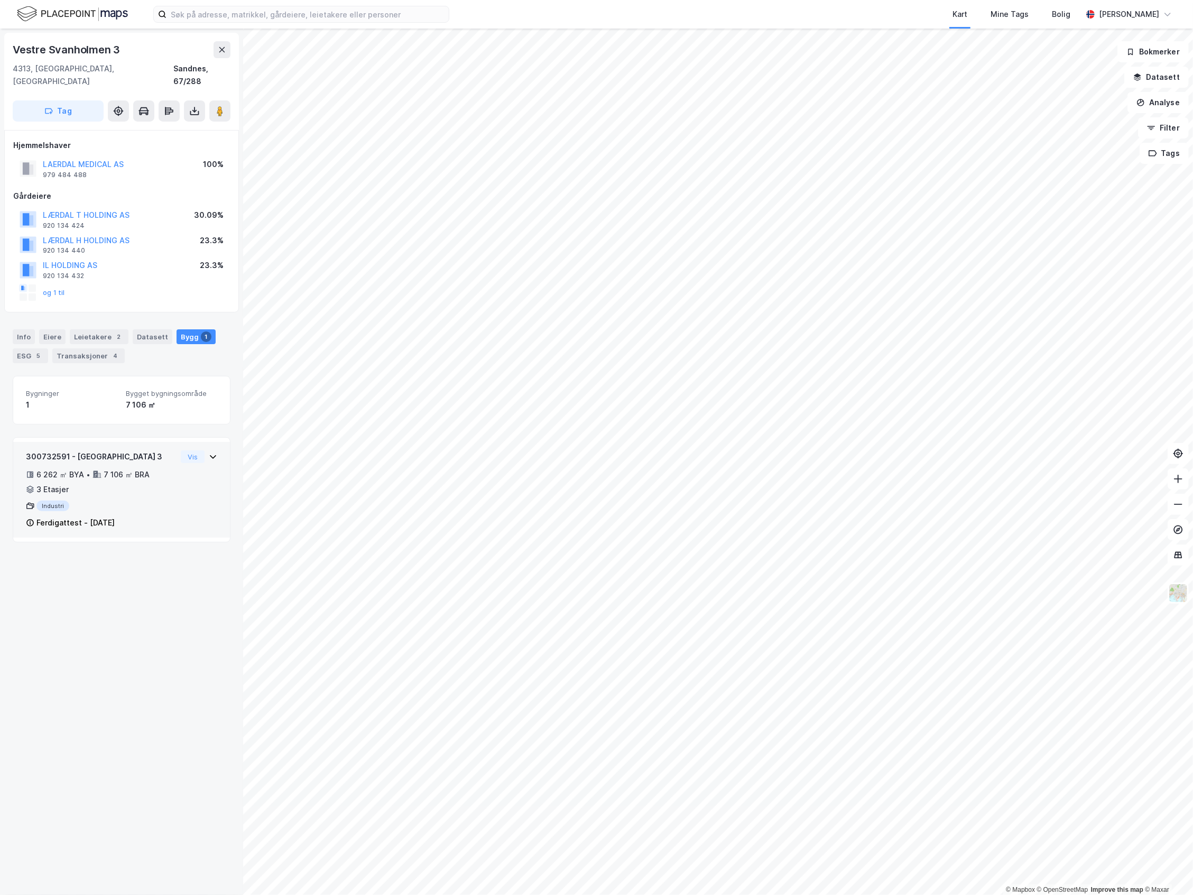
click at [150, 504] on div "300732591 - Vestre Svanholmen 3 6 262 ㎡ BYA • 7 106 ㎡ BRA • 3 Etasjer Industri …" at bounding box center [101, 489] width 151 height 79
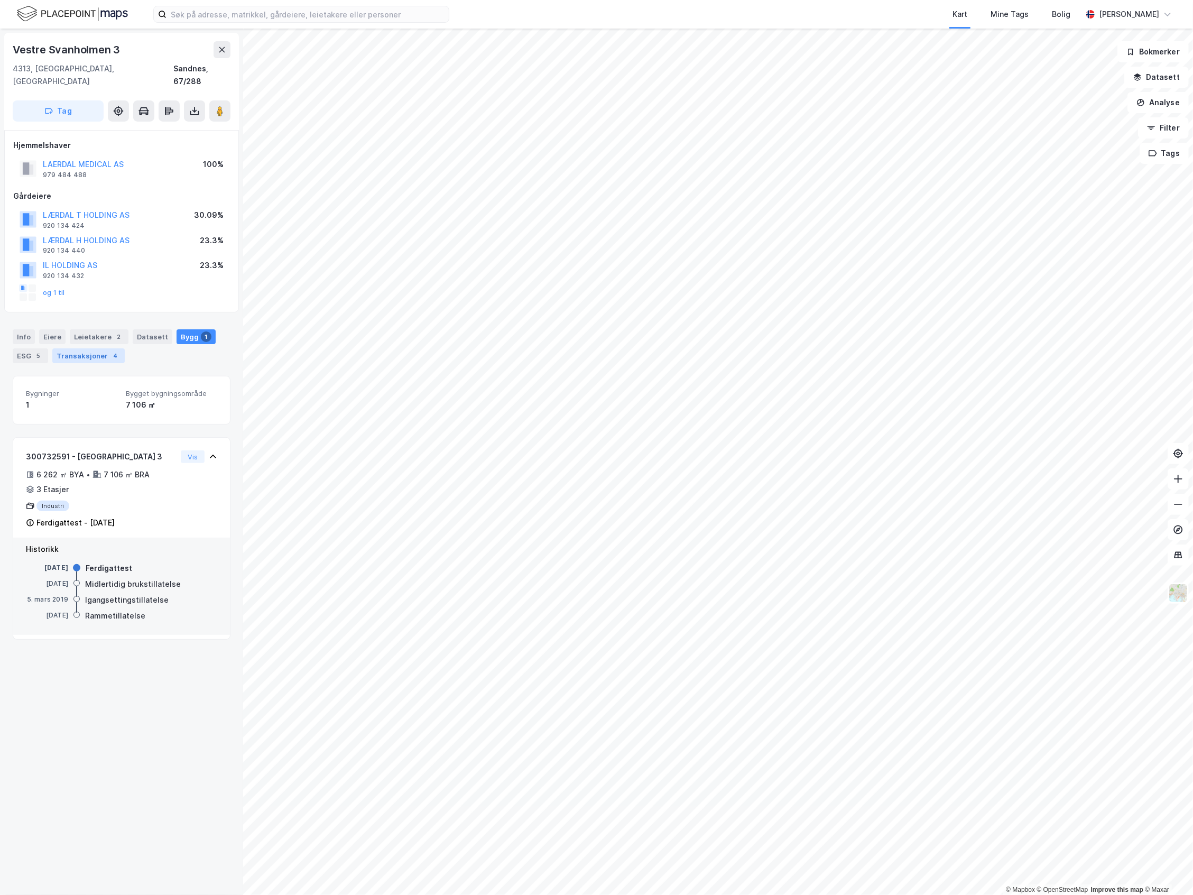
click at [70, 349] on div "Transaksjoner 4" at bounding box center [88, 355] width 72 height 15
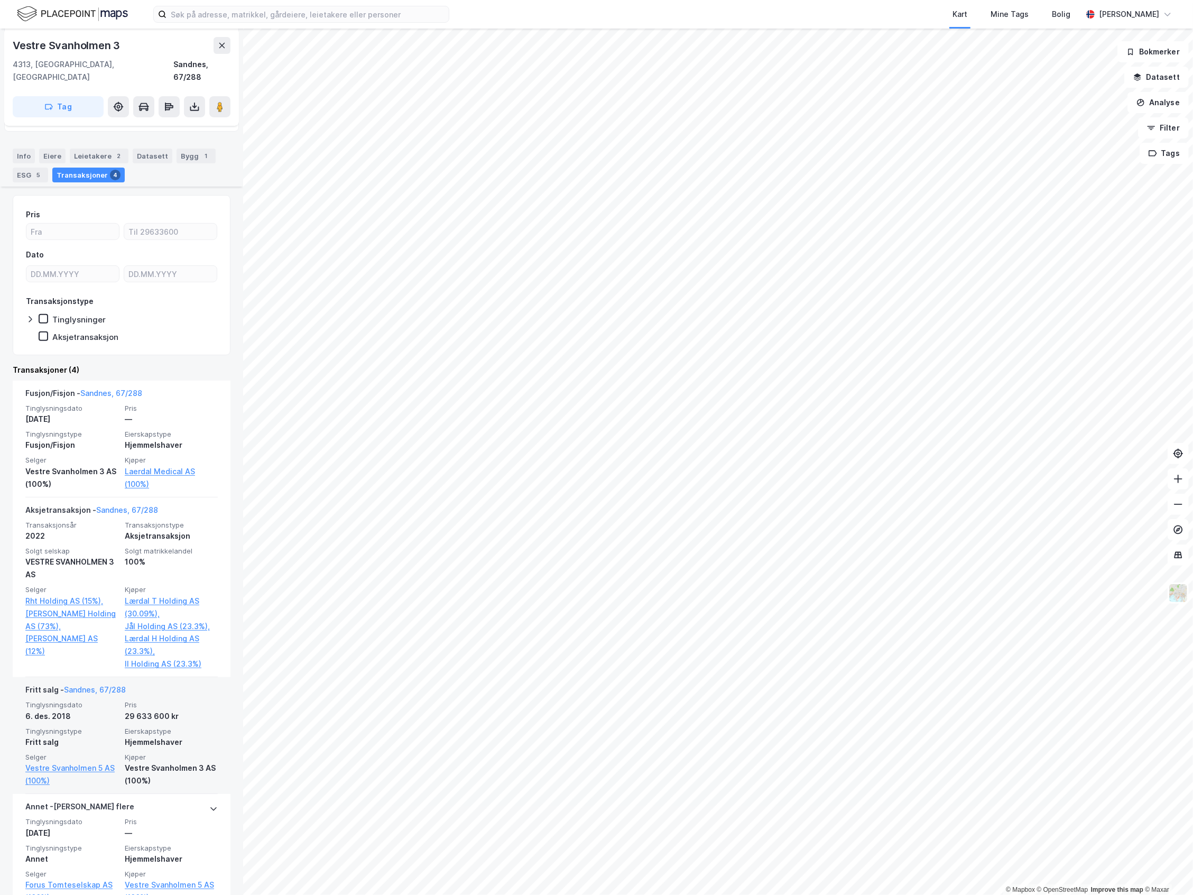
scroll to position [197, 0]
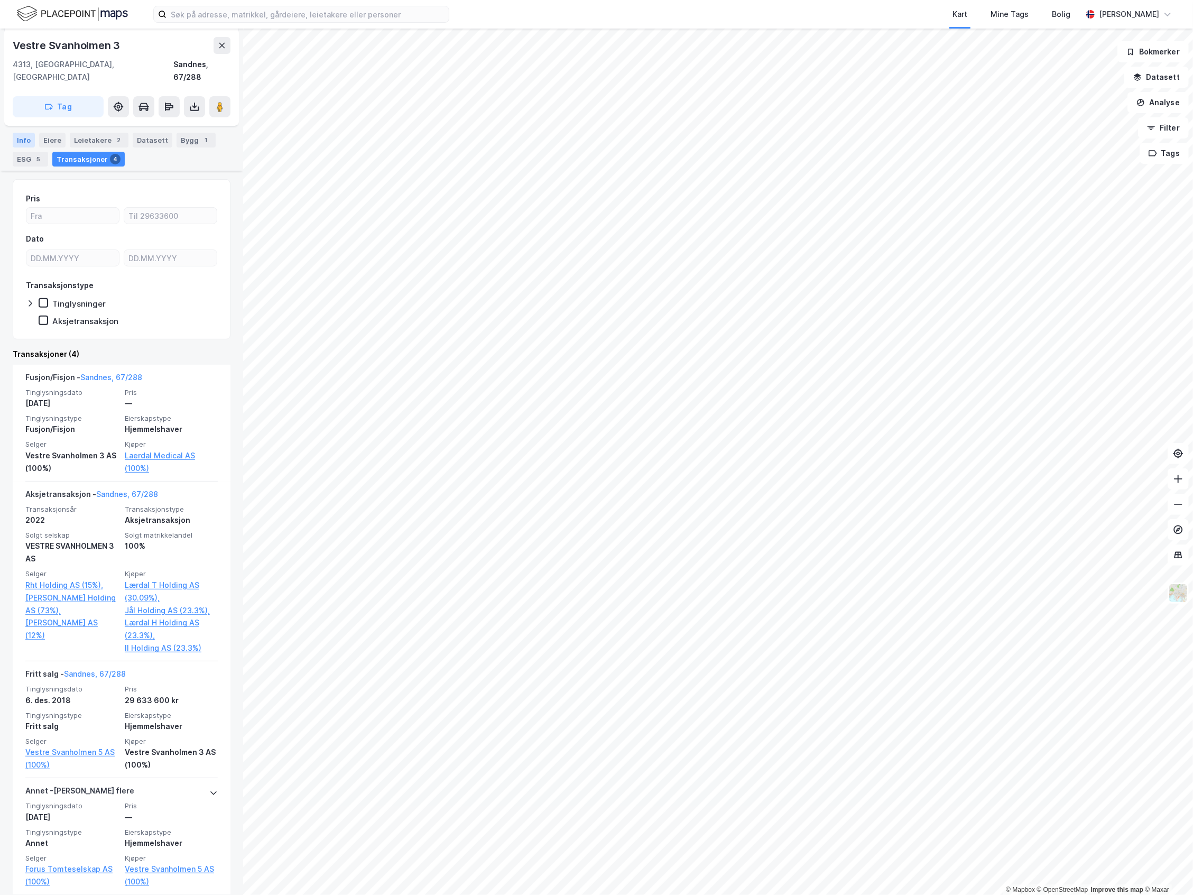
click at [32, 133] on div "Info" at bounding box center [24, 140] width 22 height 15
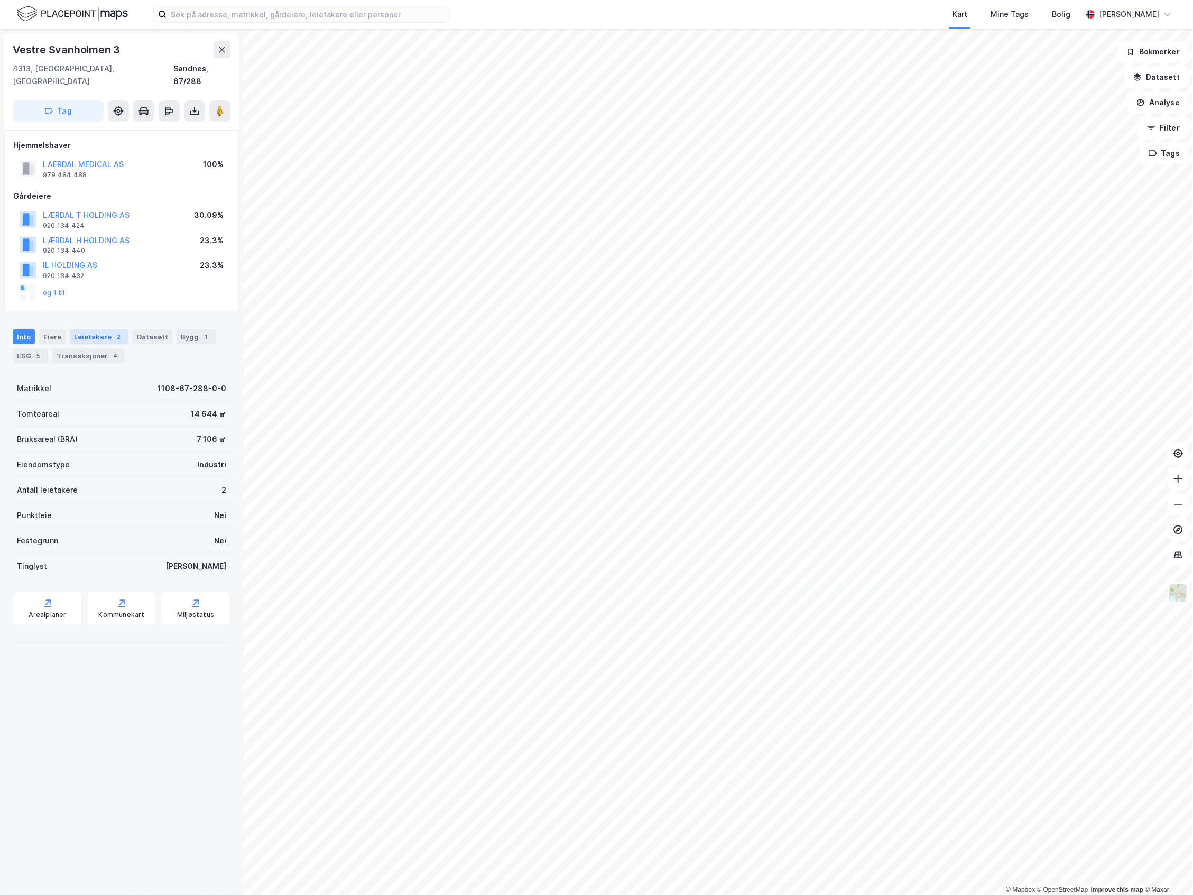
click at [75, 331] on div "Leietakere 2" at bounding box center [99, 336] width 59 height 15
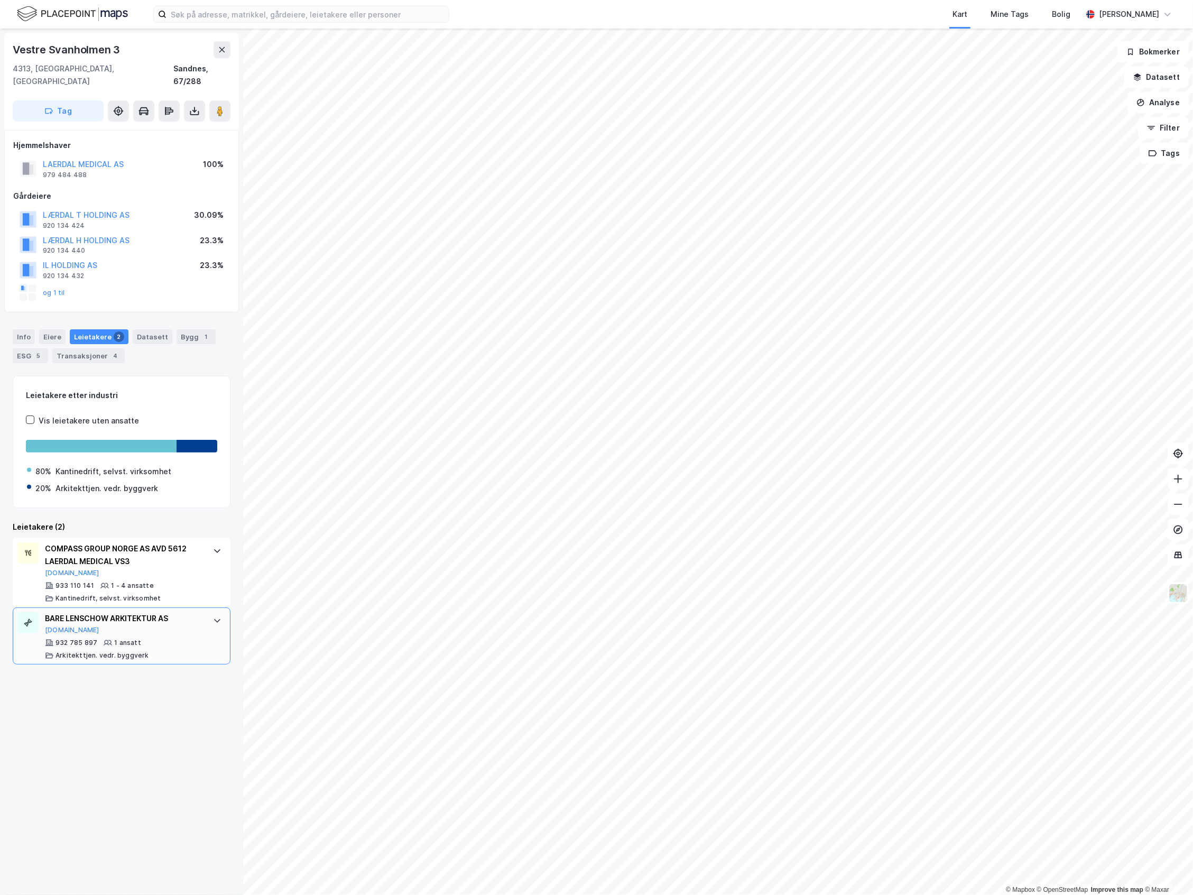
click at [165, 639] on div "932 785 897 1 ansatt Arkitekttjen. vedr. byggverk" at bounding box center [124, 649] width 158 height 21
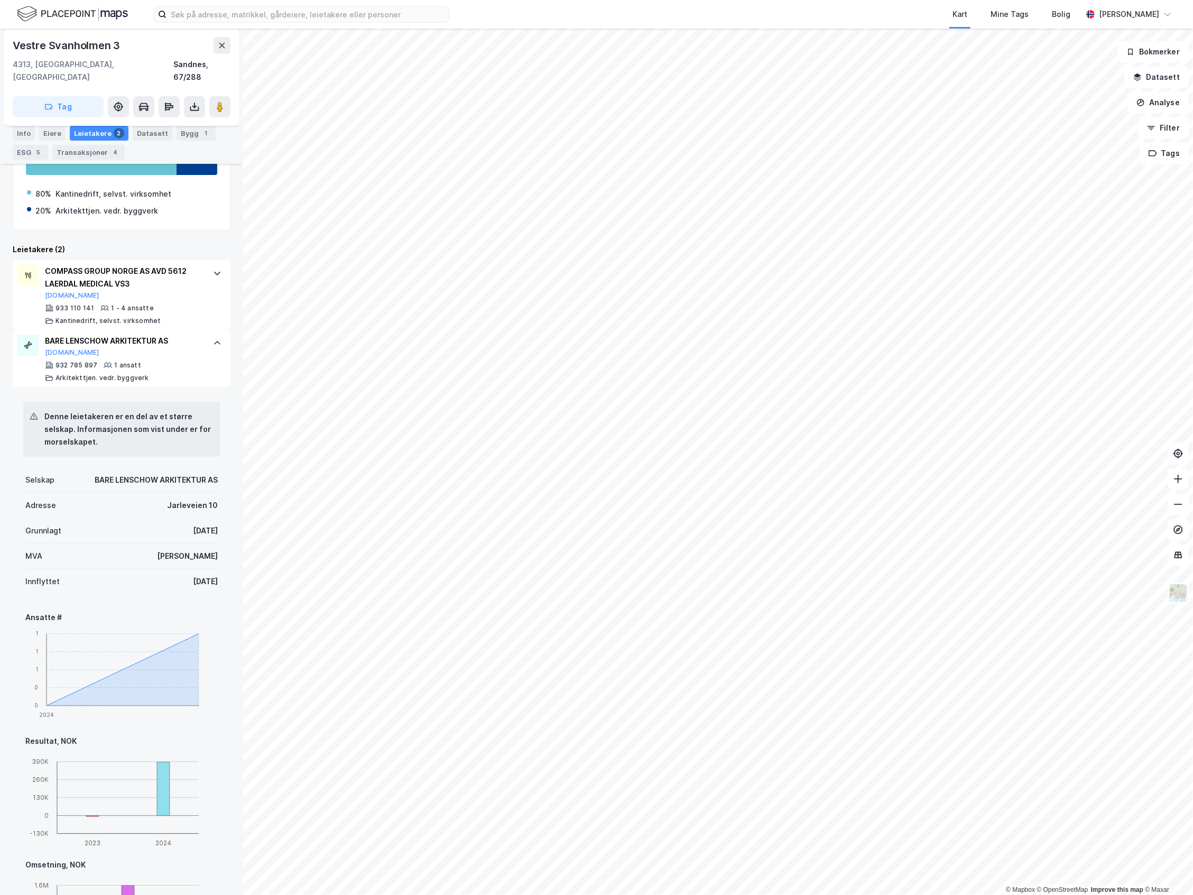
scroll to position [199, 0]
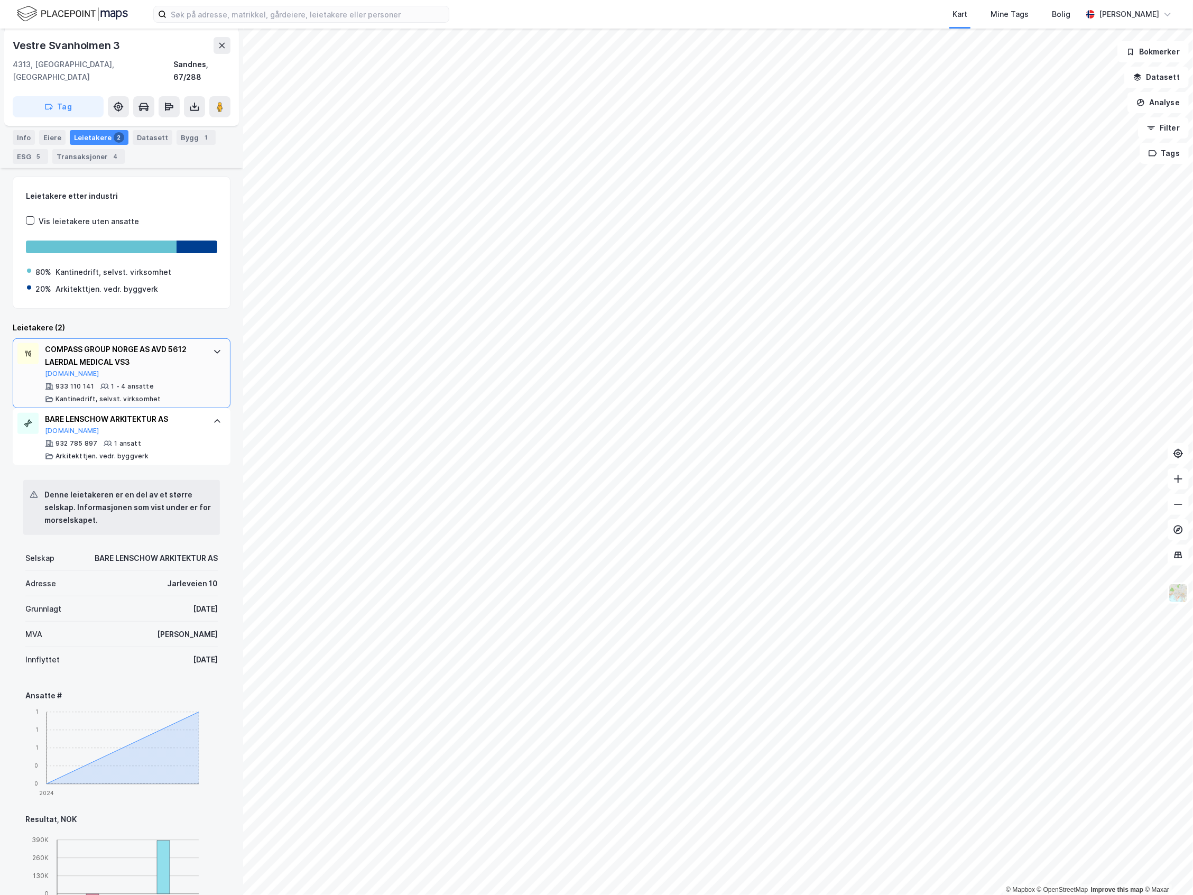
click at [151, 395] on div "Kantinedrift, selvst. virksomhet" at bounding box center [108, 399] width 105 height 8
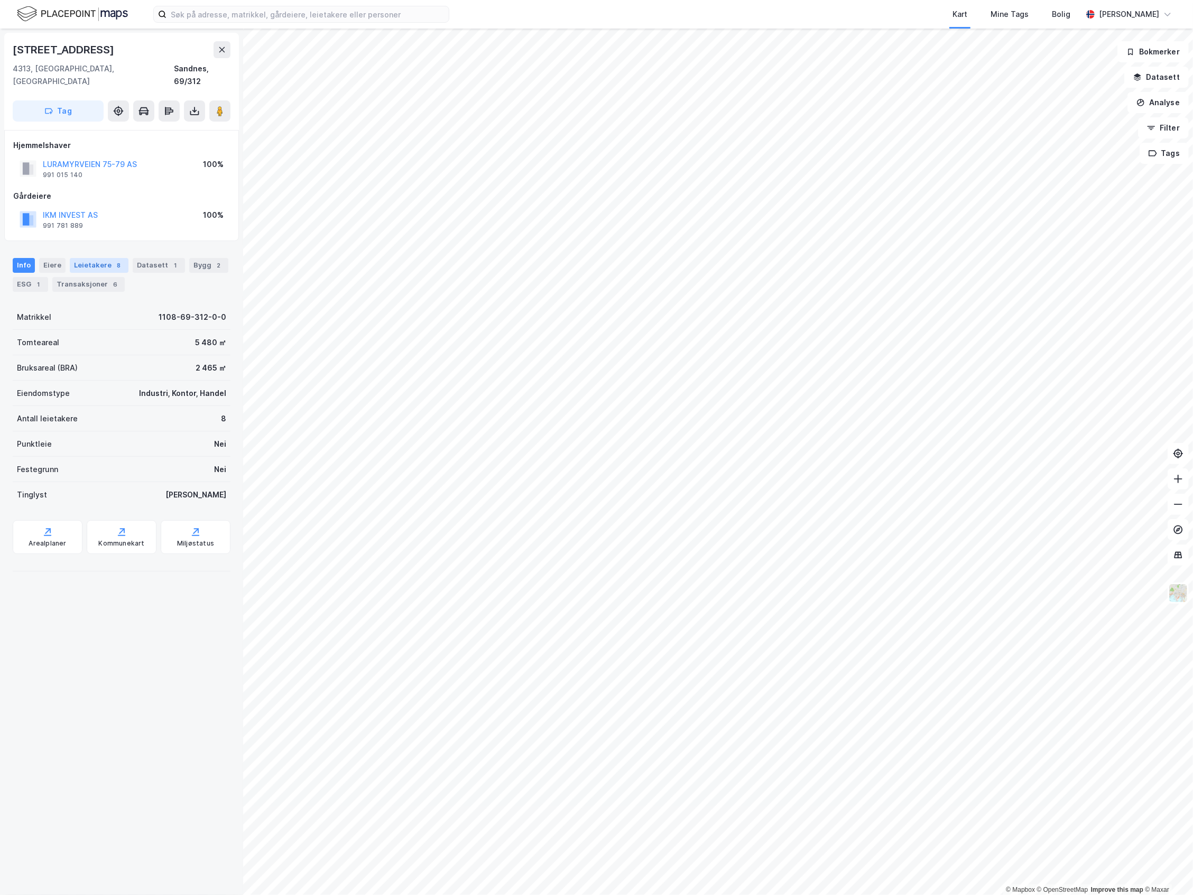
click at [94, 258] on div "Leietakere 8" at bounding box center [99, 265] width 59 height 15
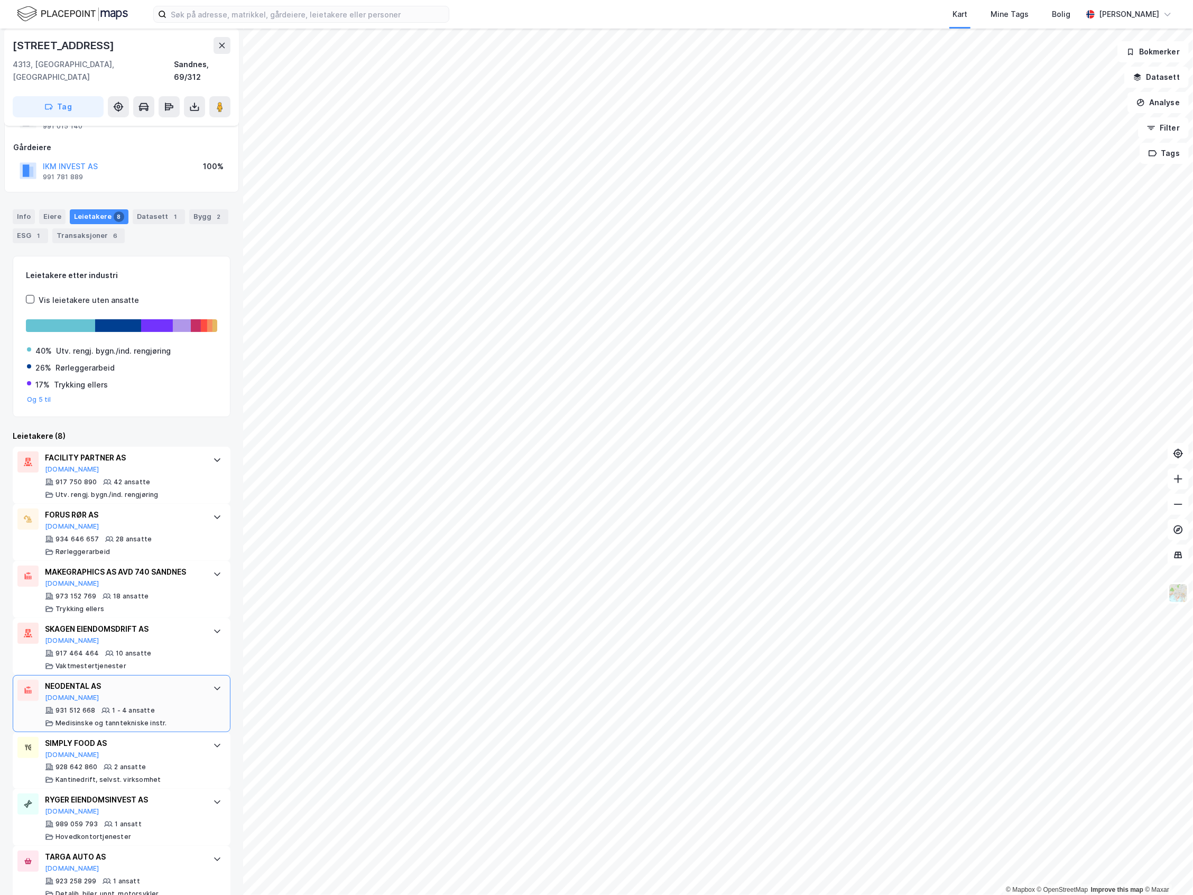
scroll to position [61, 0]
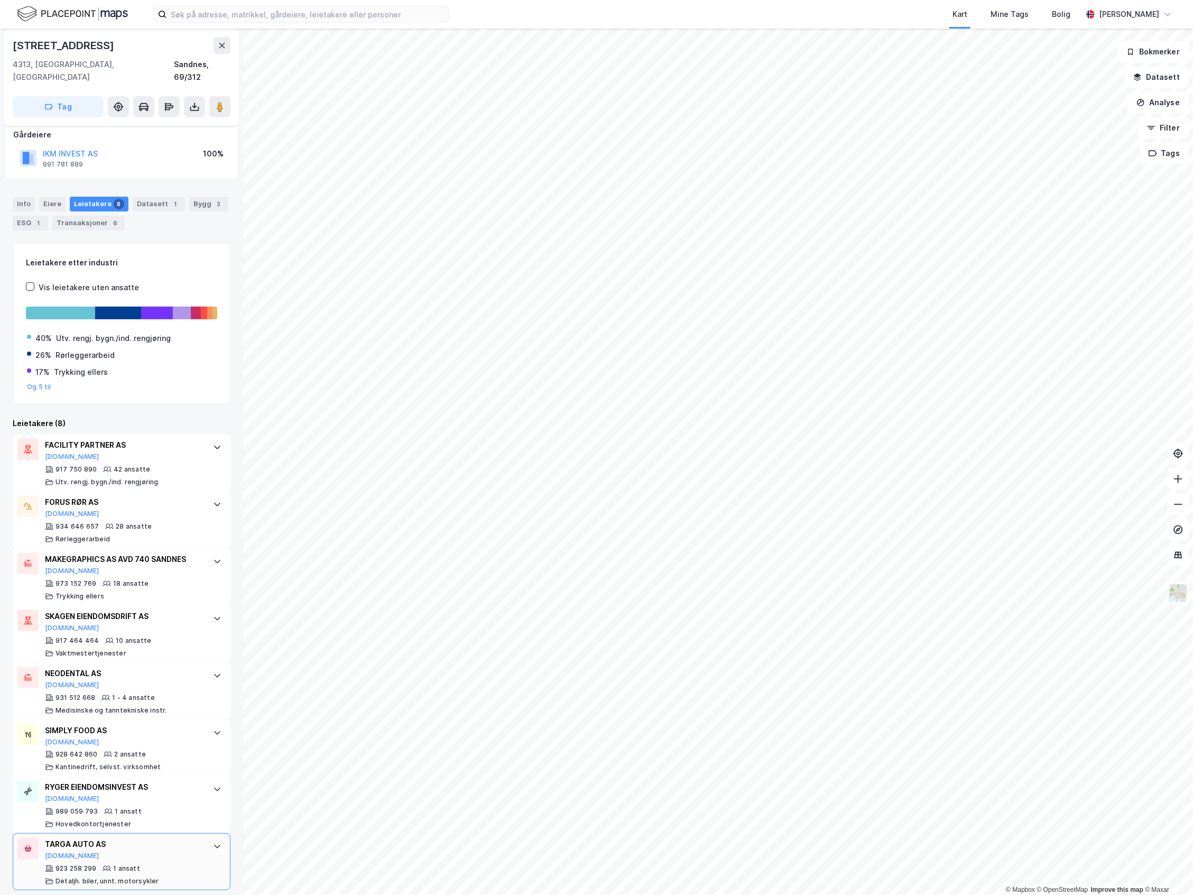
click at [157, 841] on div "TARGA AUTO AS" at bounding box center [124, 844] width 158 height 13
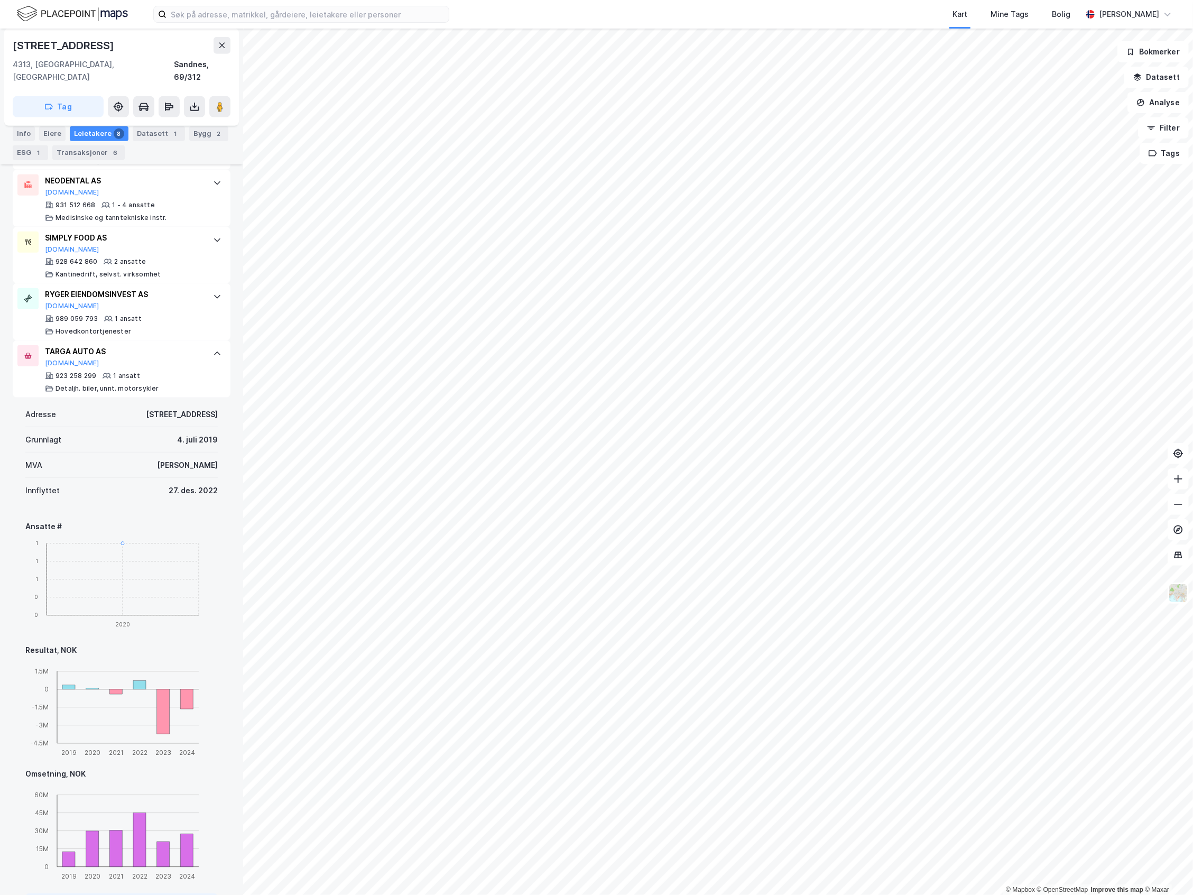
scroll to position [555, 0]
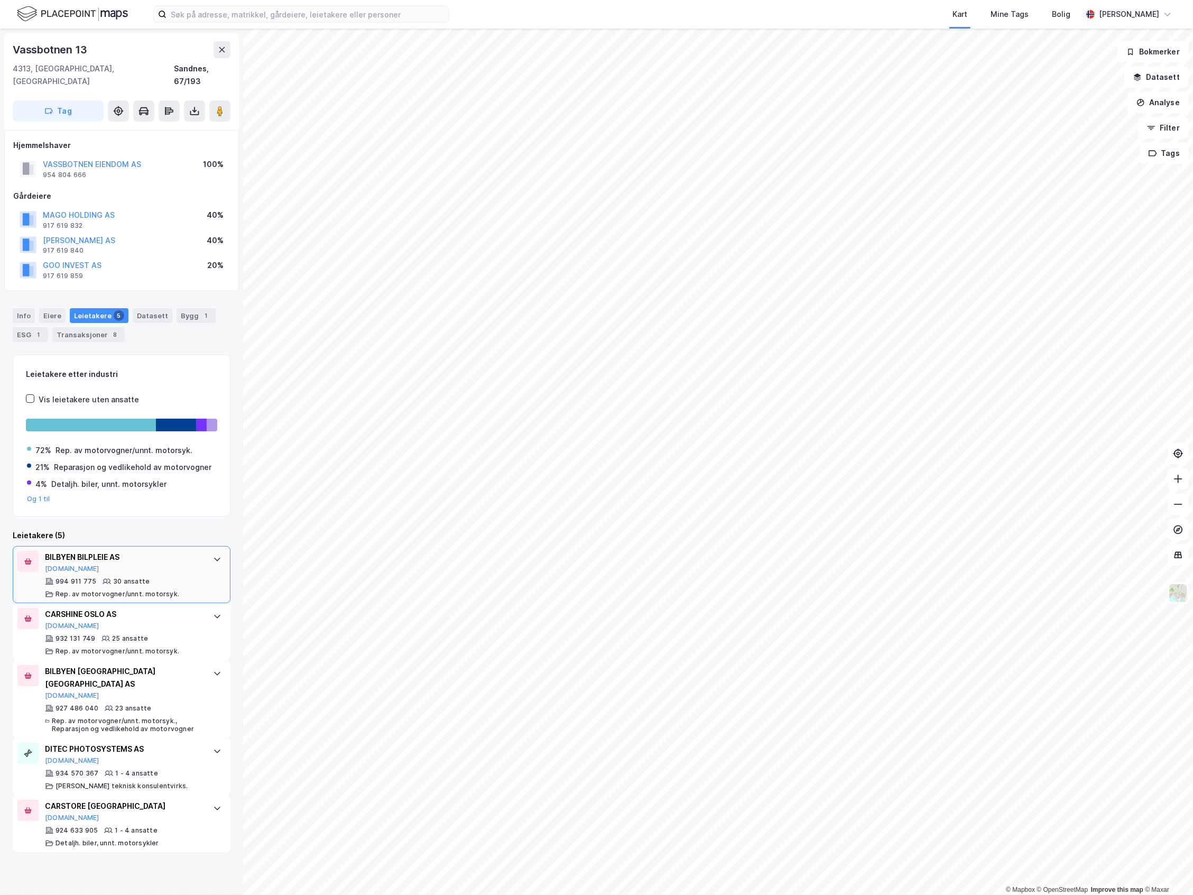
click at [167, 564] on div "BILBYEN [GEOGRAPHIC_DATA] AS [DOMAIN_NAME] 994 911 775 30 ansatte Rep. av motor…" at bounding box center [124, 575] width 158 height 48
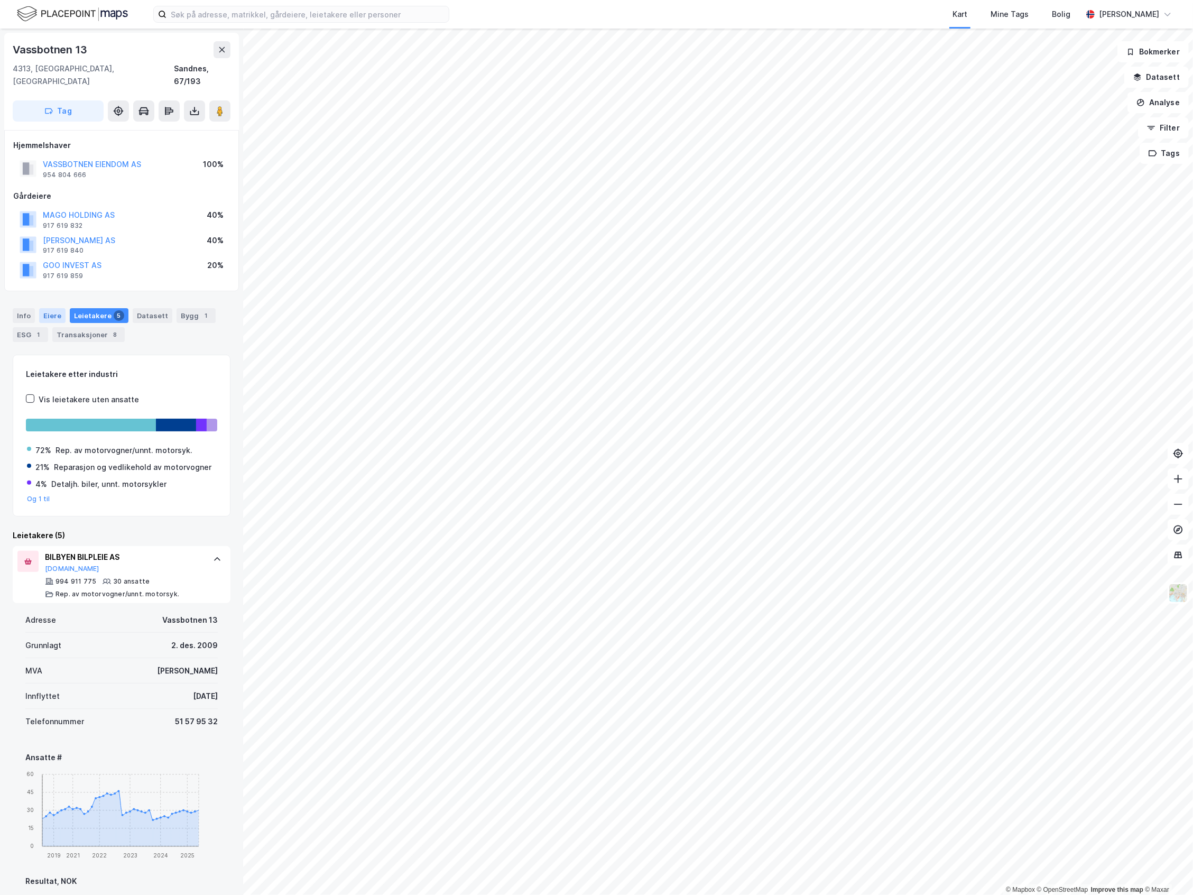
click at [60, 308] on div "Eiere" at bounding box center [52, 315] width 26 height 15
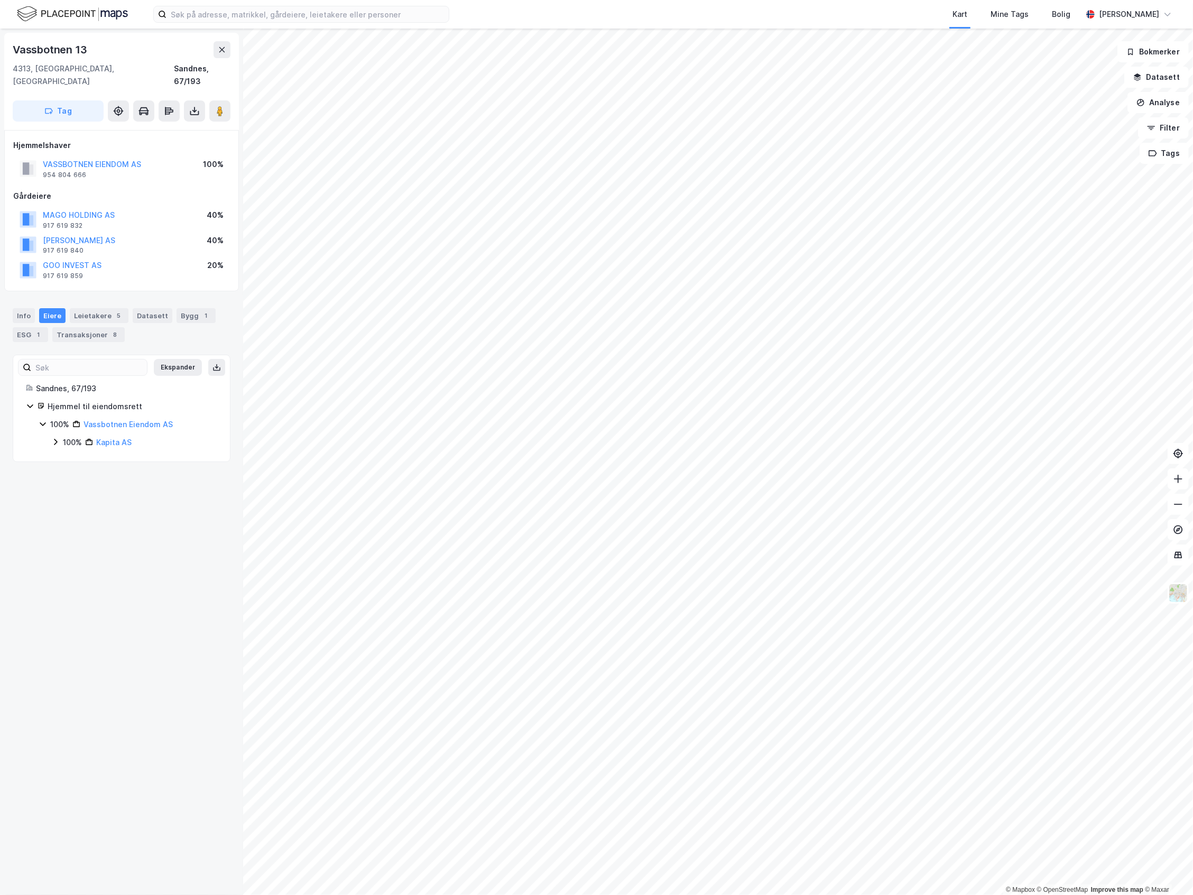
click at [63, 436] on div "100%" at bounding box center [72, 442] width 19 height 13
click at [66, 456] on icon at bounding box center [68, 460] width 8 height 8
click at [72, 490] on div "40% [PERSON_NAME] AS" at bounding box center [140, 496] width 153 height 13
click at [76, 526] on div "20%" at bounding box center [84, 532] width 16 height 13
click at [77, 454] on div "40%" at bounding box center [84, 460] width 16 height 13
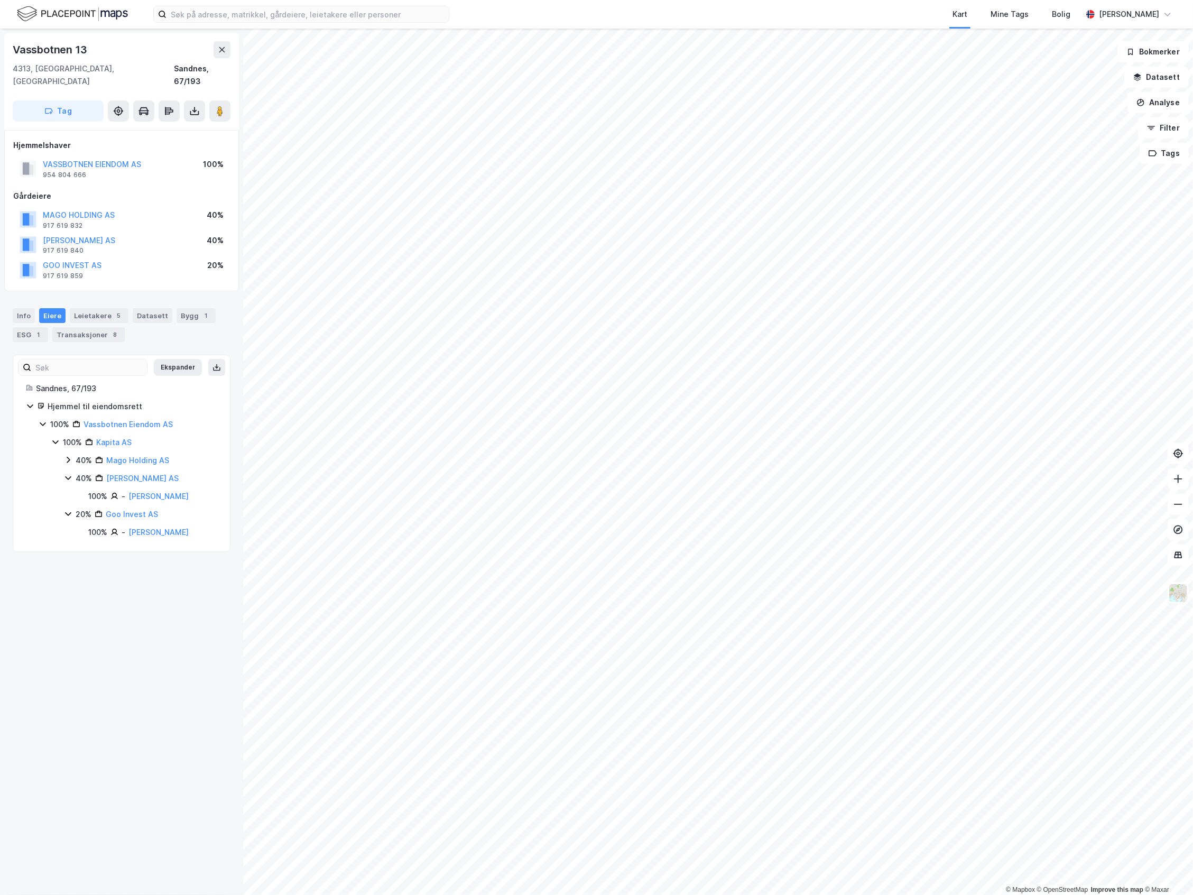
click at [57, 438] on icon at bounding box center [55, 442] width 8 height 8
click at [45, 420] on icon at bounding box center [43, 424] width 8 height 8
click at [117, 310] on div "5" at bounding box center [119, 315] width 11 height 11
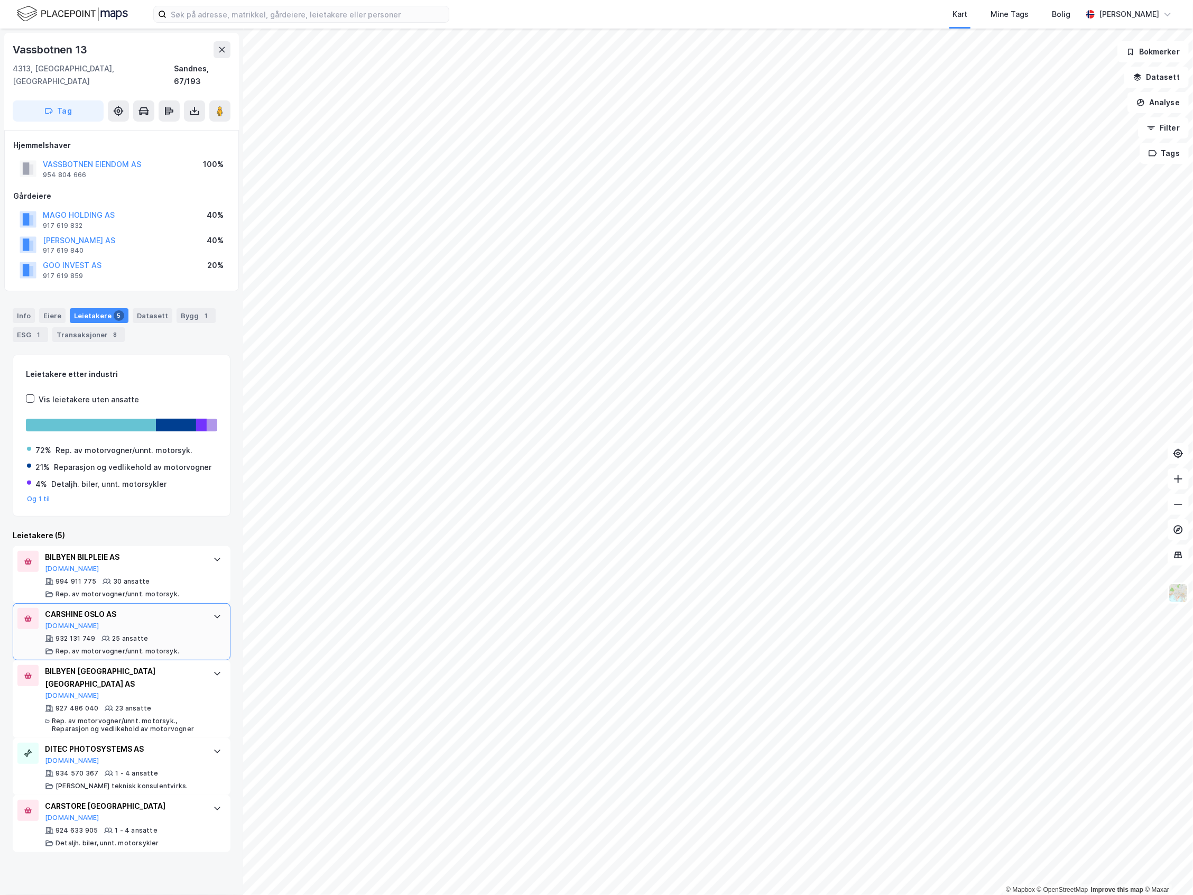
click at [122, 634] on div "25 ansatte" at bounding box center [130, 638] width 36 height 8
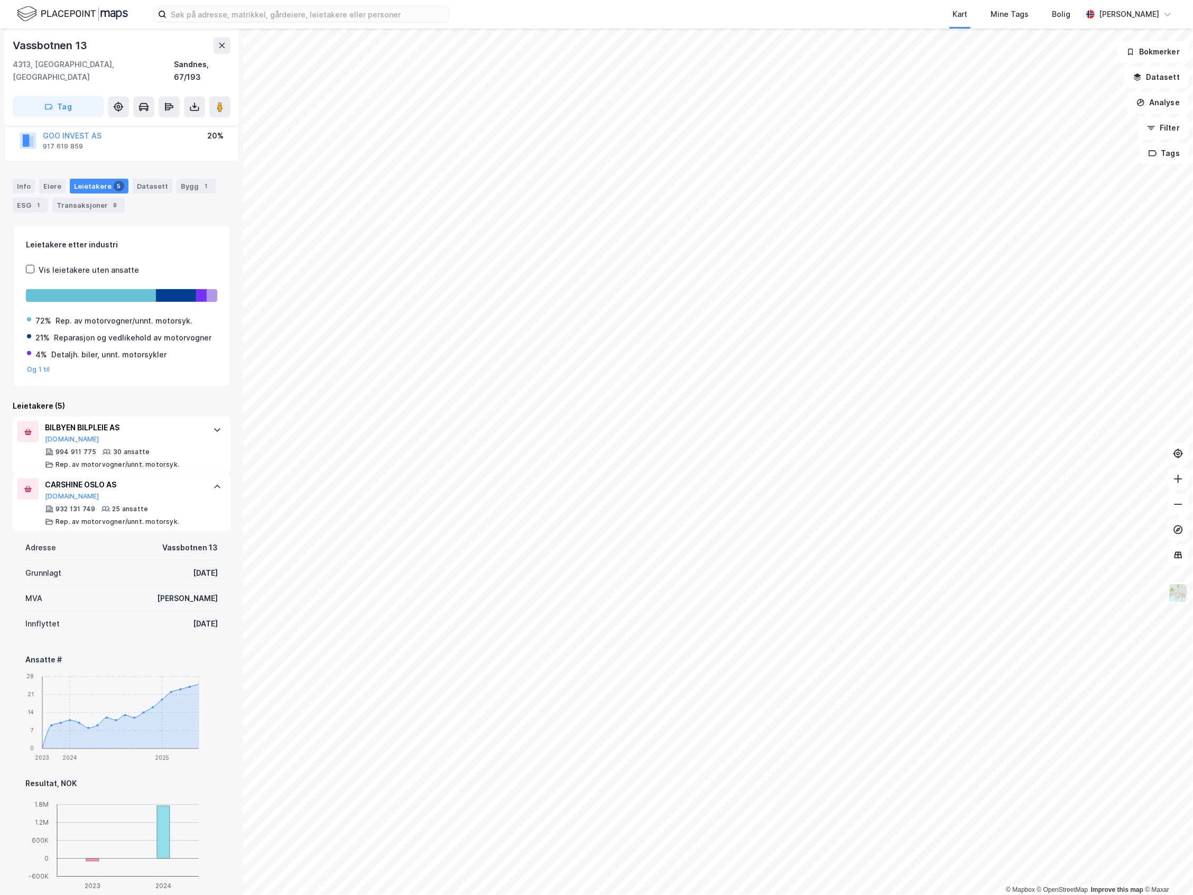
scroll to position [141, 0]
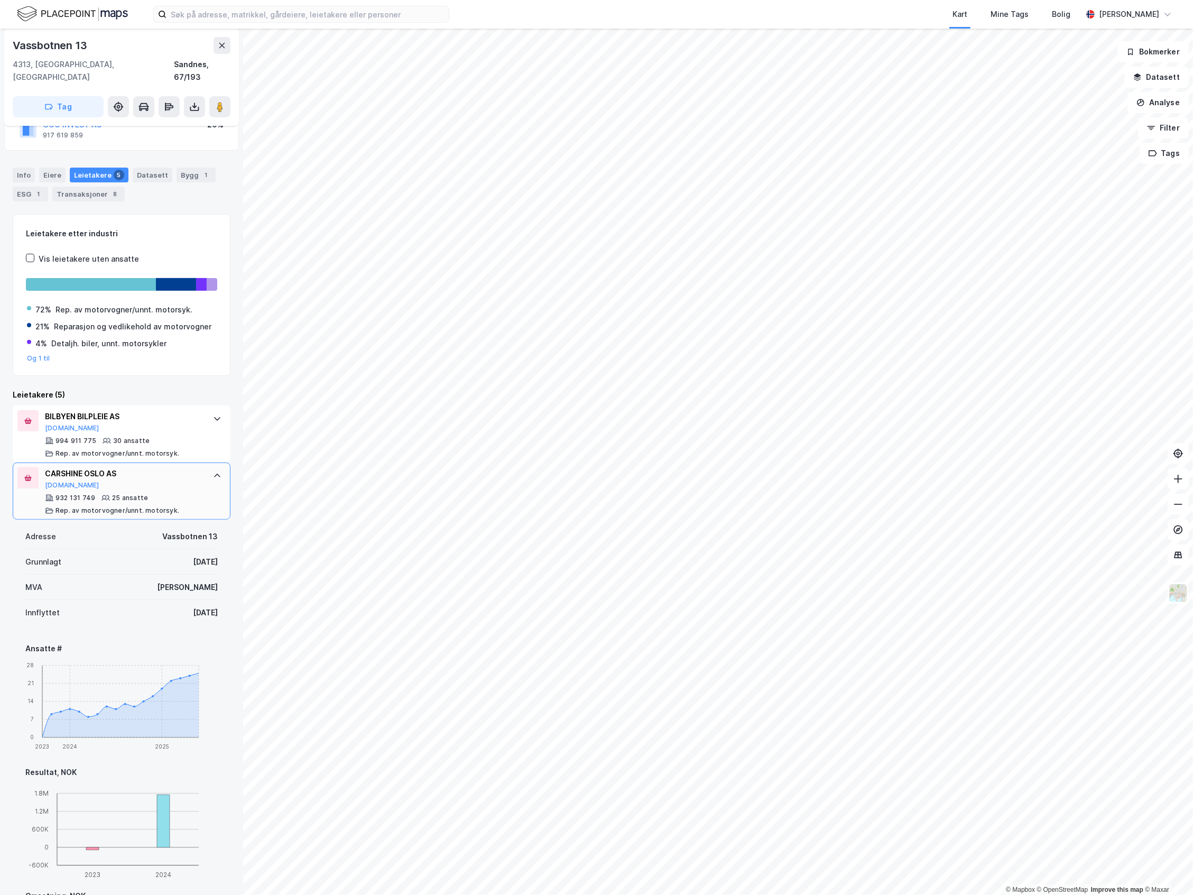
click at [162, 506] on div "Rep. av motorvogner/unnt. motorsyk." at bounding box center [118, 510] width 124 height 8
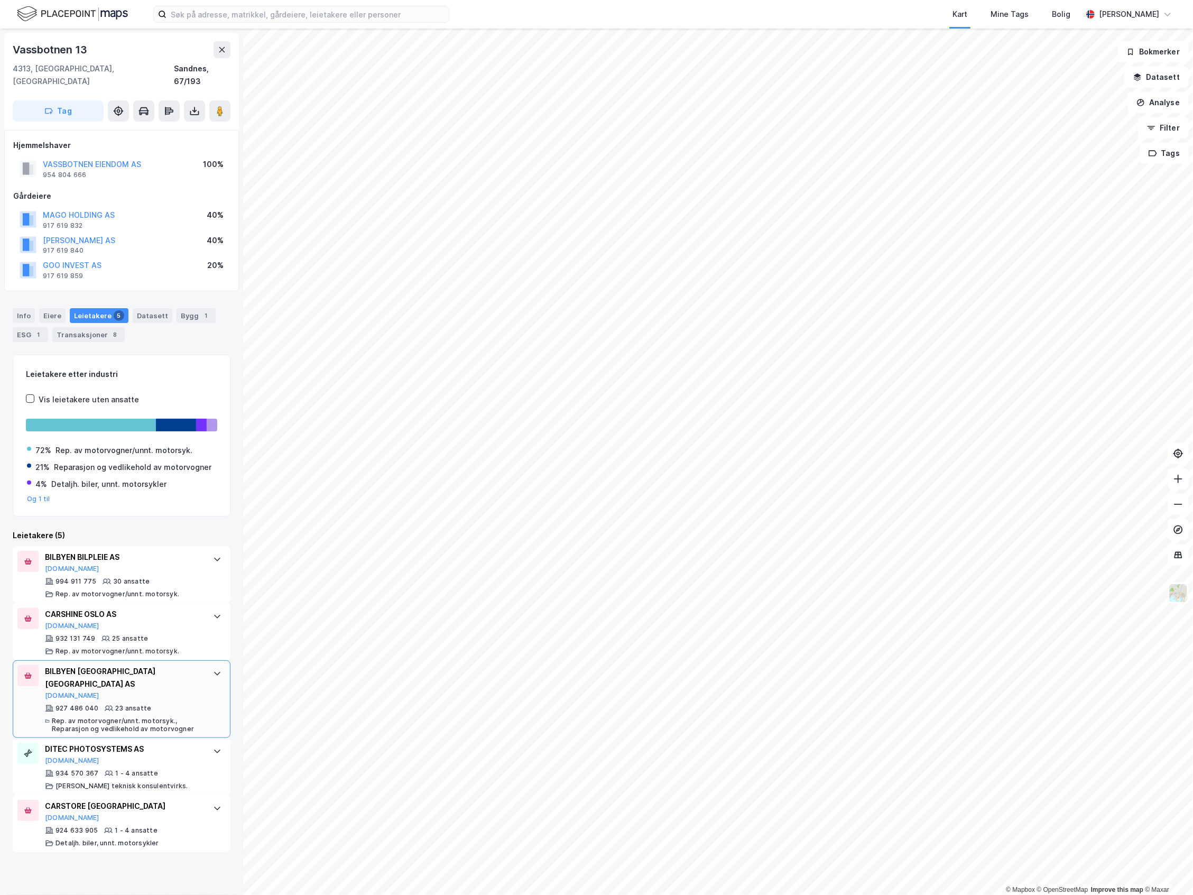
click at [131, 679] on div "BILBYEN [GEOGRAPHIC_DATA] BERGEN AS [DOMAIN_NAME] 927 486 040 23 ansatte Rep. a…" at bounding box center [124, 699] width 158 height 69
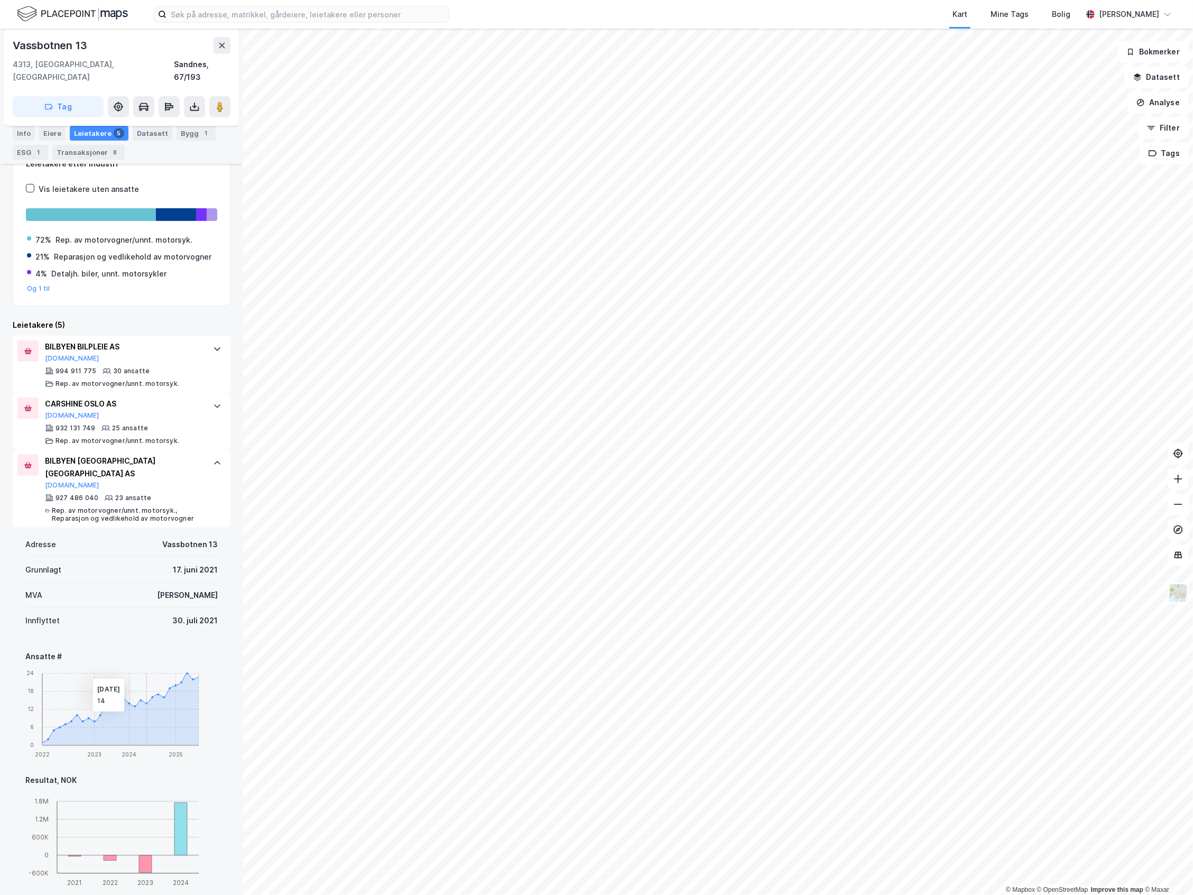
scroll to position [211, 0]
click at [200, 481] on div "BILBYEN [GEOGRAPHIC_DATA] BERGEN AS [DOMAIN_NAME] 927 486 040 23 ansatte Rep. a…" at bounding box center [122, 488] width 218 height 78
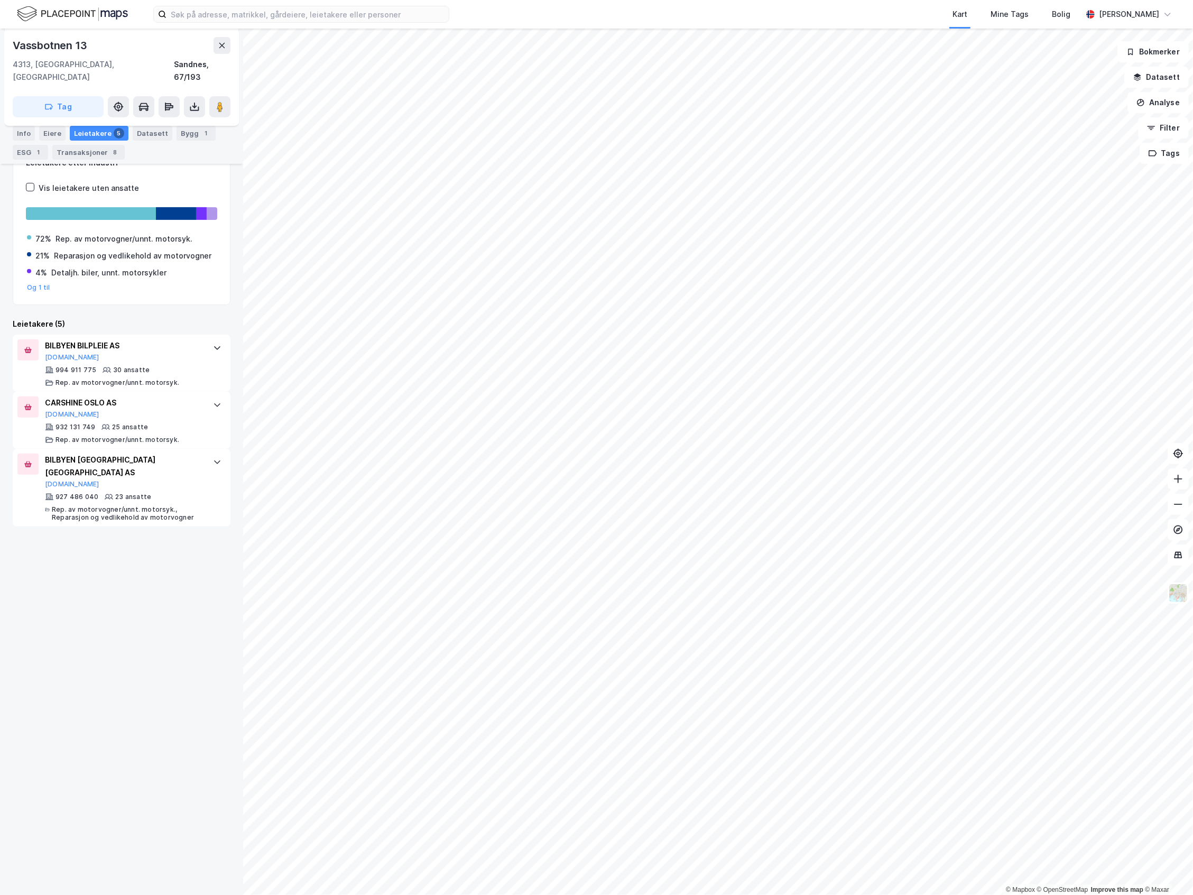
scroll to position [0, 0]
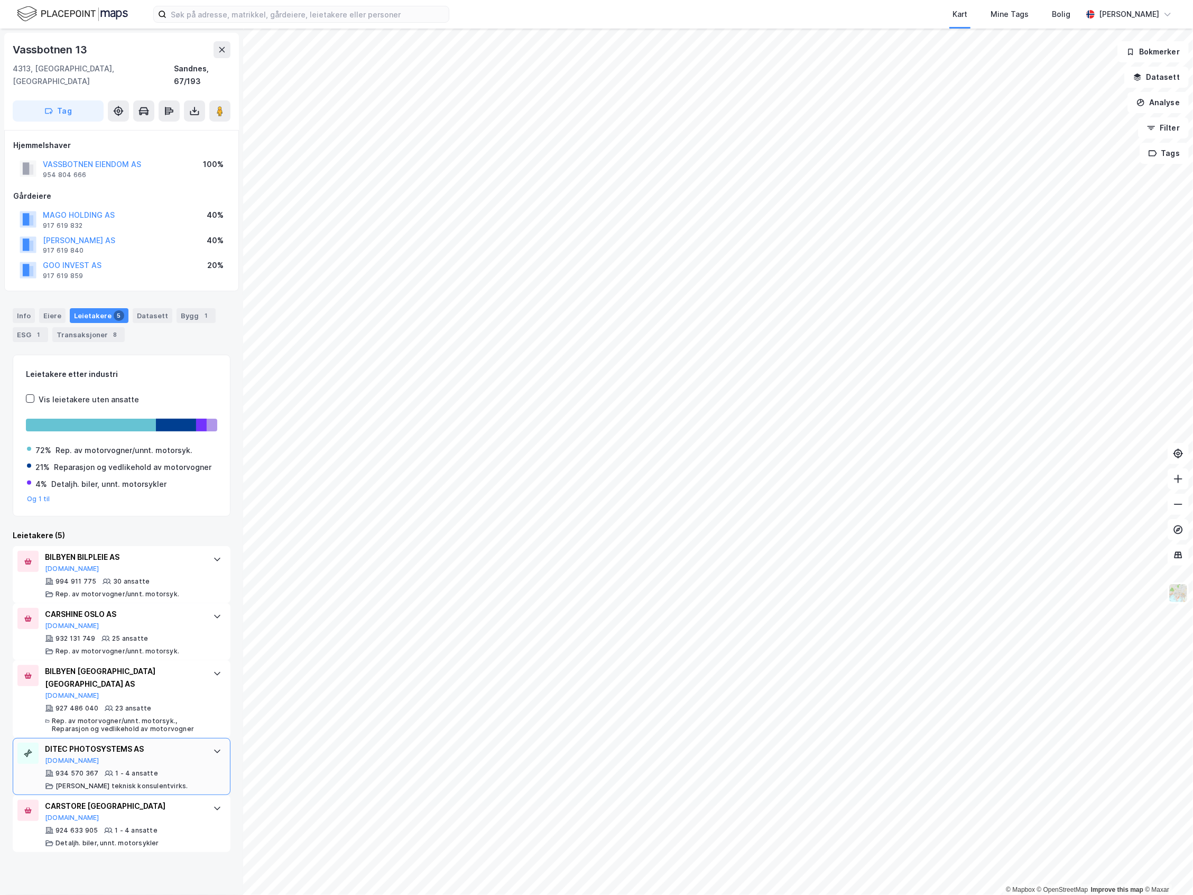
click at [146, 743] on div "DITEC PHOTOSYSTEMS AS" at bounding box center [124, 749] width 158 height 13
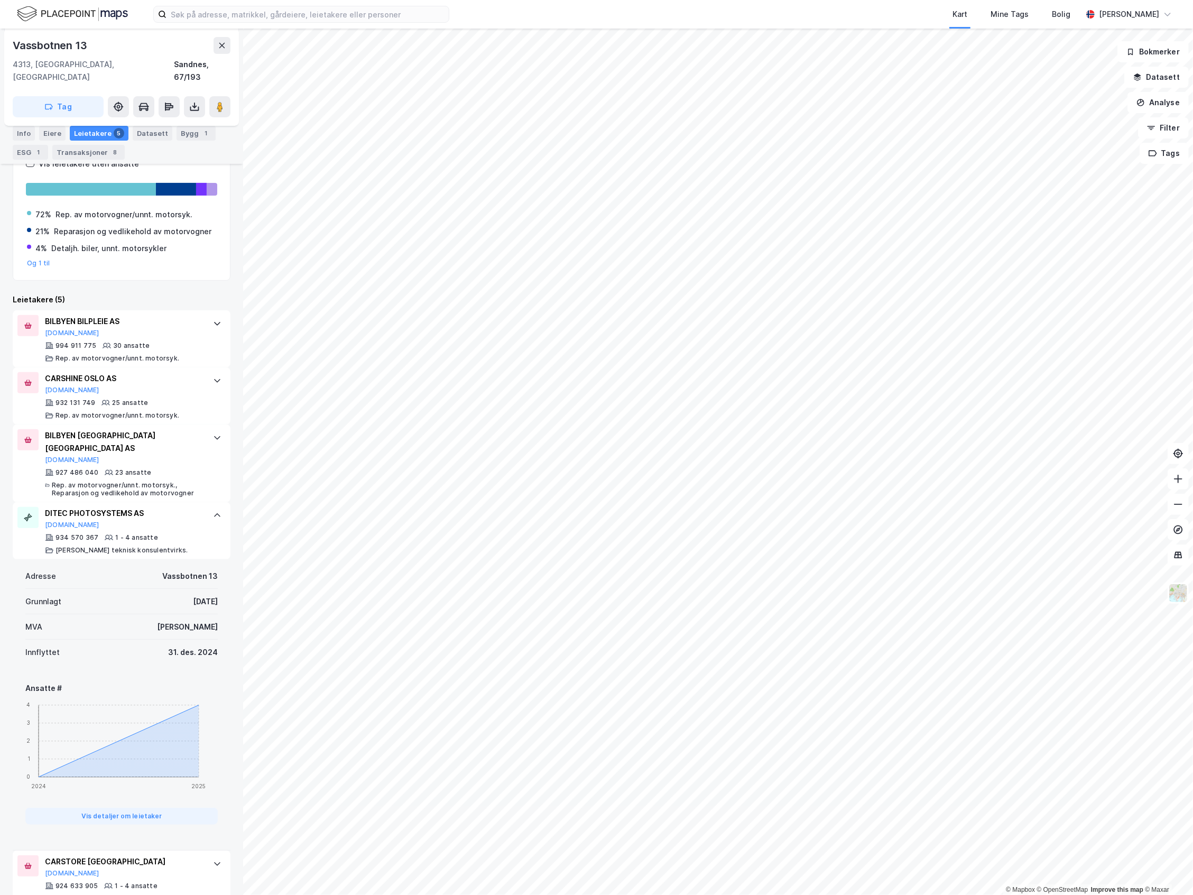
scroll to position [238, 0]
click at [184, 531] on div "934 570 367 1 - 4 ansatte [PERSON_NAME] teknisk konsulentvirks." at bounding box center [124, 541] width 158 height 21
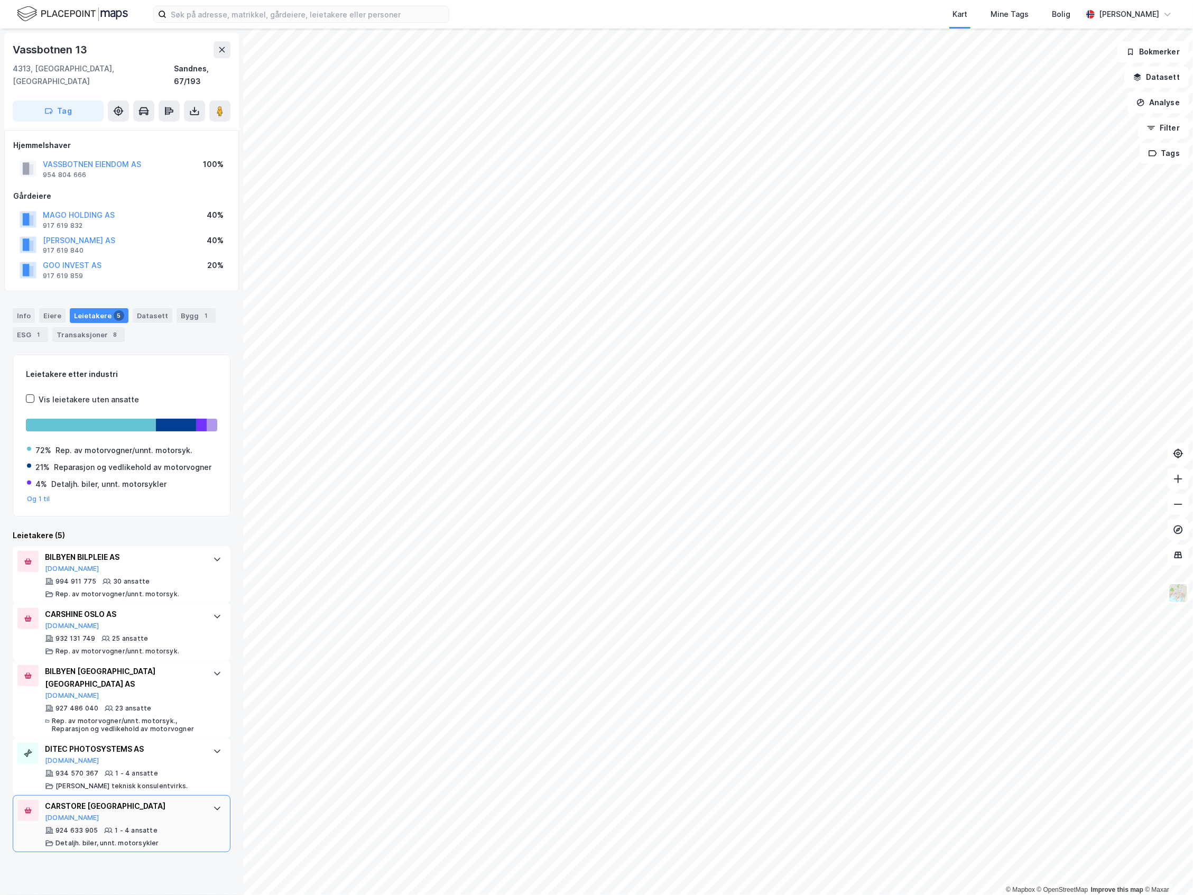
click at [164, 826] on div "924 633 905 1 - 4 ansatte Detaljh. biler, unnt. motorsykler" at bounding box center [124, 836] width 158 height 21
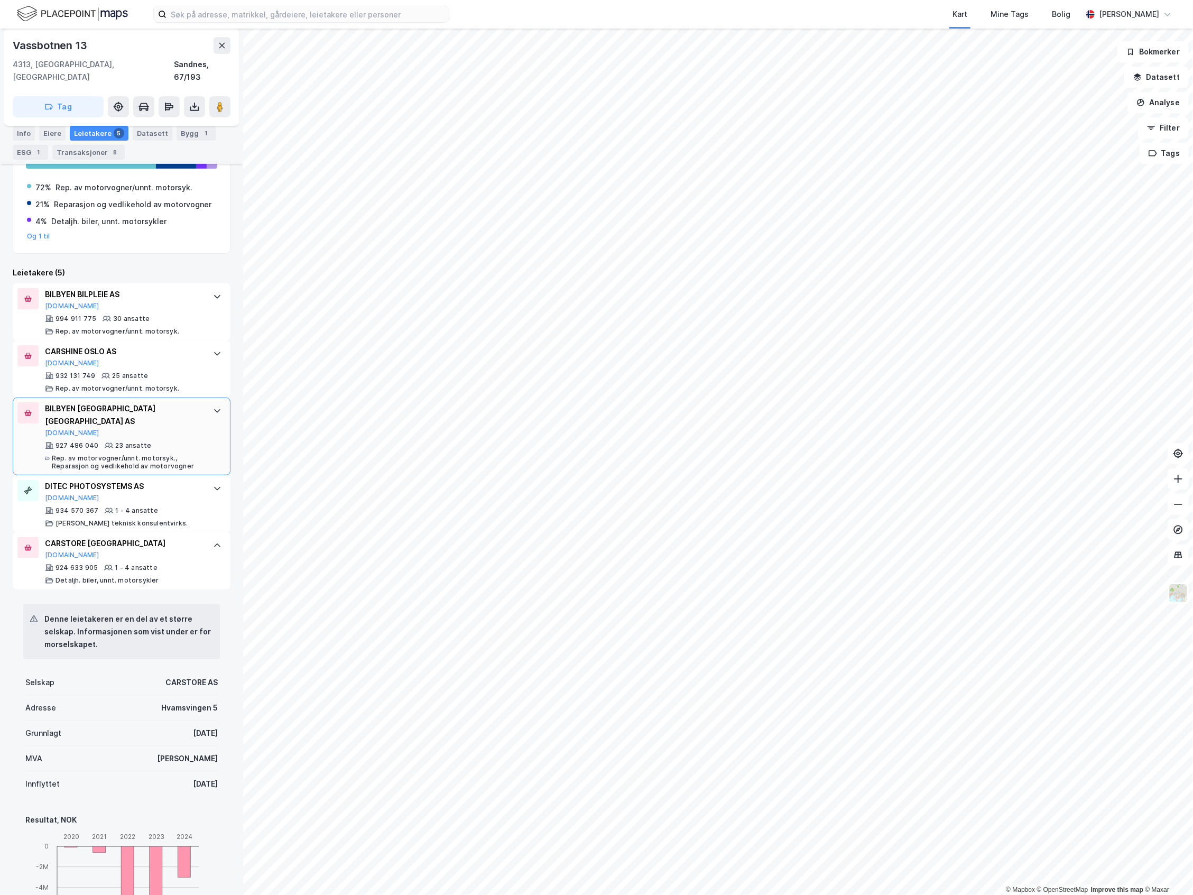
scroll to position [282, 0]
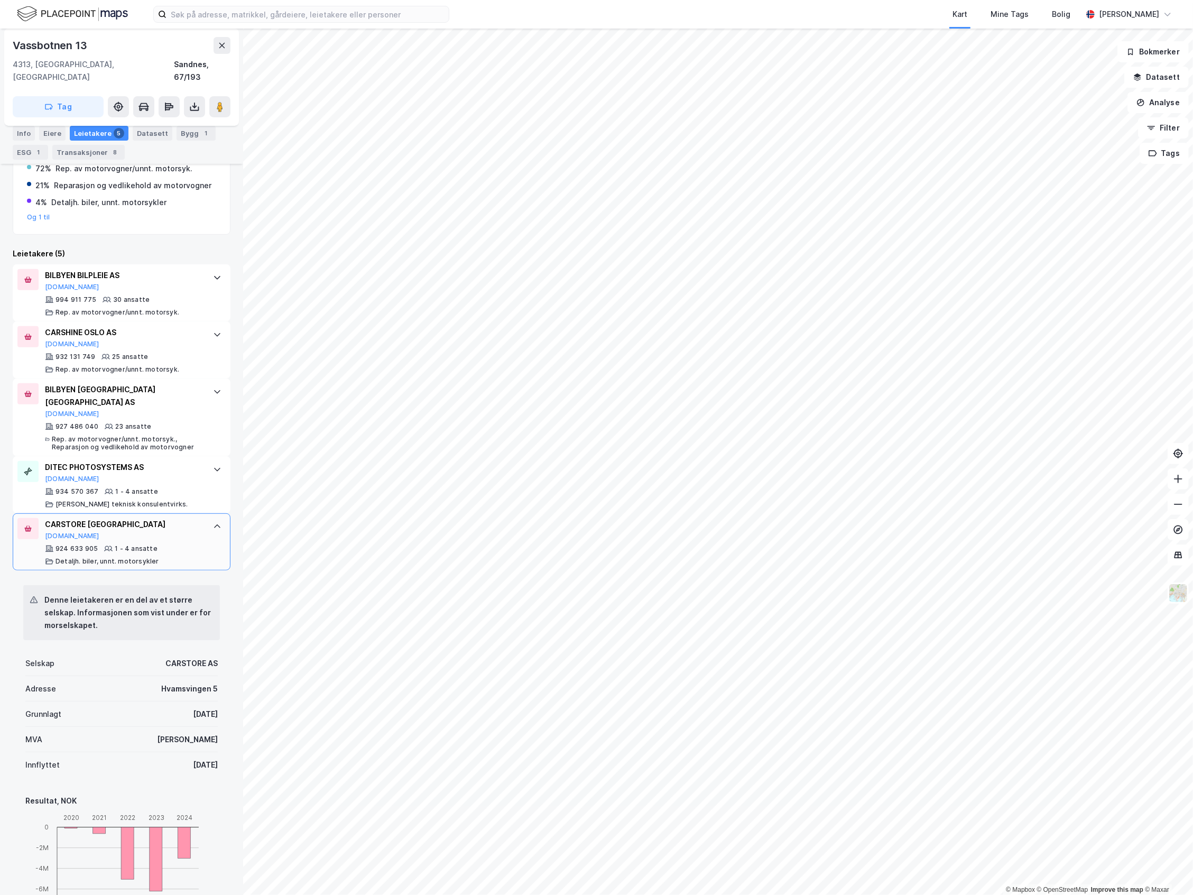
click at [188, 546] on div "CARSTORE STAVANGER [DOMAIN_NAME] 924 633 905 1 - 4 ansatte Detaljh. biler, unnt…" at bounding box center [122, 541] width 218 height 57
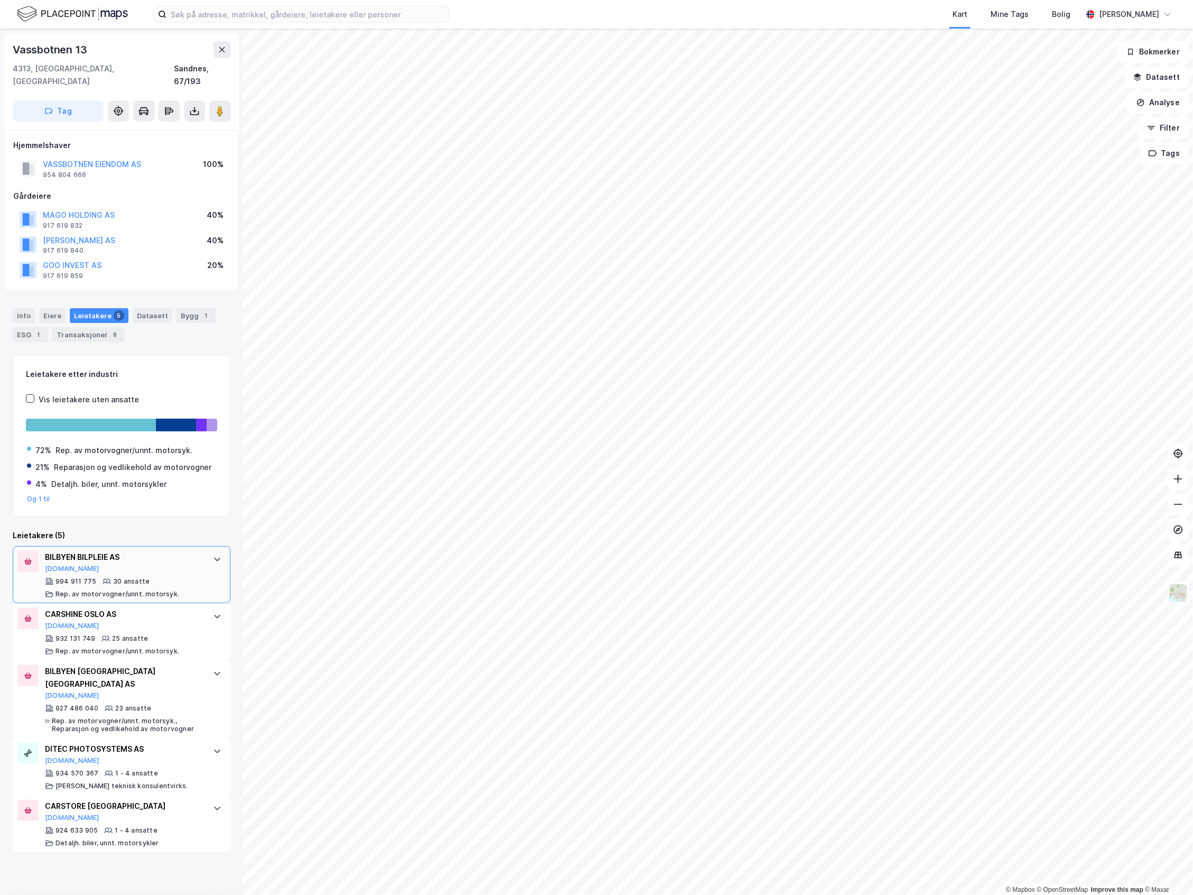
scroll to position [0, 0]
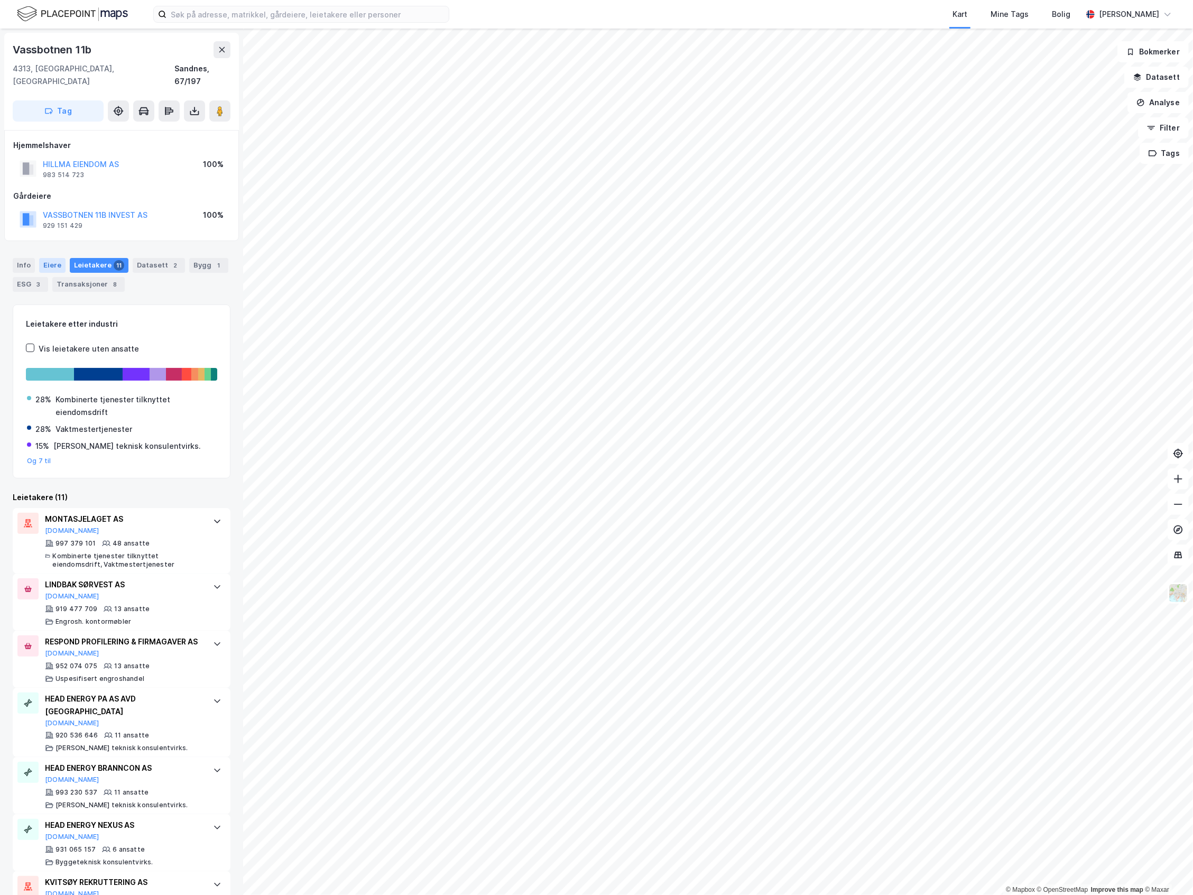
click at [54, 258] on div "Eiere" at bounding box center [52, 265] width 26 height 15
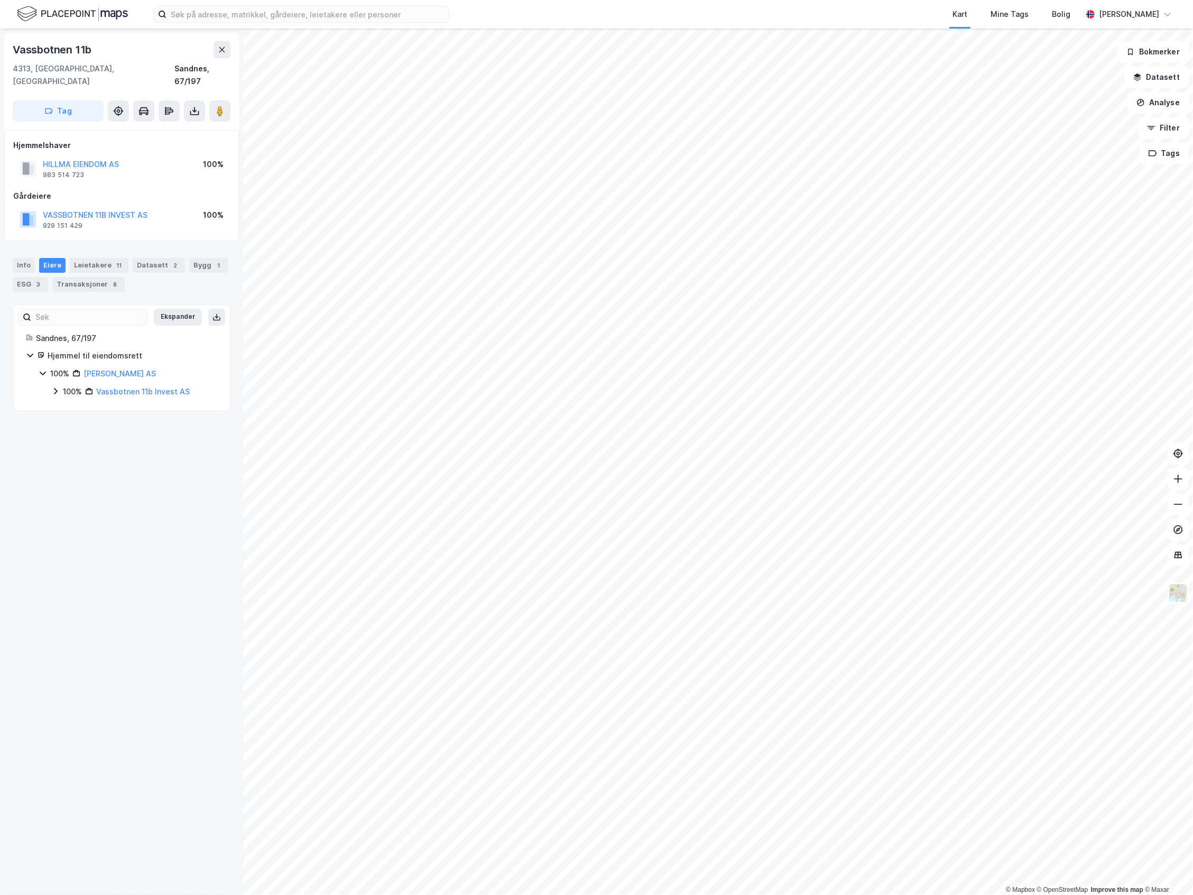
click at [58, 387] on icon at bounding box center [55, 391] width 8 height 8
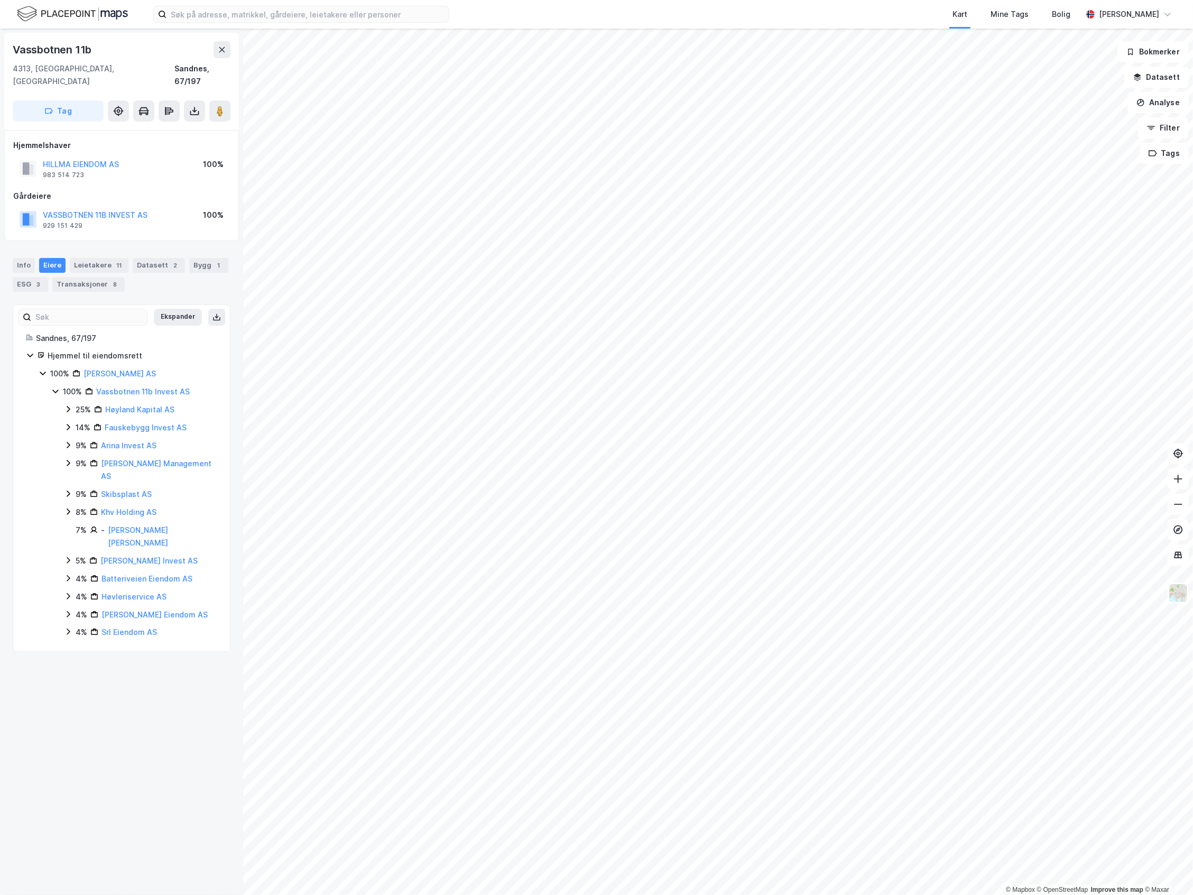
click at [71, 421] on div "14% Fauskebygg Invest AS" at bounding box center [140, 427] width 153 height 13
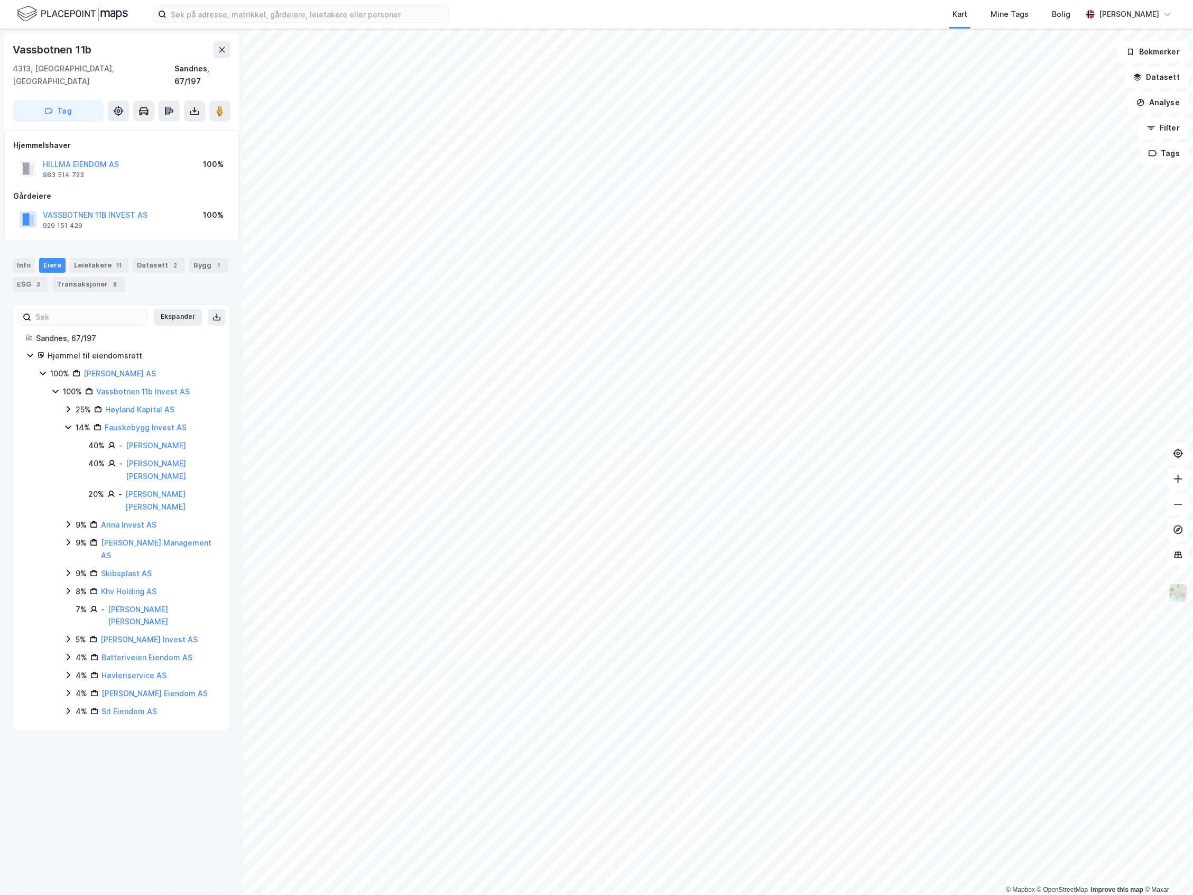
click at [71, 426] on icon at bounding box center [68, 428] width 6 height 4
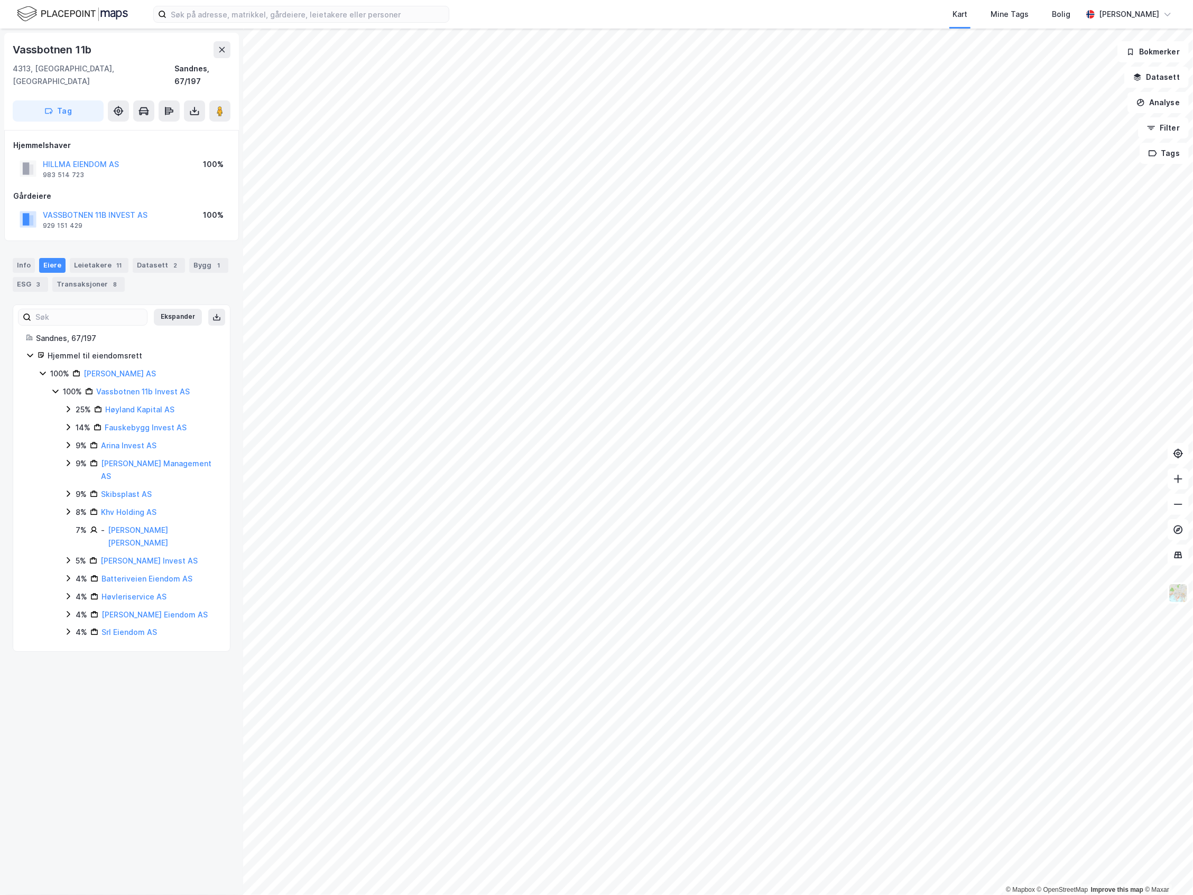
click at [68, 442] on icon at bounding box center [68, 445] width 3 height 6
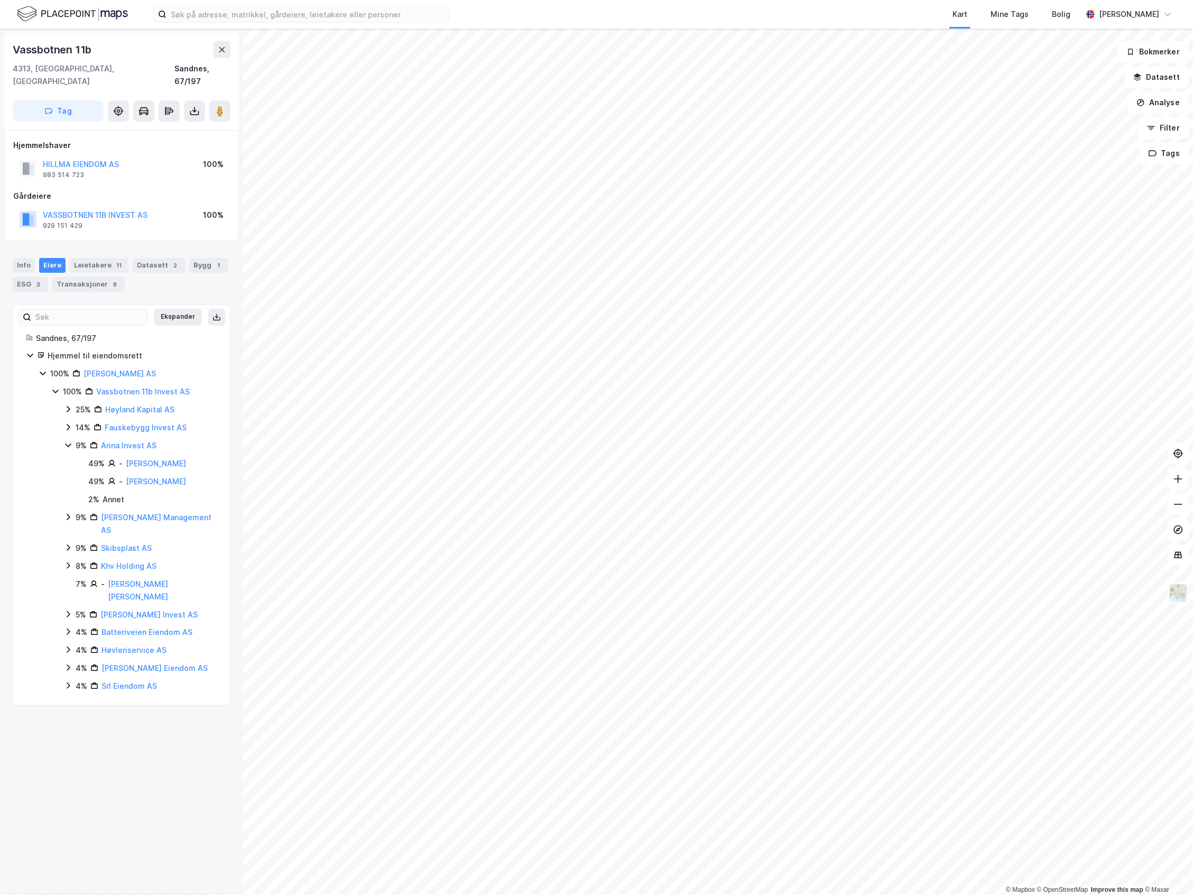
click at [68, 441] on icon at bounding box center [68, 445] width 8 height 8
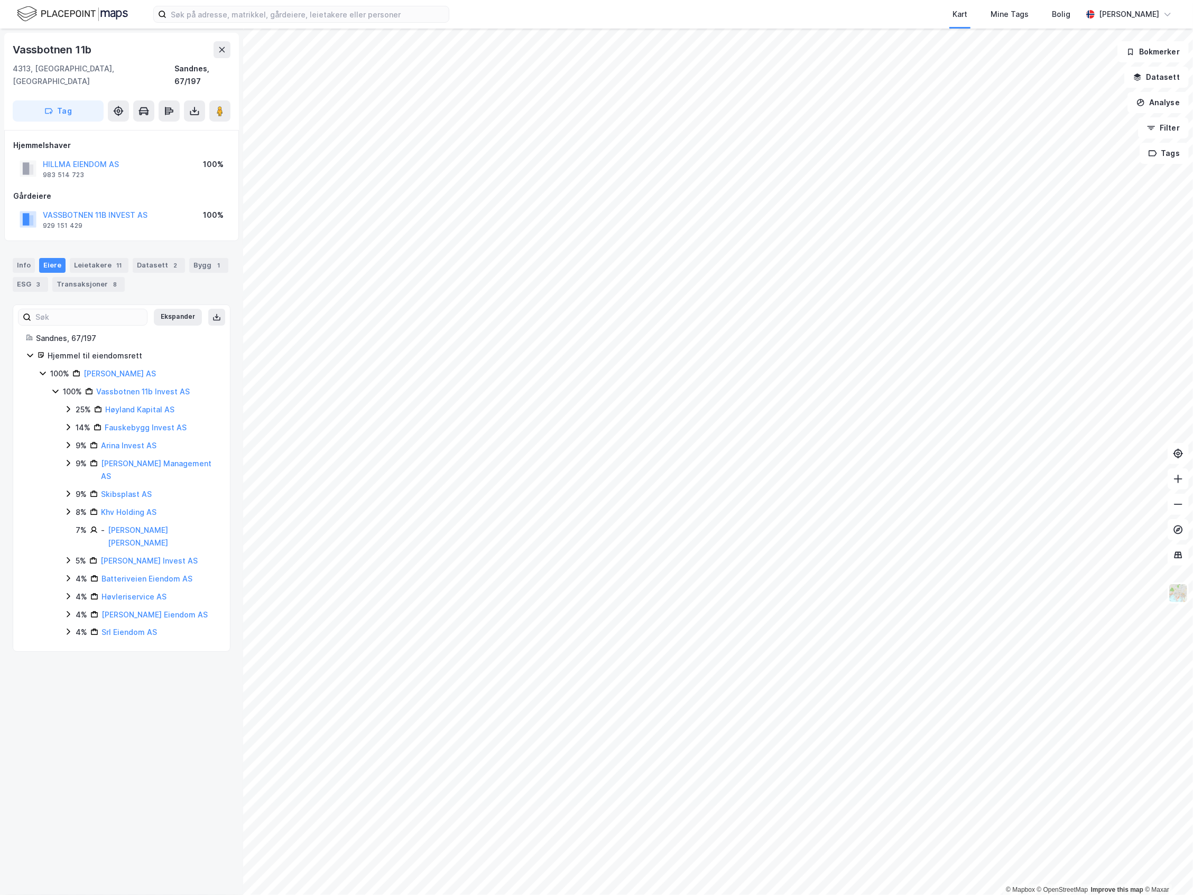
click at [75, 457] on div "9% [PERSON_NAME] Management AS" at bounding box center [140, 469] width 153 height 25
click at [75, 488] on div "9% Skibsplast AS" at bounding box center [140, 494] width 153 height 13
click at [75, 457] on div "9% [PERSON_NAME] Management AS" at bounding box center [140, 469] width 153 height 25
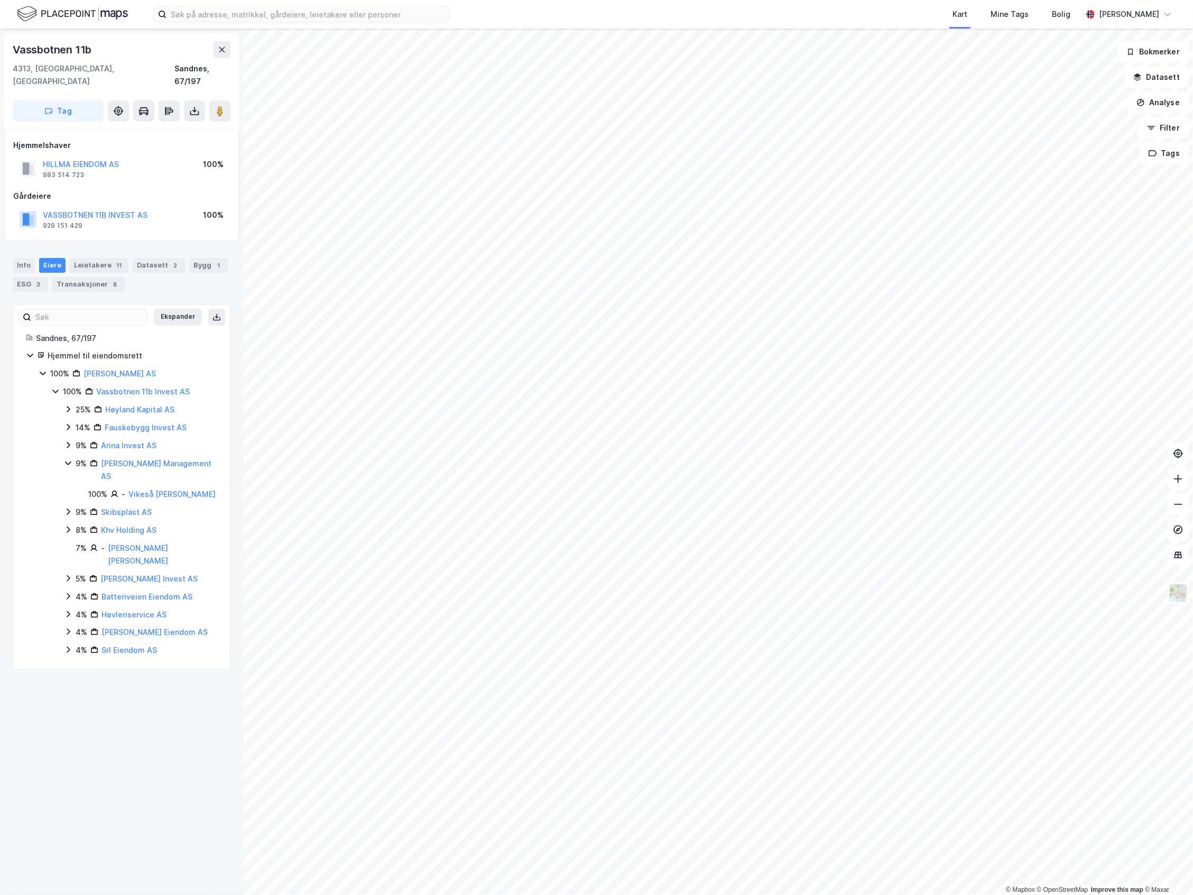
click at [75, 457] on div "9% [PERSON_NAME] Management AS" at bounding box center [140, 469] width 153 height 25
click at [72, 506] on div "8% Khv Holding AS" at bounding box center [140, 512] width 153 height 13
click at [70, 556] on icon at bounding box center [68, 560] width 8 height 8
click at [70, 559] on icon at bounding box center [68, 561] width 6 height 4
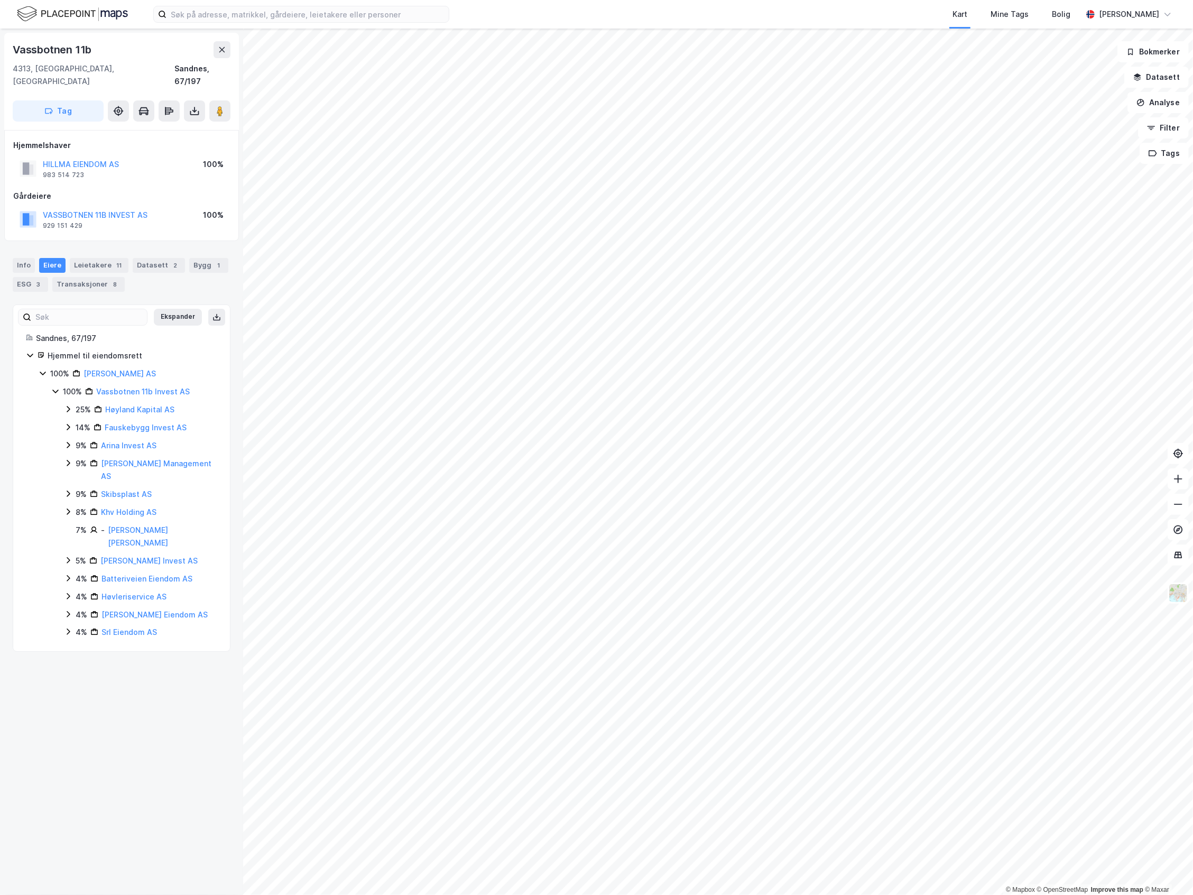
click at [66, 574] on icon at bounding box center [68, 578] width 8 height 8
click at [66, 592] on icon at bounding box center [68, 596] width 8 height 8
click at [69, 610] on icon at bounding box center [68, 614] width 8 height 8
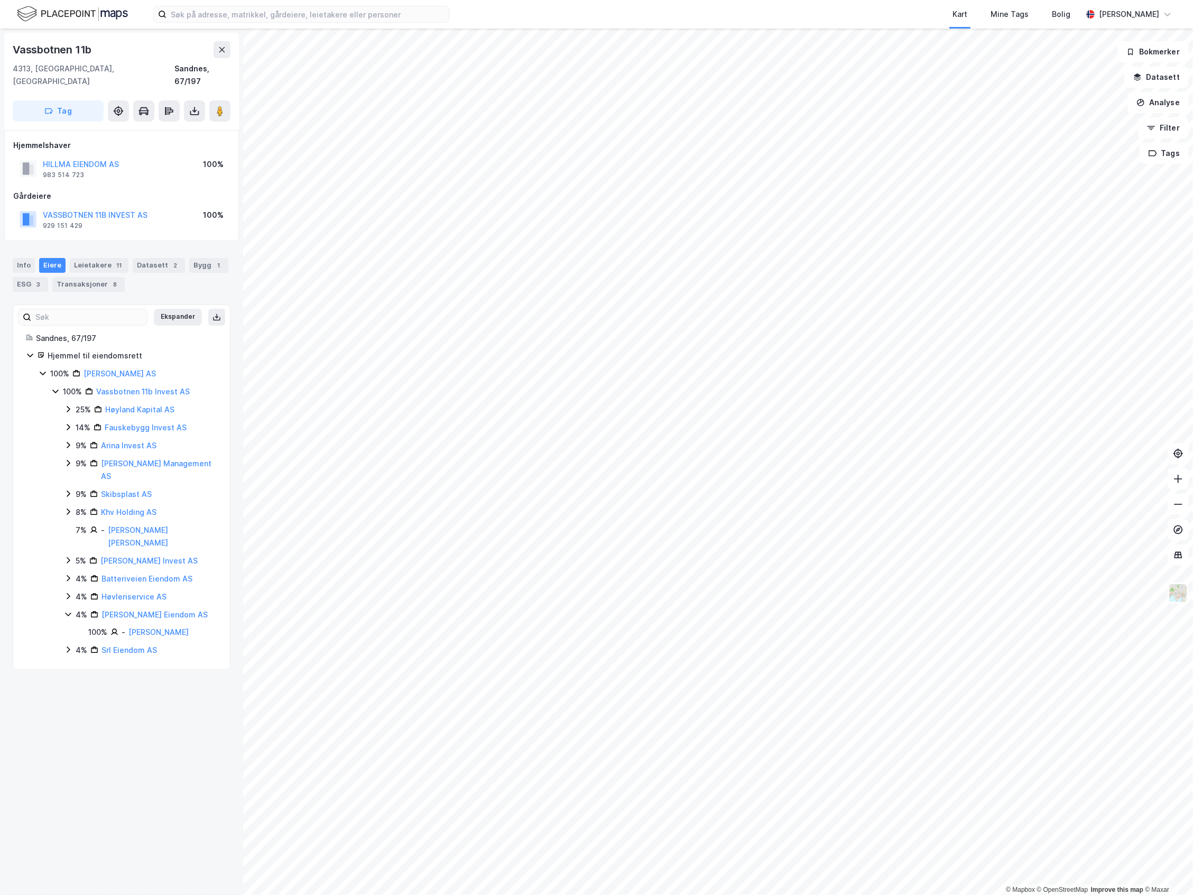
click at [73, 608] on div "4% [PERSON_NAME] Eiendom AS" at bounding box center [140, 614] width 153 height 13
click at [68, 586] on div "25% Høyland Kapital AS 14% Fauskebygg Invest AS 9% Arina Invest AS 9% [PERSON_N…" at bounding box center [140, 520] width 153 height 235
click at [70, 626] on div "4% [PERSON_NAME] AS" at bounding box center [140, 632] width 153 height 13
click at [73, 626] on div "4% [PERSON_NAME] AS" at bounding box center [140, 632] width 153 height 13
click at [100, 277] on div "Transaksjoner 8" at bounding box center [88, 284] width 72 height 15
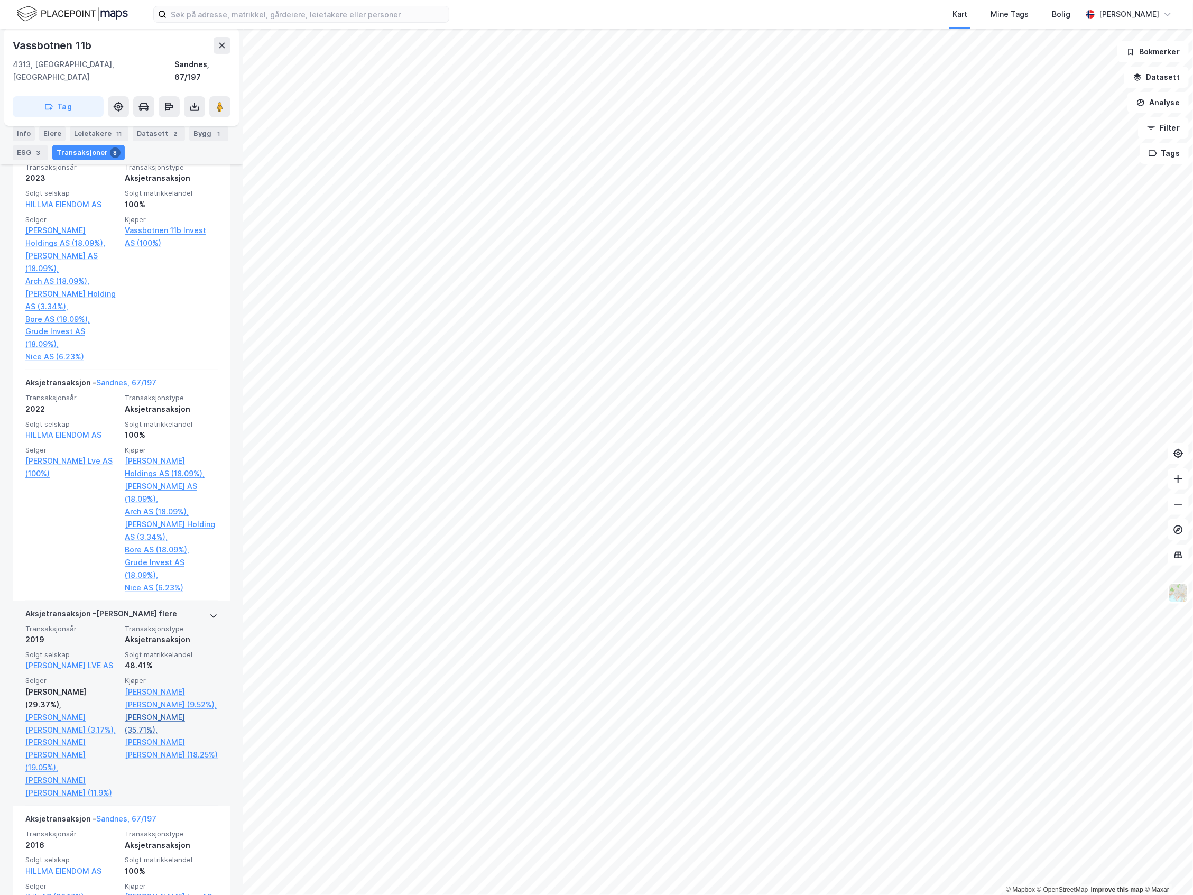
scroll to position [352, 0]
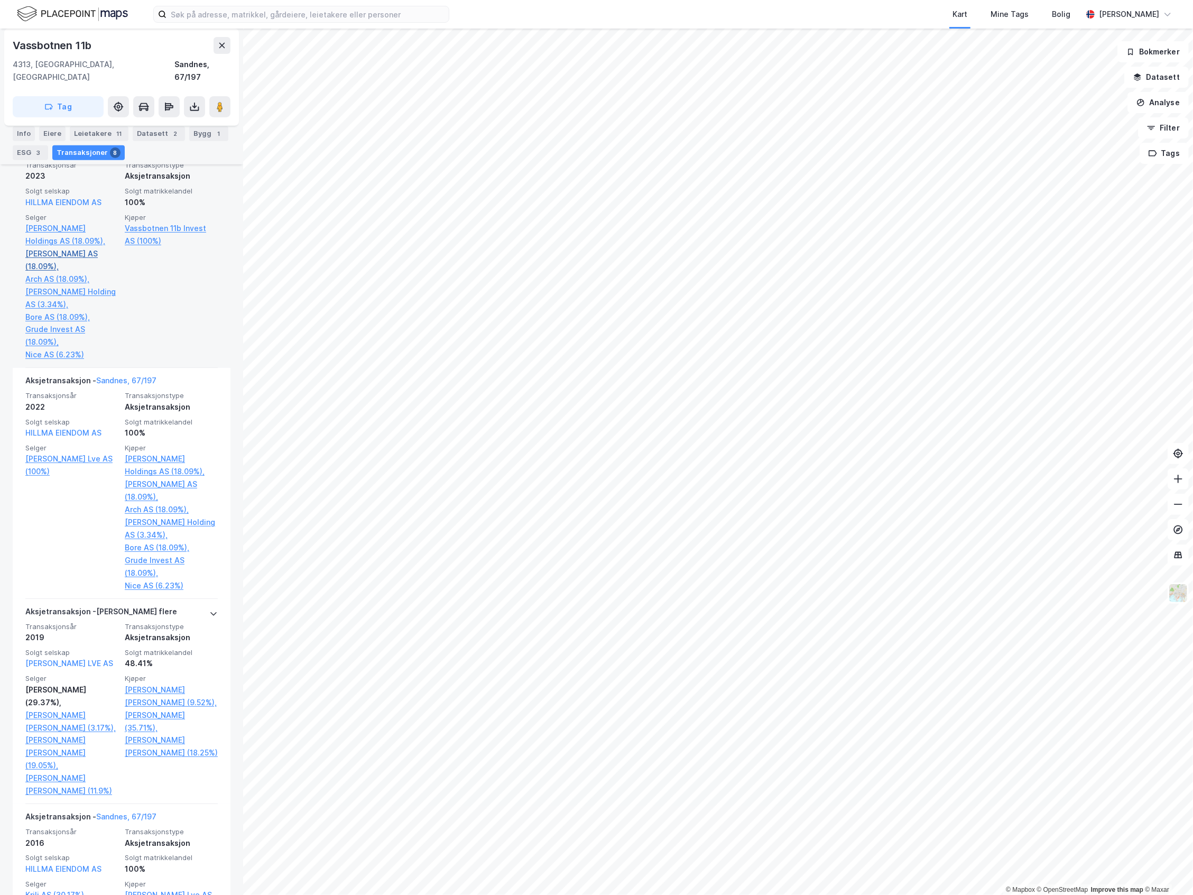
click at [49, 247] on link "[PERSON_NAME] AS (18.09%)," at bounding box center [71, 259] width 93 height 25
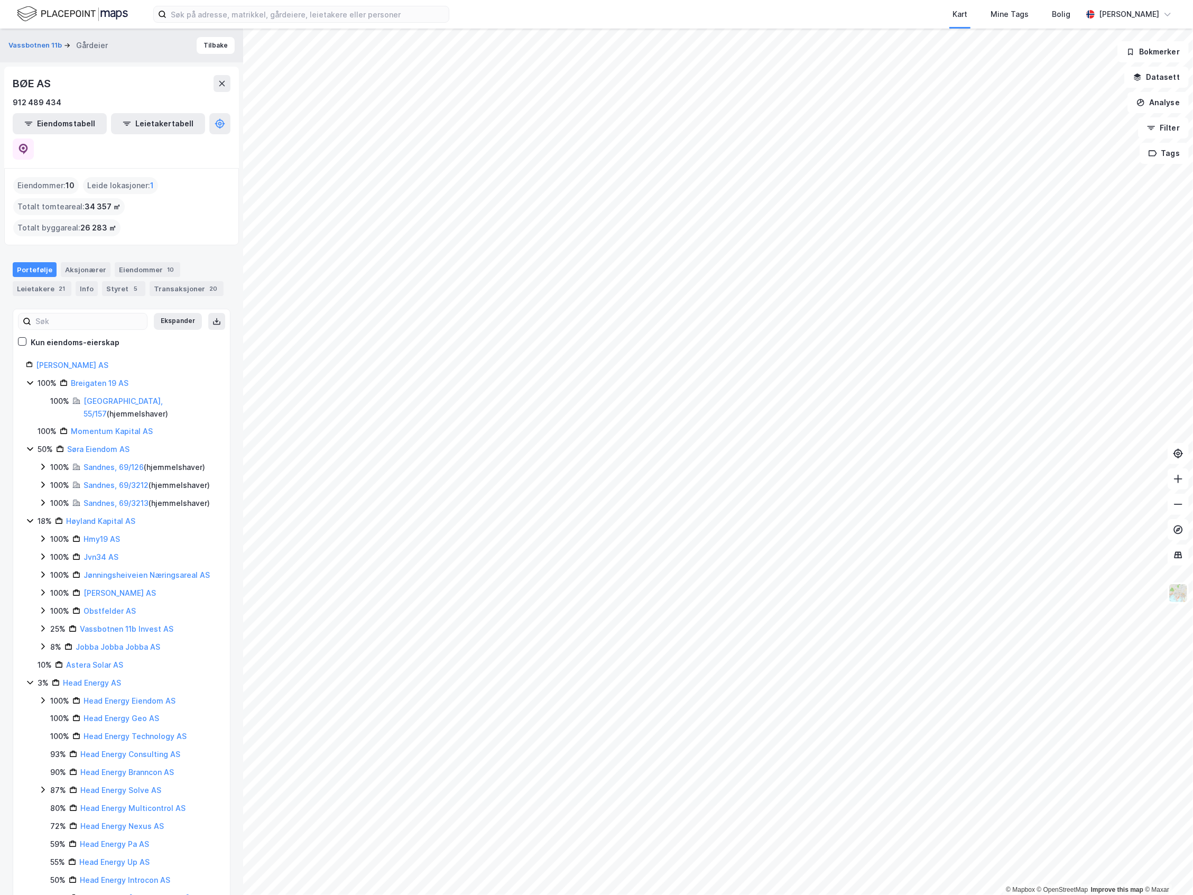
scroll to position [66, 0]
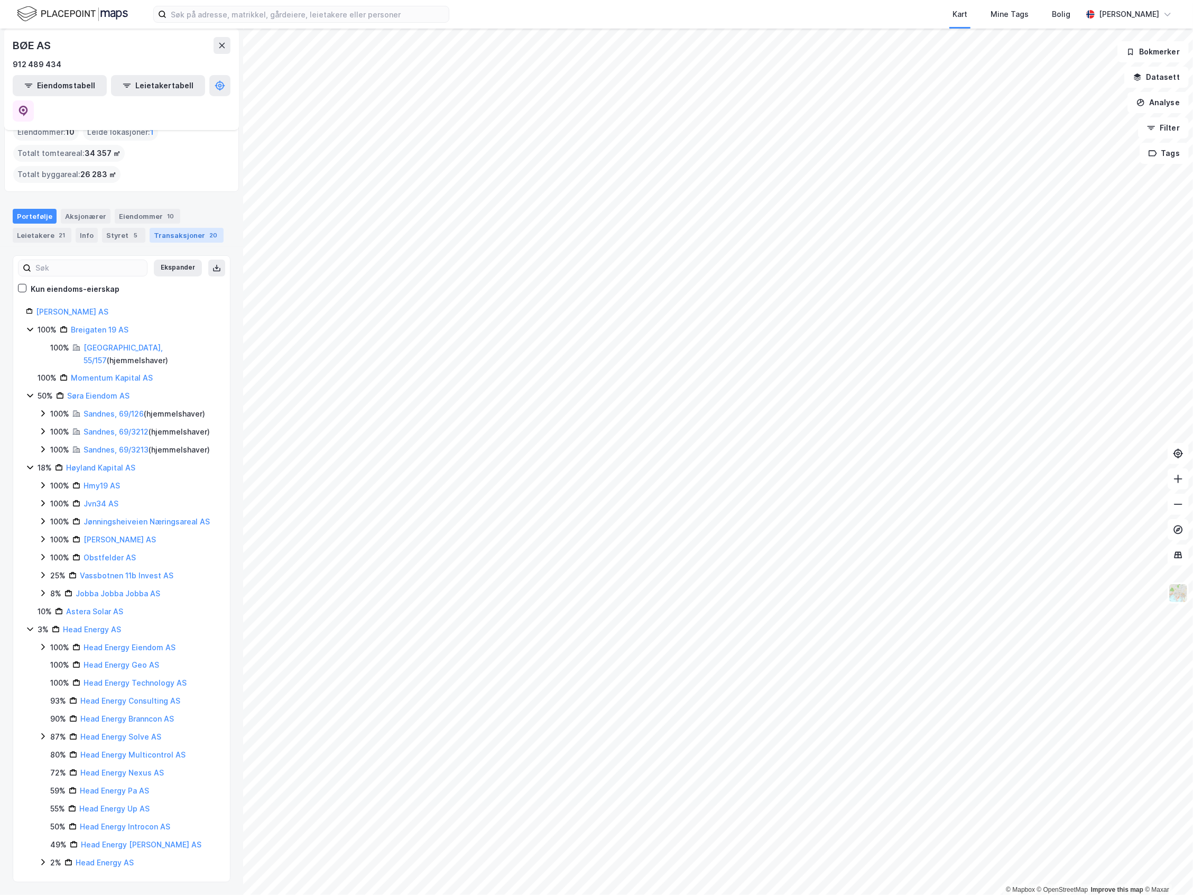
click at [170, 228] on div "Transaksjoner 20" at bounding box center [187, 235] width 74 height 15
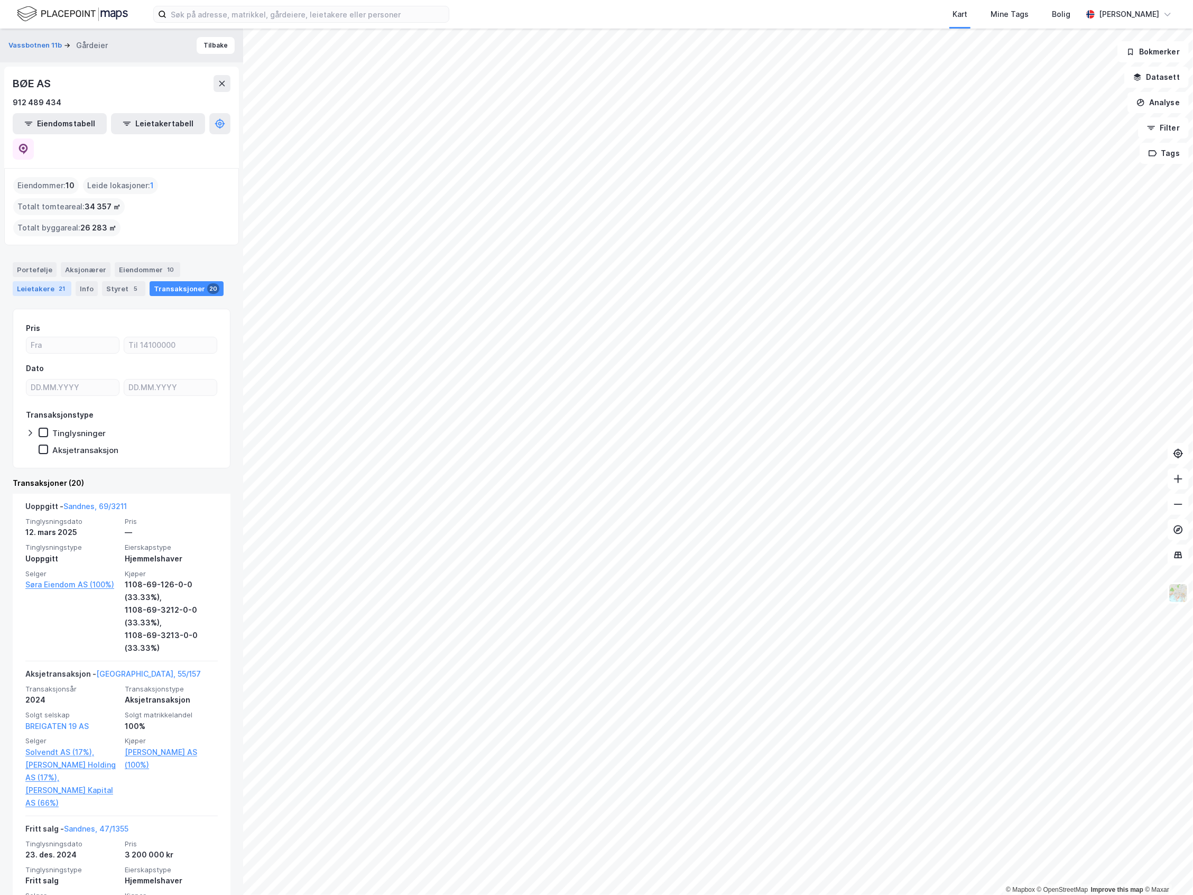
click at [62, 281] on div "Leietakere 21" at bounding box center [42, 288] width 59 height 15
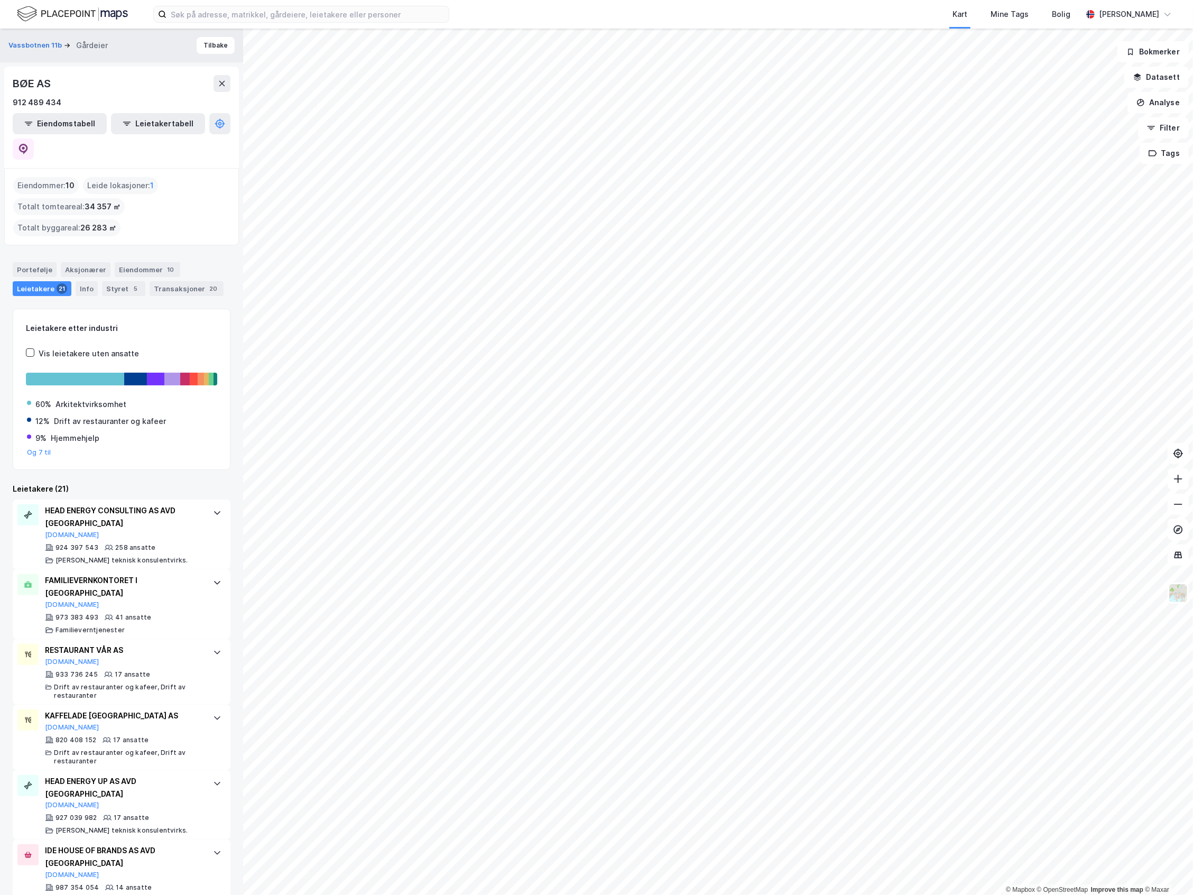
click at [127, 273] on div "Portefølje Aksjonærer Eiendommer 10 Leietakere 21 Info Styret 5 Transaksjoner 20" at bounding box center [121, 275] width 243 height 51
click at [124, 281] on div "Styret 5" at bounding box center [123, 288] width 43 height 15
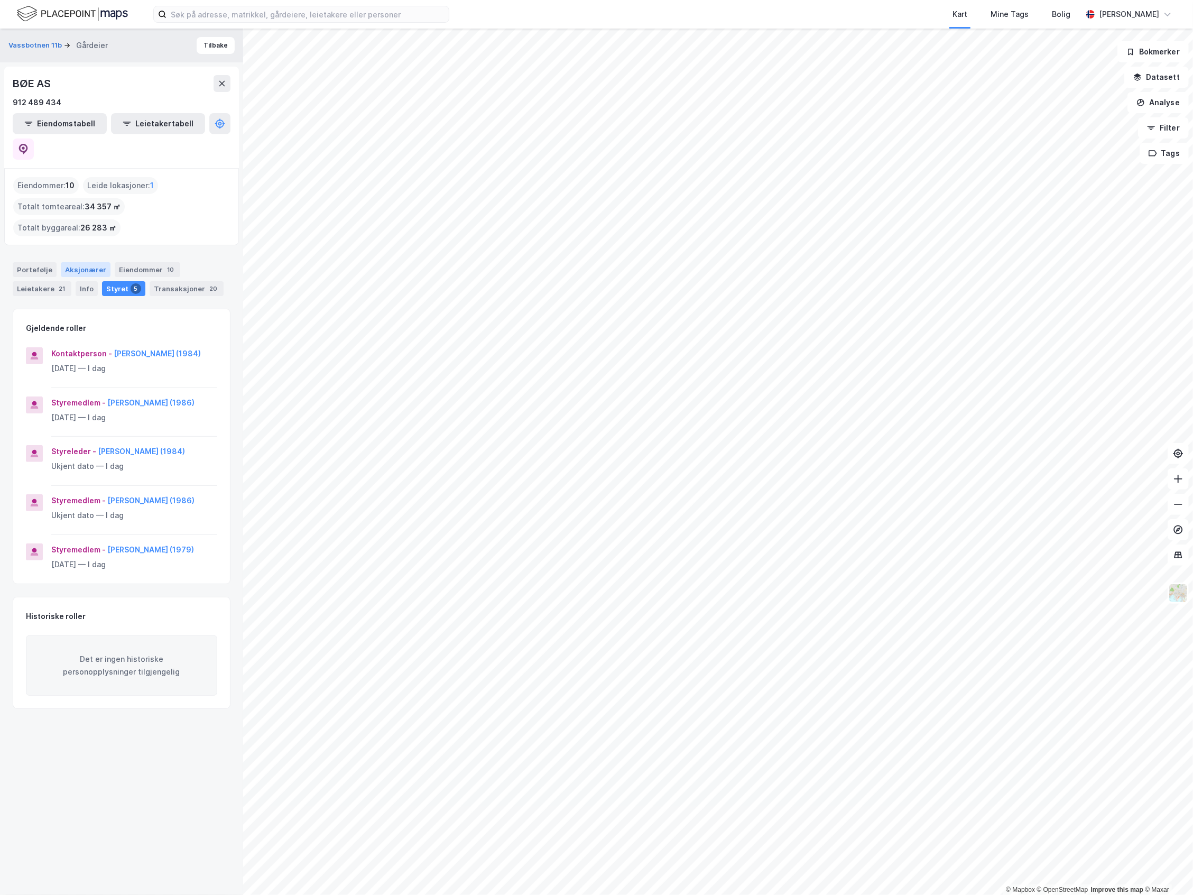
click at [71, 262] on div "Aksjonærer" at bounding box center [86, 269] width 50 height 15
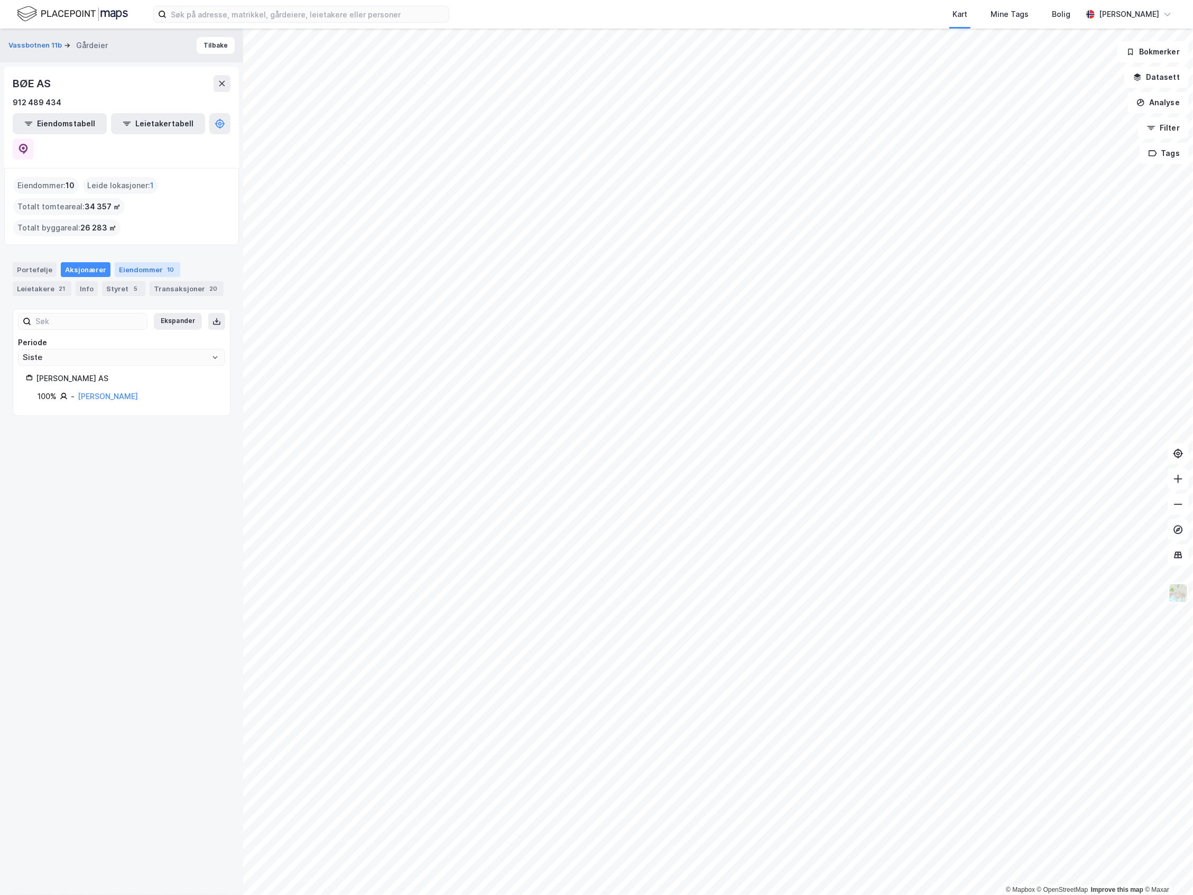
click at [115, 262] on div "Eiendommer 10" at bounding box center [148, 269] width 66 height 15
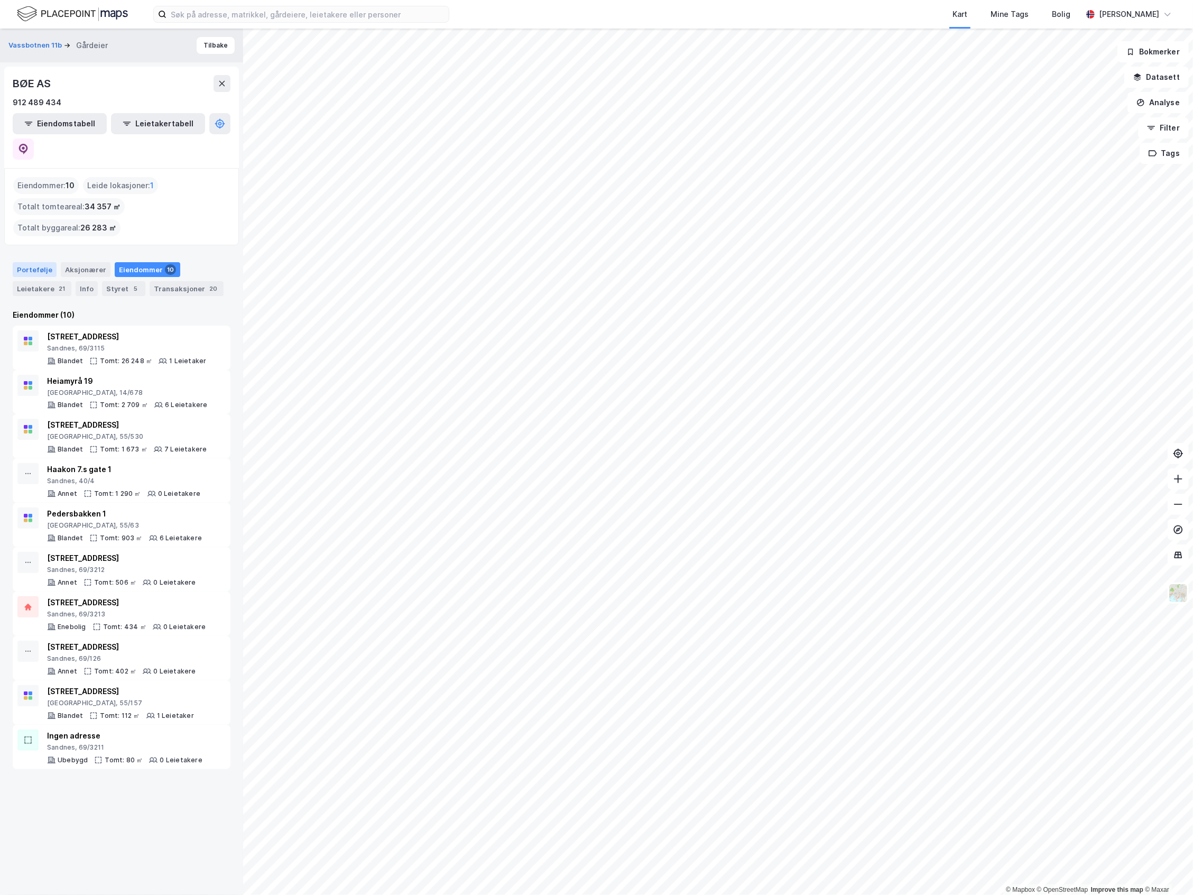
click at [47, 262] on div "Portefølje" at bounding box center [35, 269] width 44 height 15
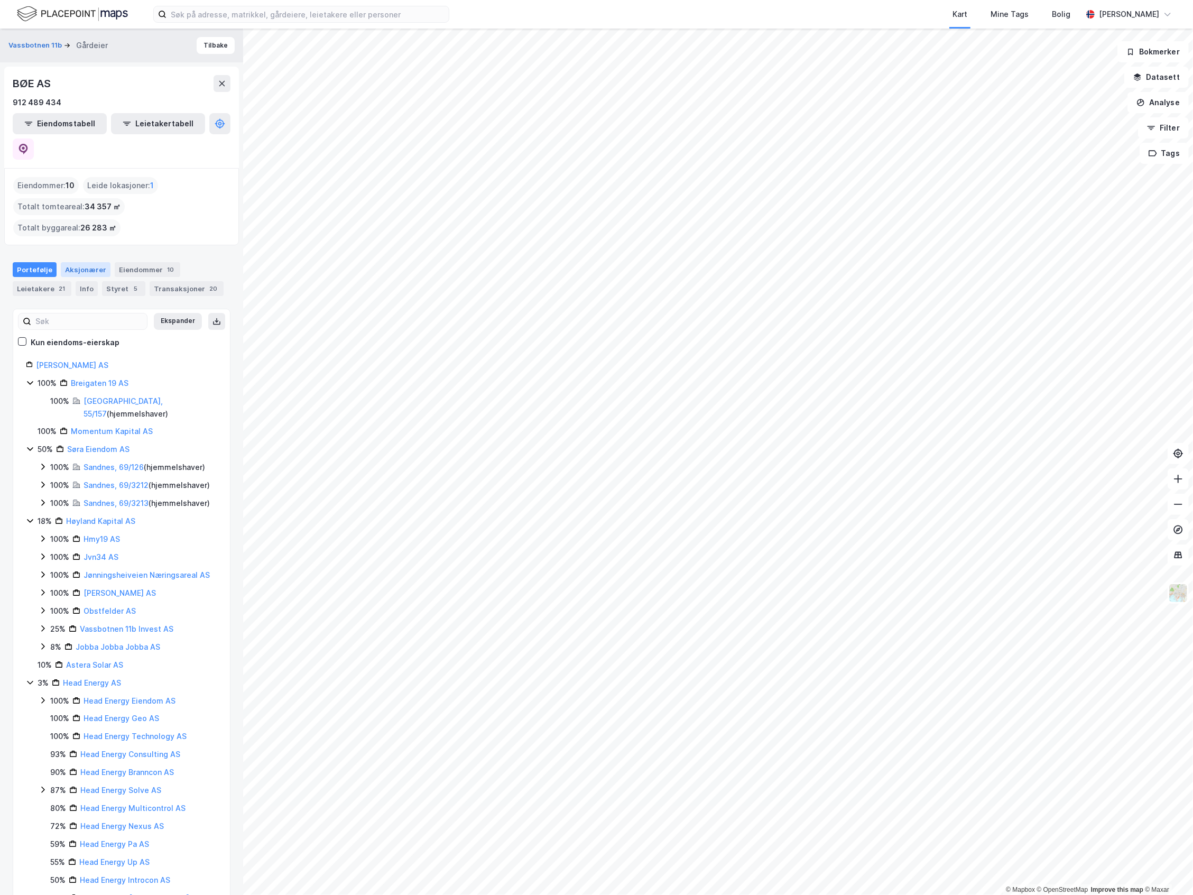
click at [64, 262] on div "Aksjonærer" at bounding box center [86, 269] width 50 height 15
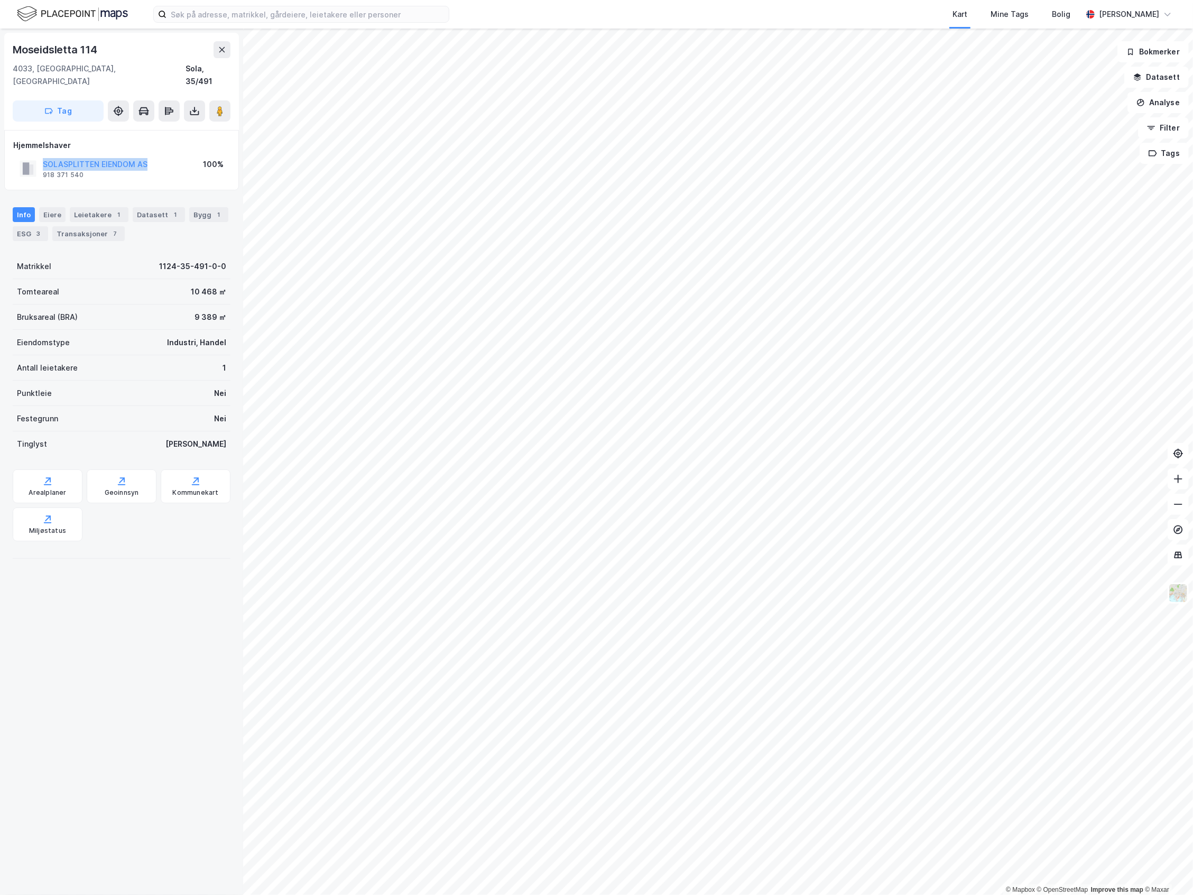
drag, startPoint x: 155, startPoint y: 148, endPoint x: 24, endPoint y: 148, distance: 130.6
click at [24, 156] on div "SOLASPLITTEN EIENDOM AS 918 371 540 100%" at bounding box center [121, 168] width 217 height 25
copy button "SOLASPLITTEN EIENDOM AS"
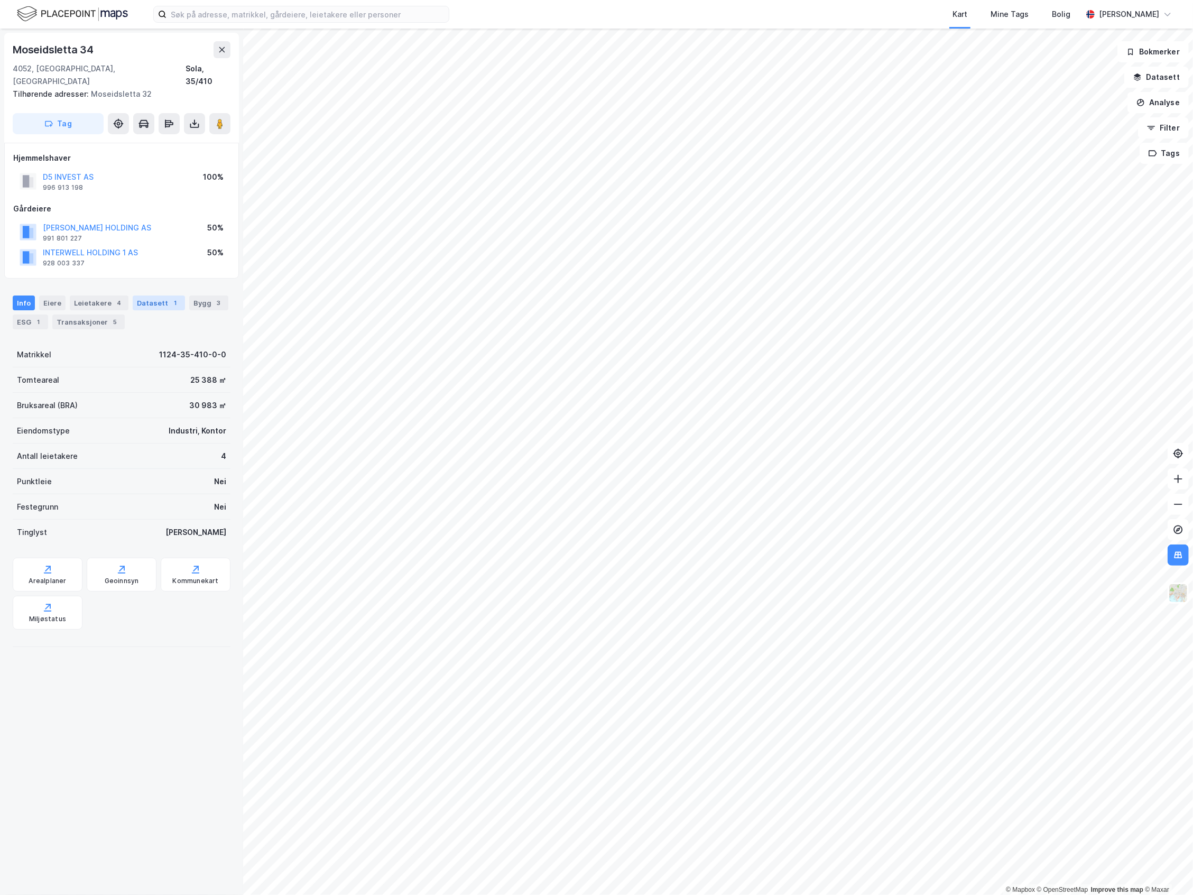
click at [136, 296] on div "Datasett 1" at bounding box center [159, 303] width 52 height 15
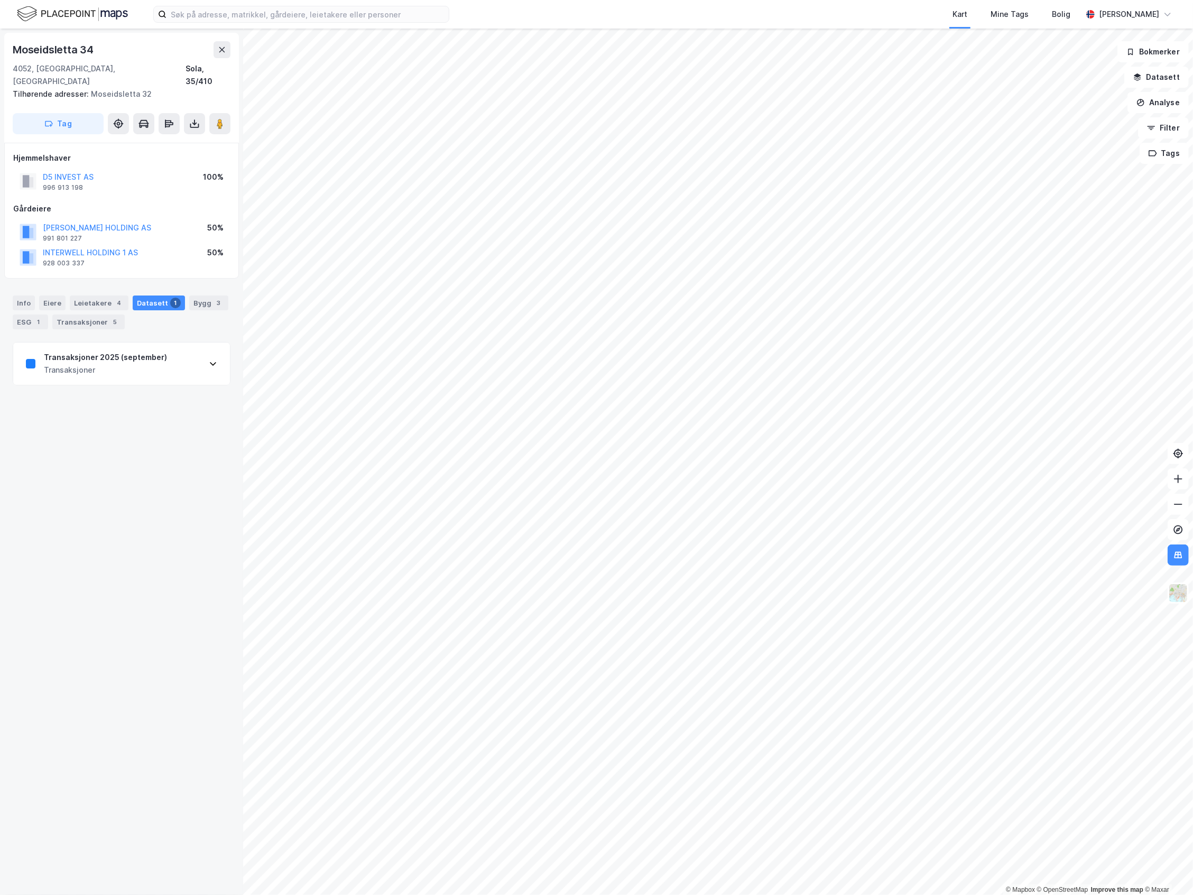
click at [144, 364] on div "Transaksjoner" at bounding box center [105, 370] width 123 height 13
click at [97, 667] on div "https://www.estatenyheter.no/interwell-nordisk-renting/nordisk-renting-kjoper-k…" at bounding box center [61, 671] width 71 height 9
